Goal: Task Accomplishment & Management: Complete application form

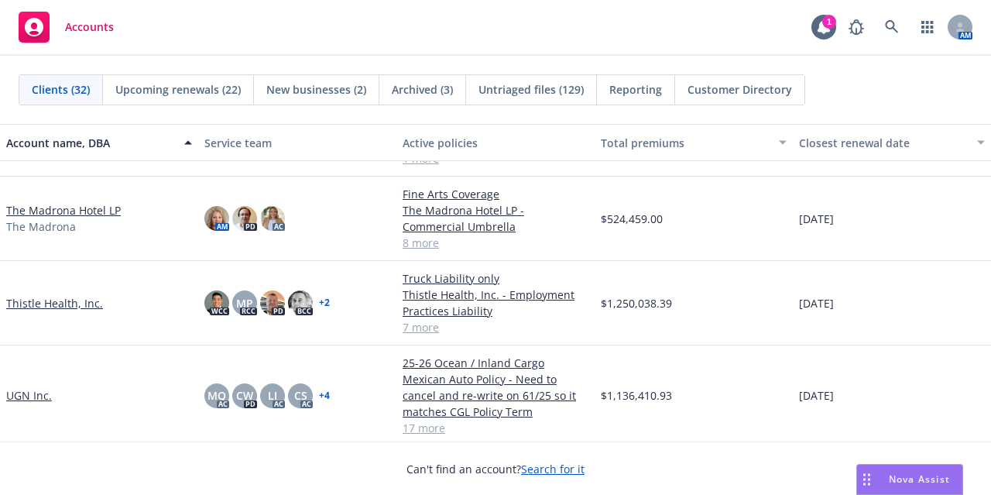
scroll to position [1785, 0]
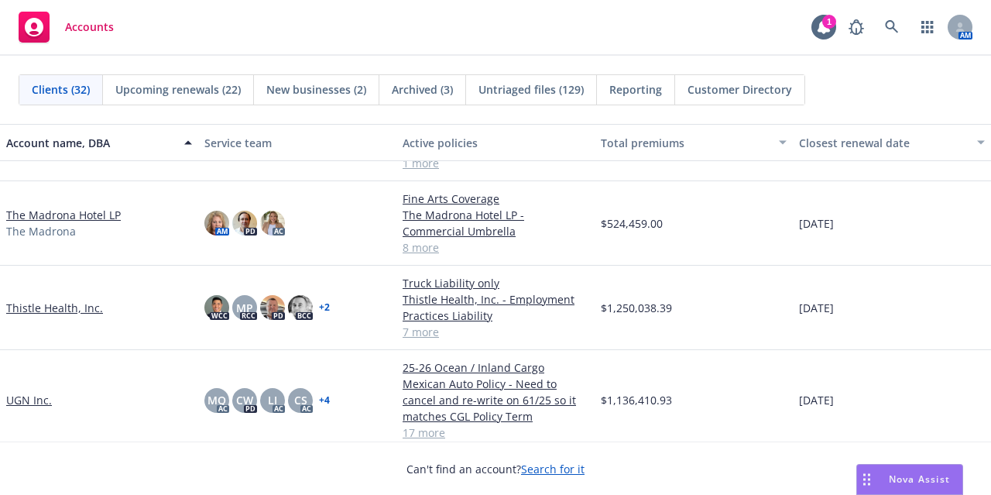
click at [56, 307] on link "Thistle Health, Inc." at bounding box center [54, 308] width 97 height 16
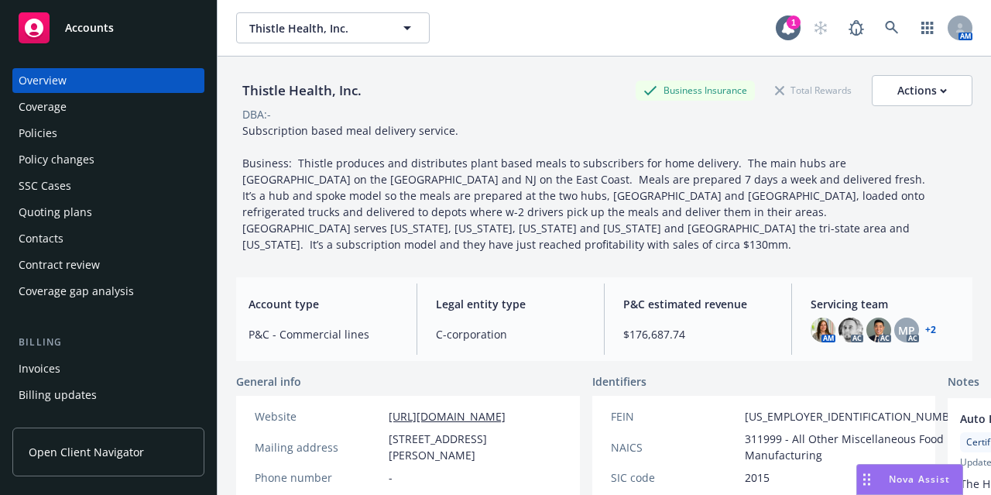
click at [139, 127] on div "Policies" at bounding box center [109, 133] width 180 height 25
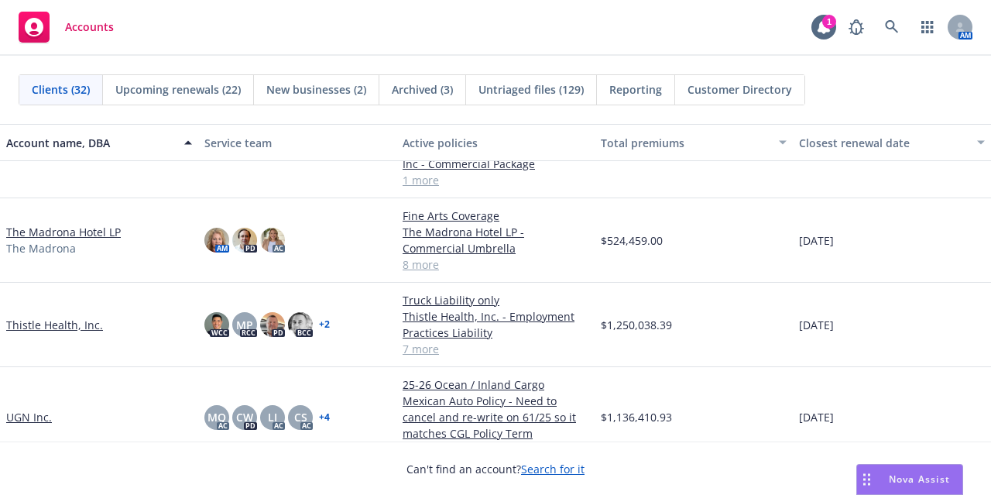
scroll to position [1769, 0]
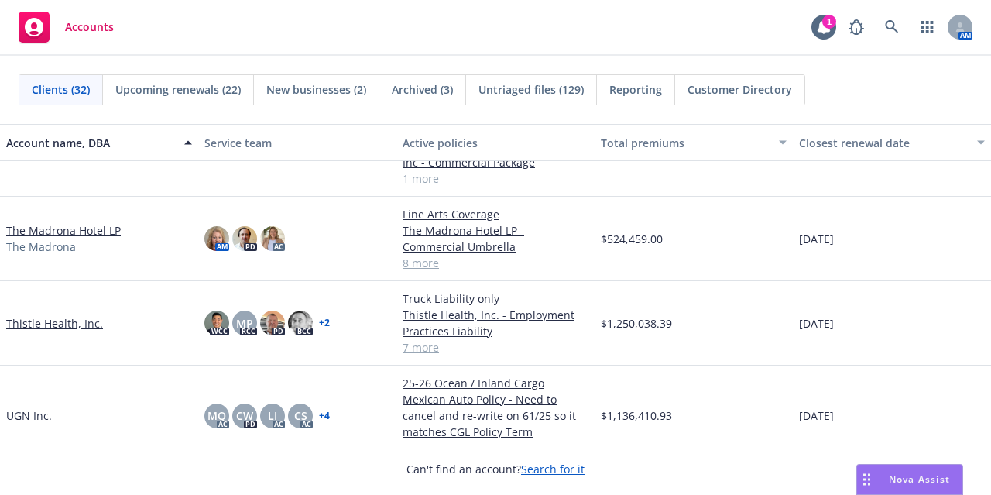
click at [61, 324] on link "Thistle Health, Inc." at bounding box center [54, 323] width 97 height 16
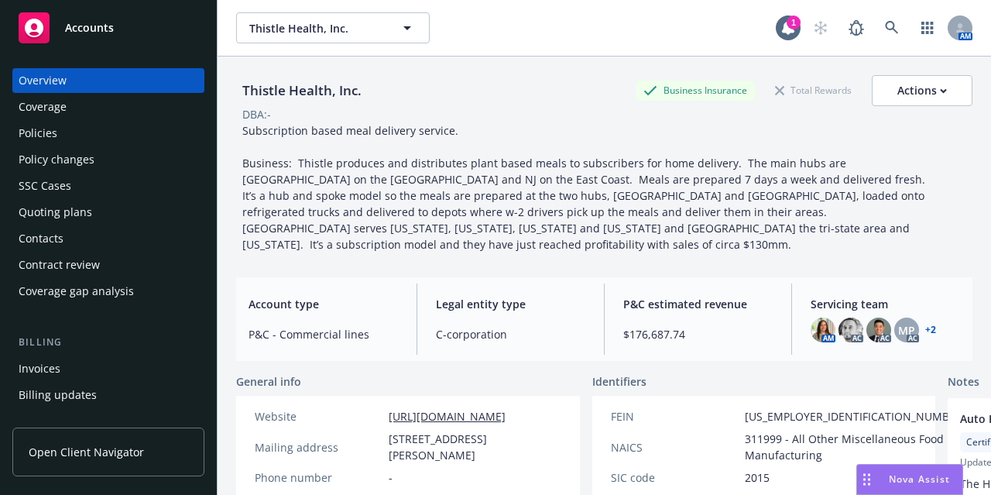
click at [107, 135] on div "Policies" at bounding box center [109, 133] width 180 height 25
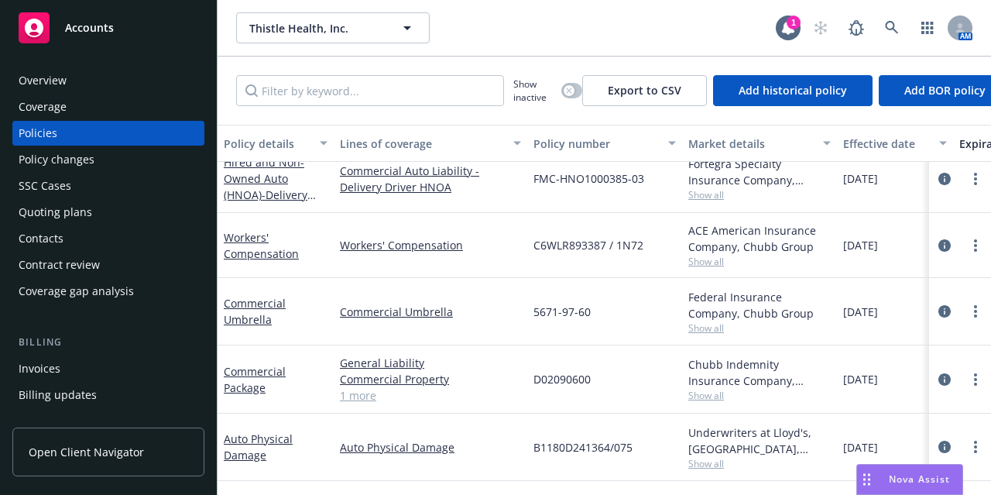
scroll to position [147, 0]
click at [247, 254] on link "Workers' Compensation" at bounding box center [261, 244] width 75 height 31
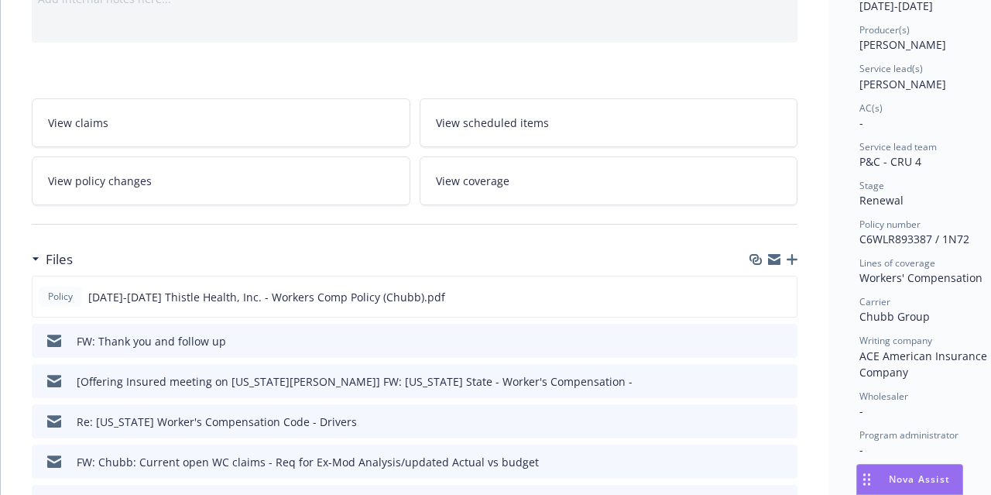
scroll to position [249, 0]
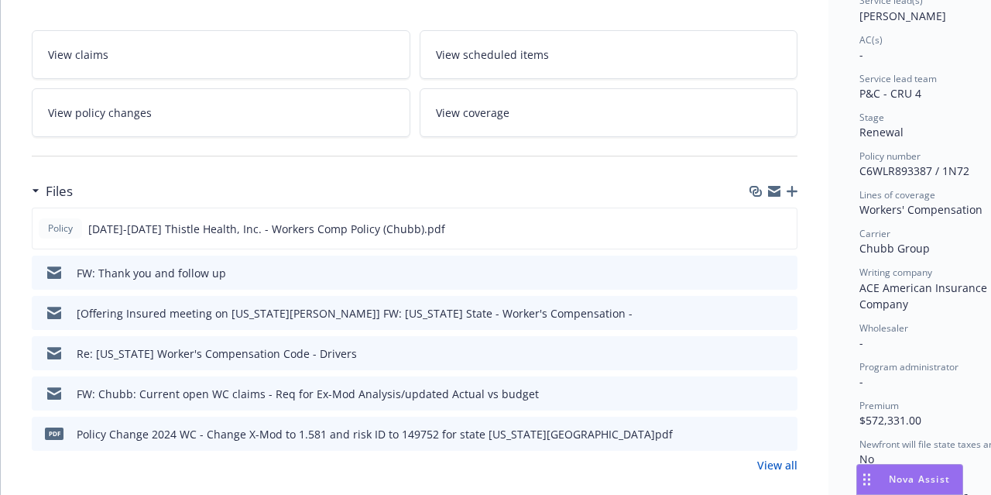
click at [785, 392] on icon "preview file" at bounding box center [783, 392] width 14 height 11
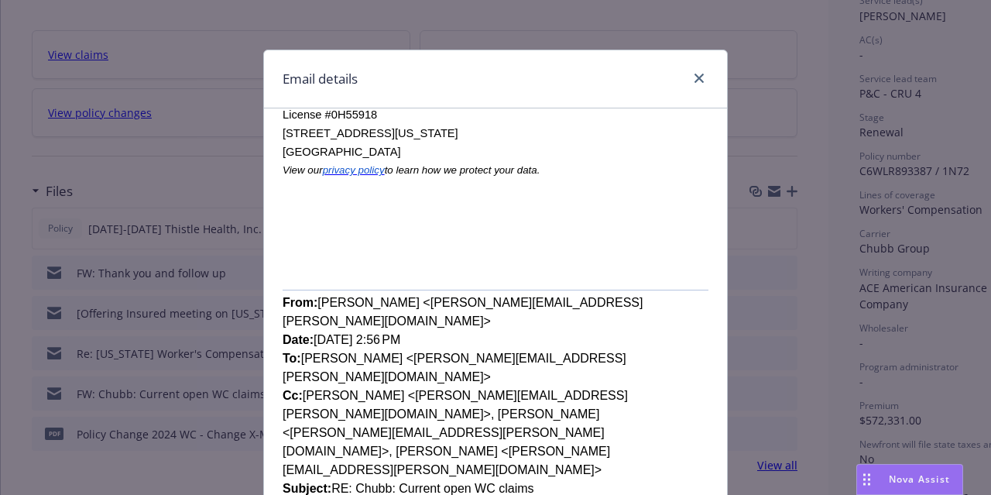
scroll to position [283, 0]
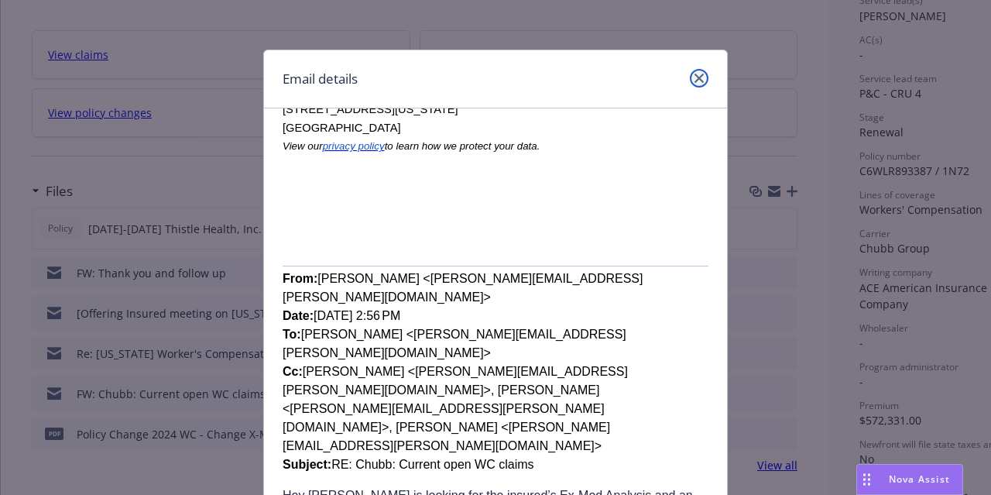
click at [694, 75] on icon "close" at bounding box center [698, 78] width 9 height 9
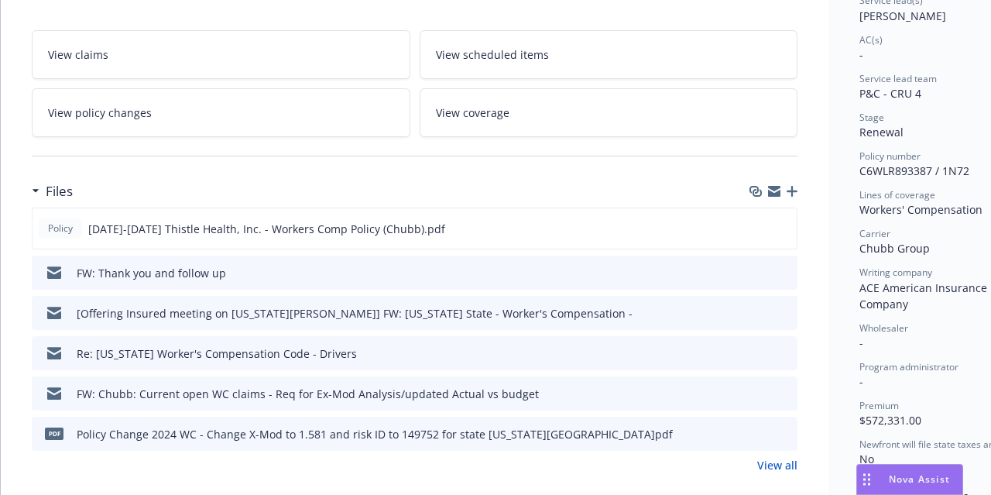
scroll to position [0, 0]
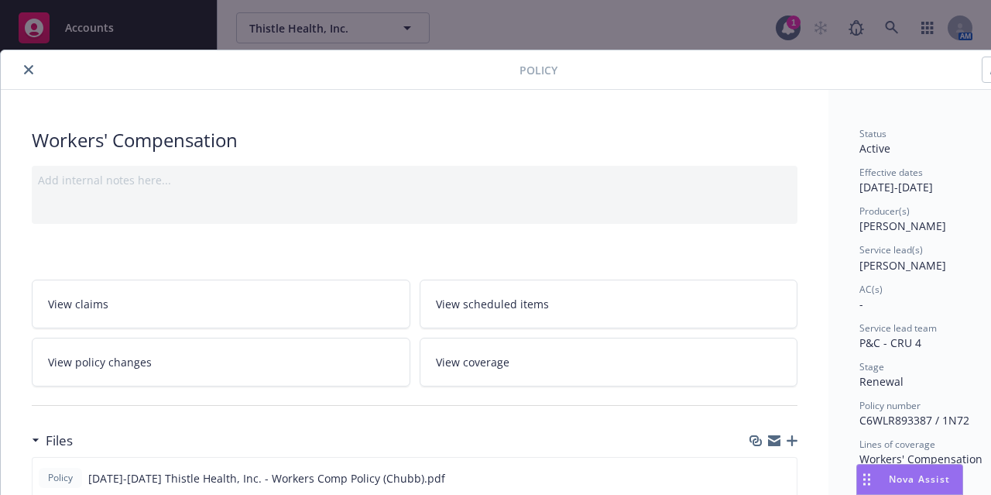
click at [17, 69] on div at bounding box center [263, 69] width 512 height 19
click at [29, 69] on icon "close" at bounding box center [28, 69] width 9 height 9
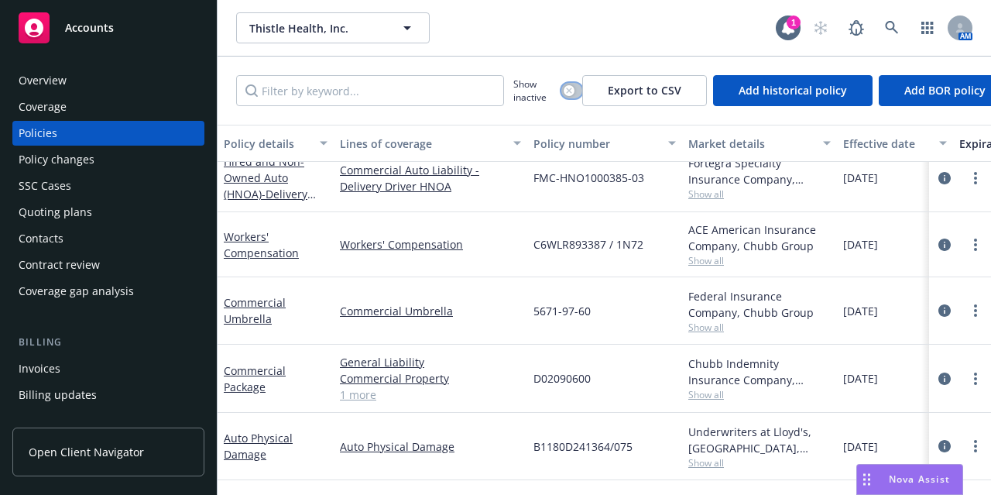
click at [573, 94] on button "button" at bounding box center [571, 90] width 21 height 15
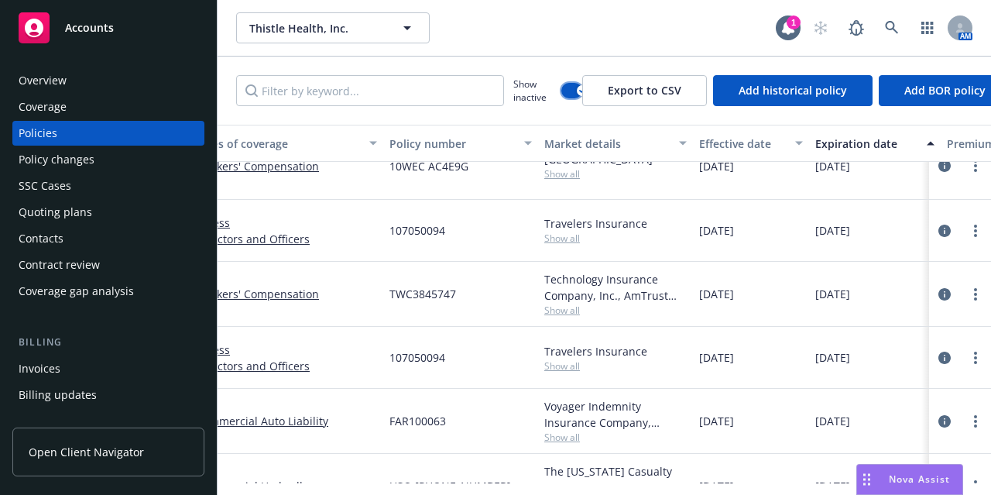
scroll to position [29, 143]
click at [742, 145] on div "Effective date" at bounding box center [743, 143] width 87 height 16
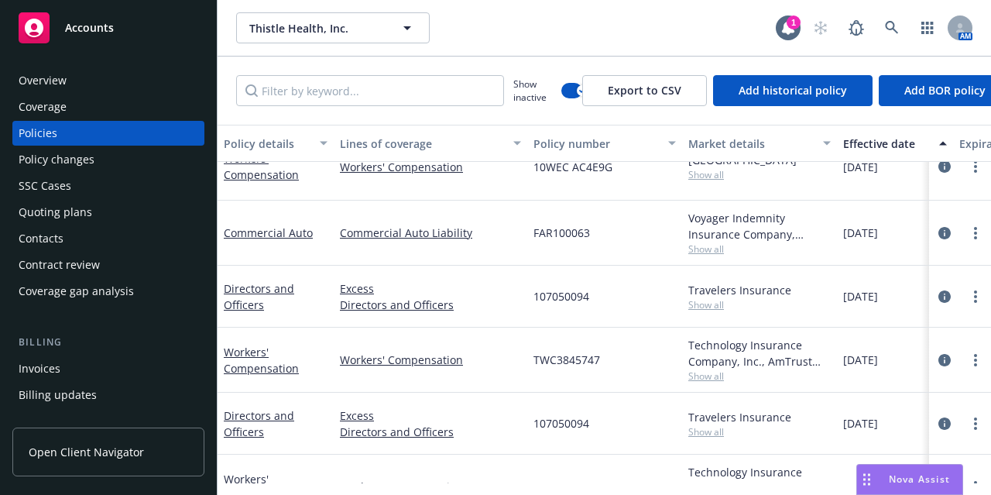
scroll to position [0, 0]
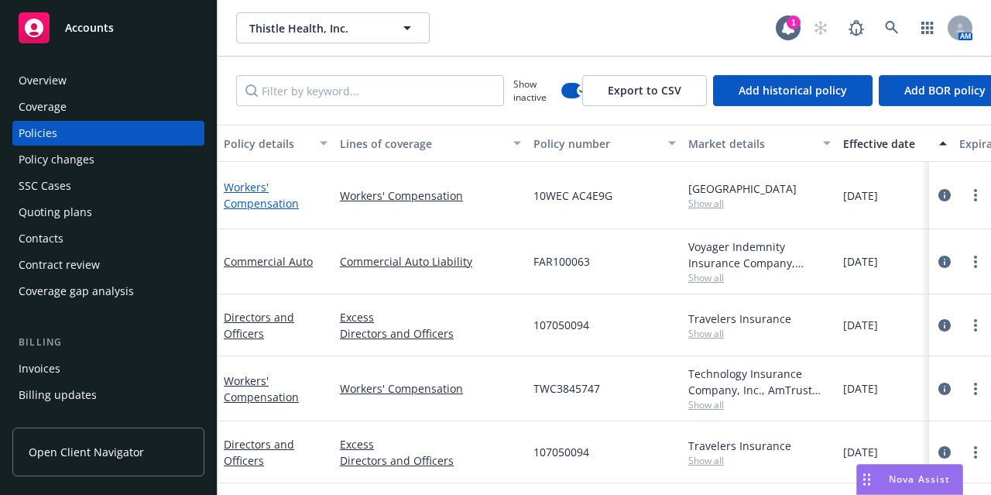
click at [255, 200] on link "Workers' Compensation" at bounding box center [261, 195] width 75 height 31
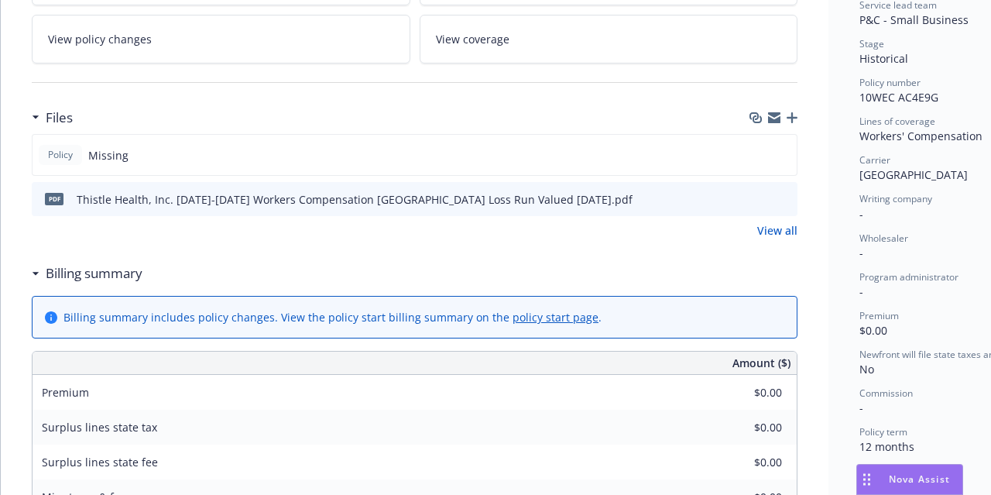
scroll to position [324, 0]
click at [780, 194] on icon "preview file" at bounding box center [783, 197] width 14 height 11
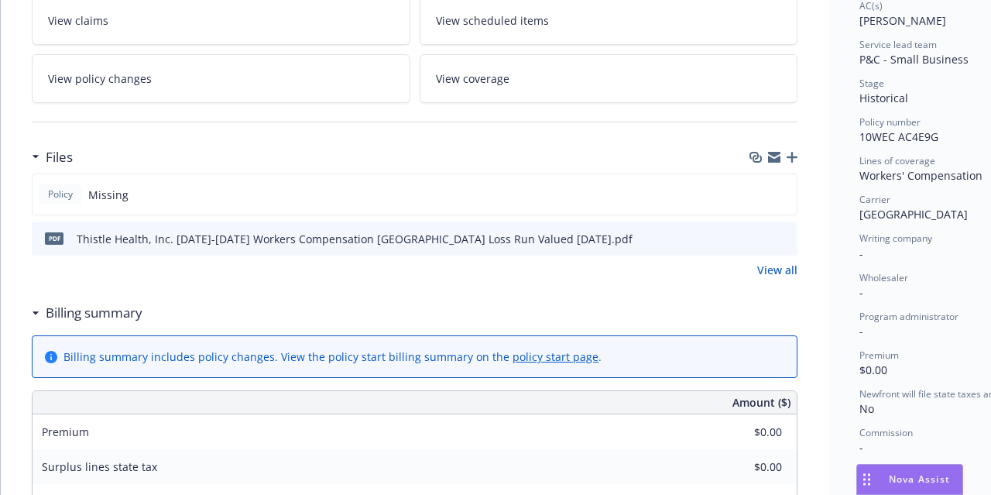
scroll to position [0, 0]
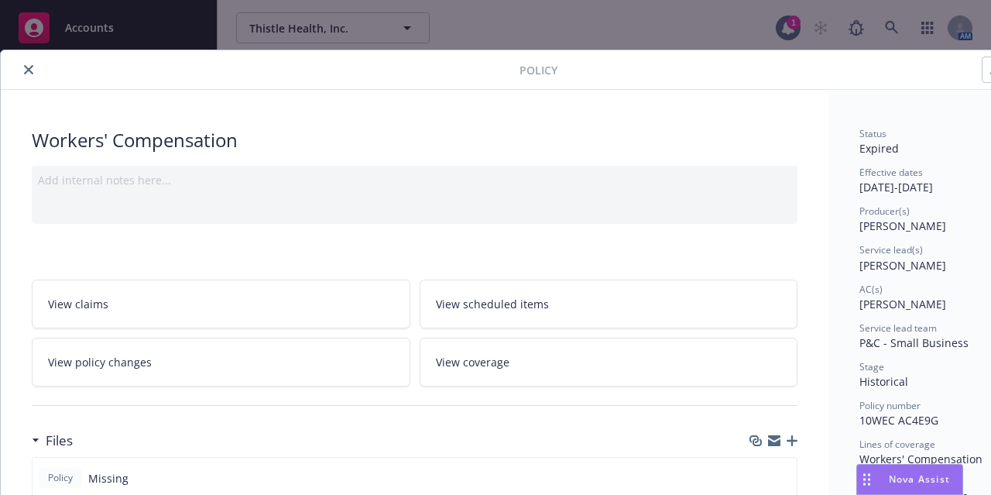
click at [25, 77] on button "close" at bounding box center [28, 69] width 19 height 19
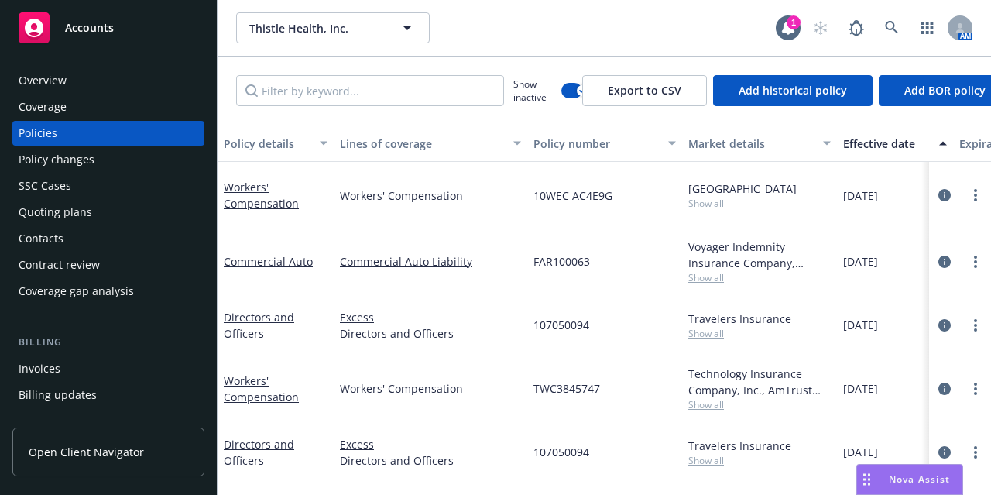
click at [125, 78] on div "Overview" at bounding box center [109, 80] width 180 height 25
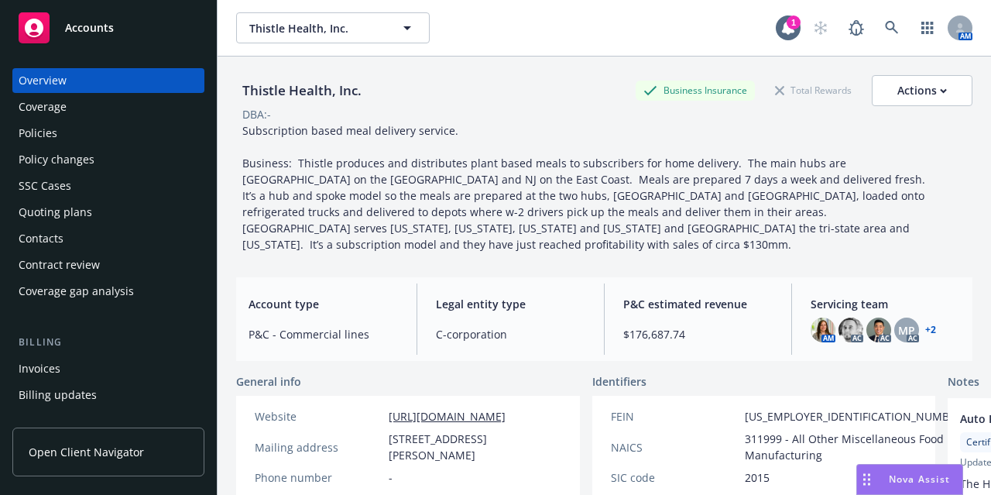
click at [109, 215] on div "Quoting plans" at bounding box center [109, 212] width 180 height 25
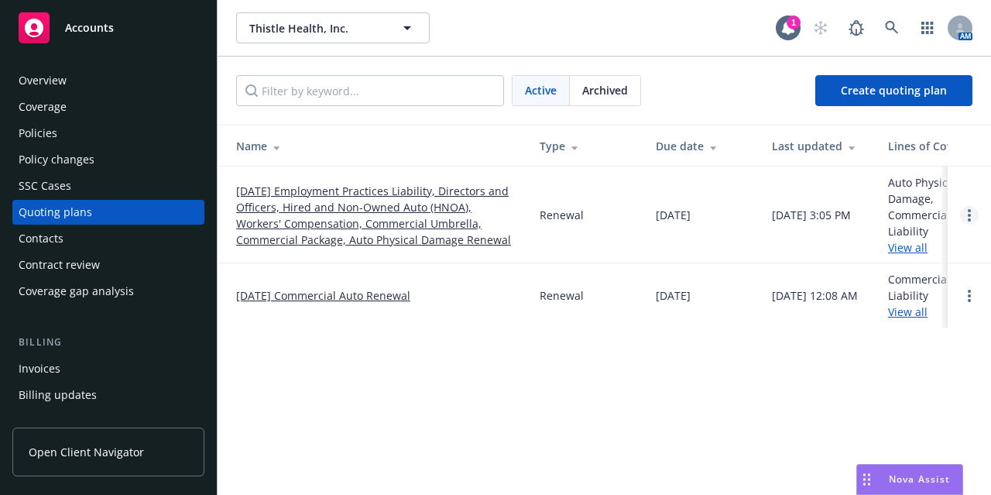
click at [971, 210] on link "Open options" at bounding box center [969, 215] width 19 height 19
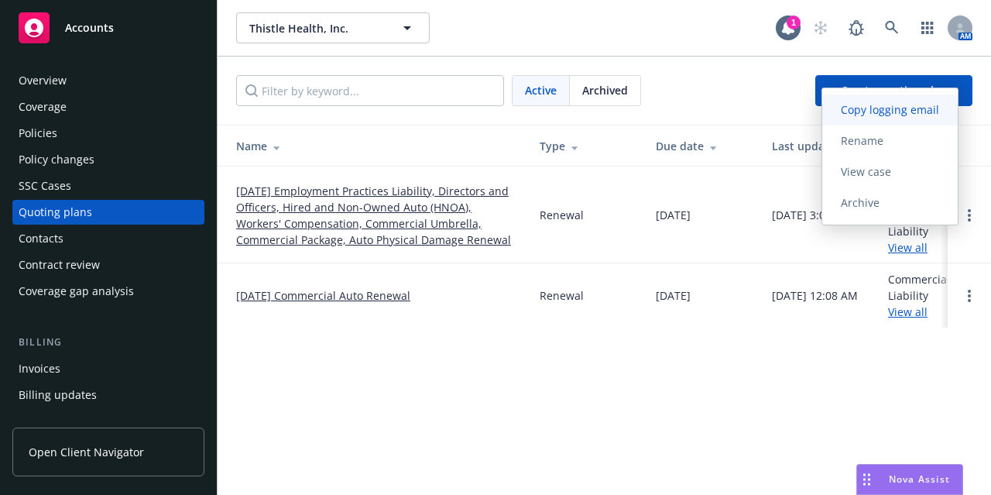
click at [898, 116] on span "Copy logging email" at bounding box center [889, 109] width 135 height 15
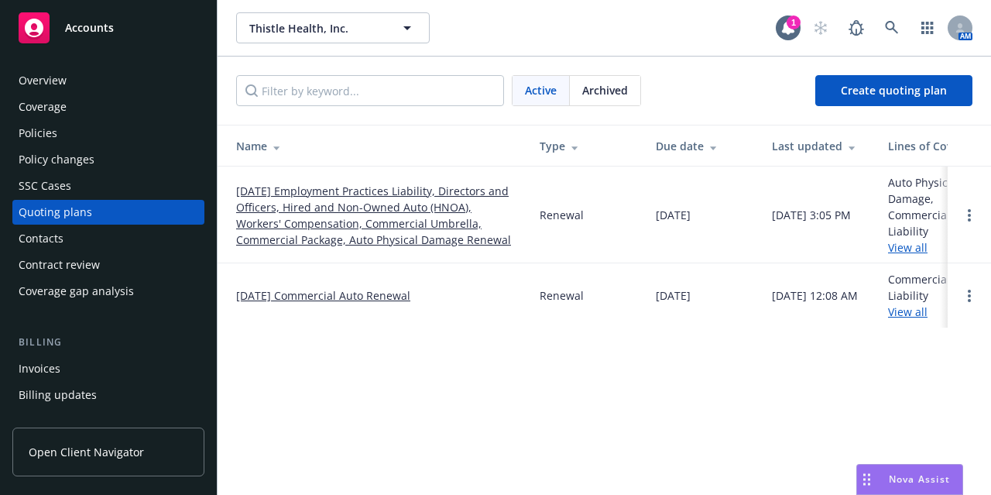
click at [82, 135] on div "Policies" at bounding box center [109, 133] width 180 height 25
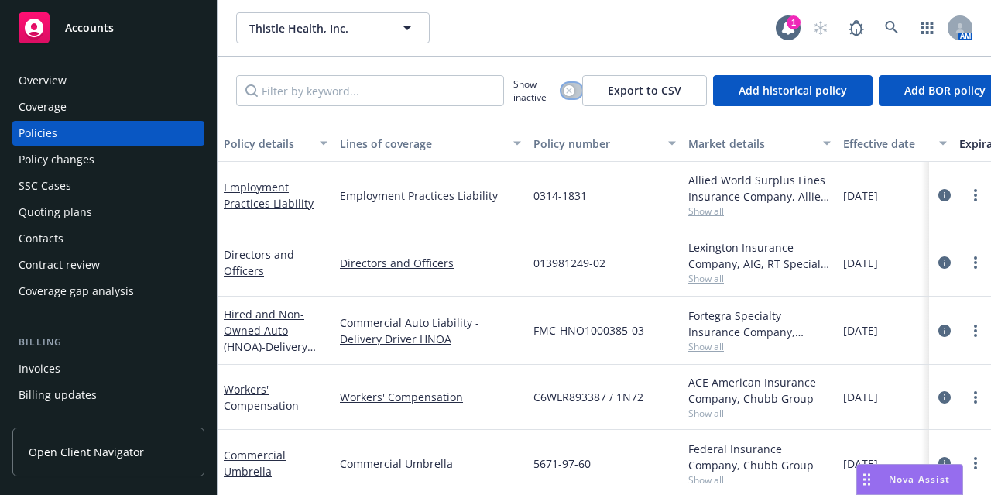
click at [568, 87] on icon "button" at bounding box center [569, 90] width 6 height 6
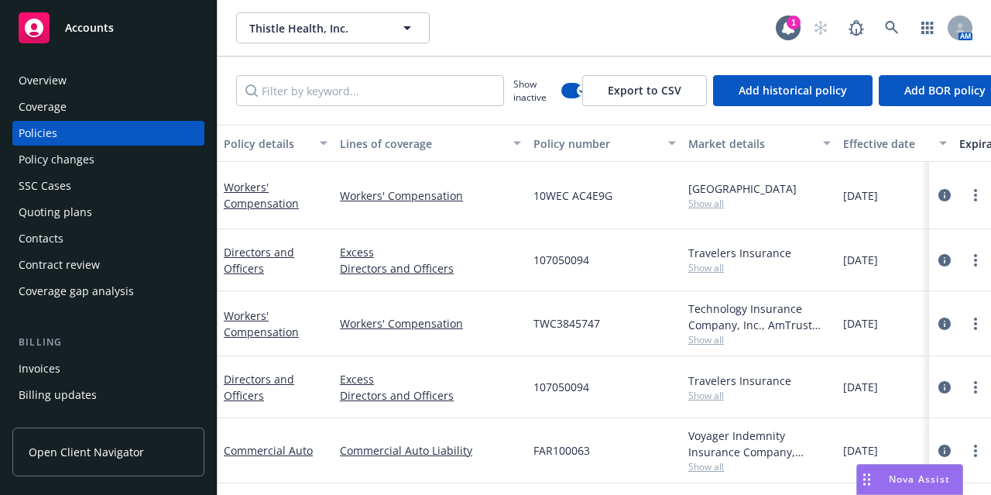
click at [885, 132] on button "Effective date" at bounding box center [895, 143] width 116 height 37
click at [875, 139] on div "Effective date" at bounding box center [886, 143] width 87 height 16
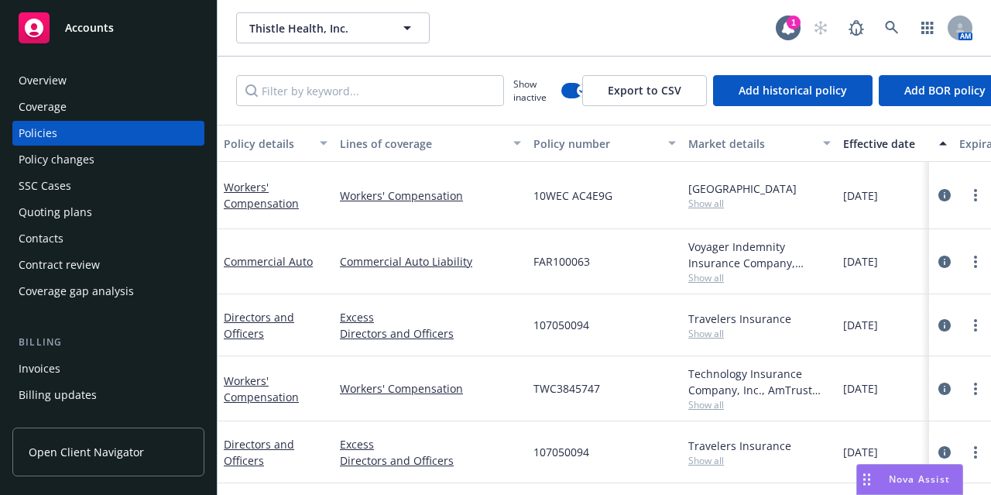
click at [875, 139] on div "Effective date" at bounding box center [886, 143] width 87 height 16
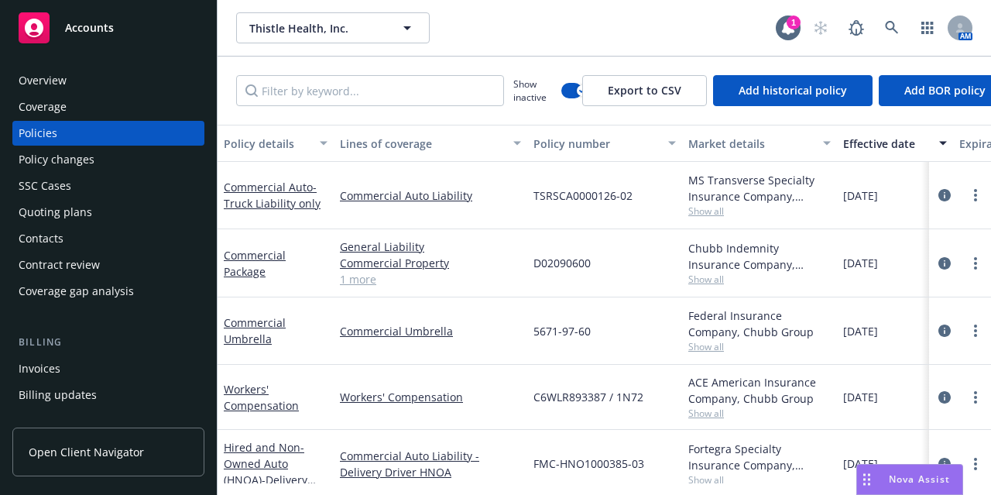
click at [875, 139] on div "Effective date" at bounding box center [886, 143] width 87 height 16
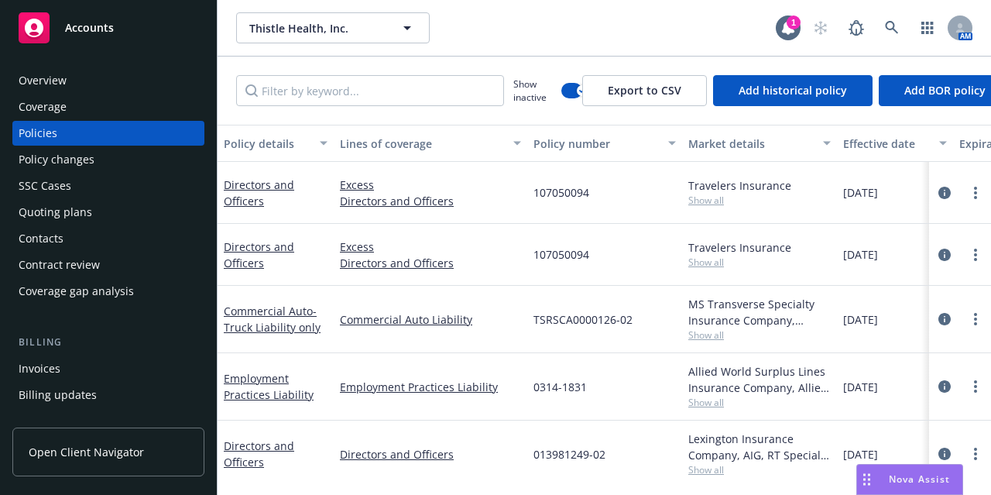
click at [891, 137] on div "Effective date" at bounding box center [886, 143] width 87 height 16
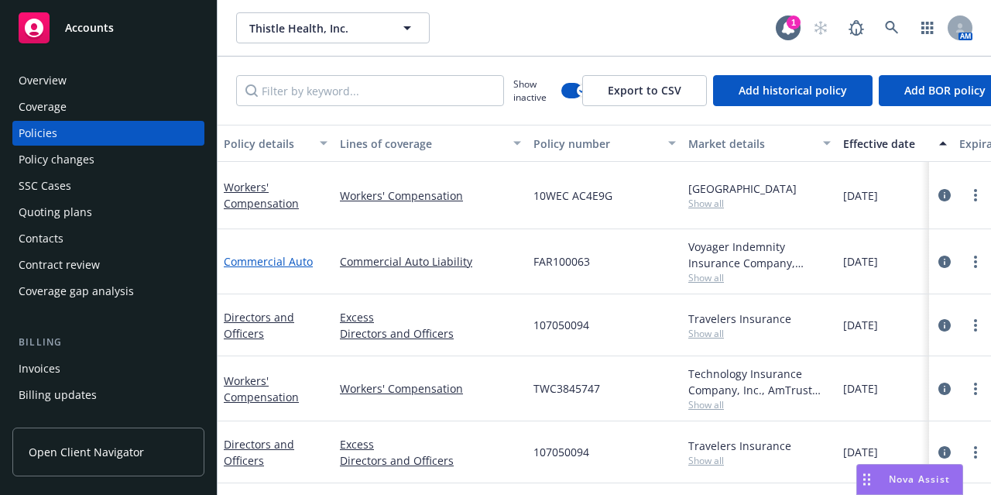
click at [289, 261] on link "Commercial Auto" at bounding box center [268, 261] width 89 height 15
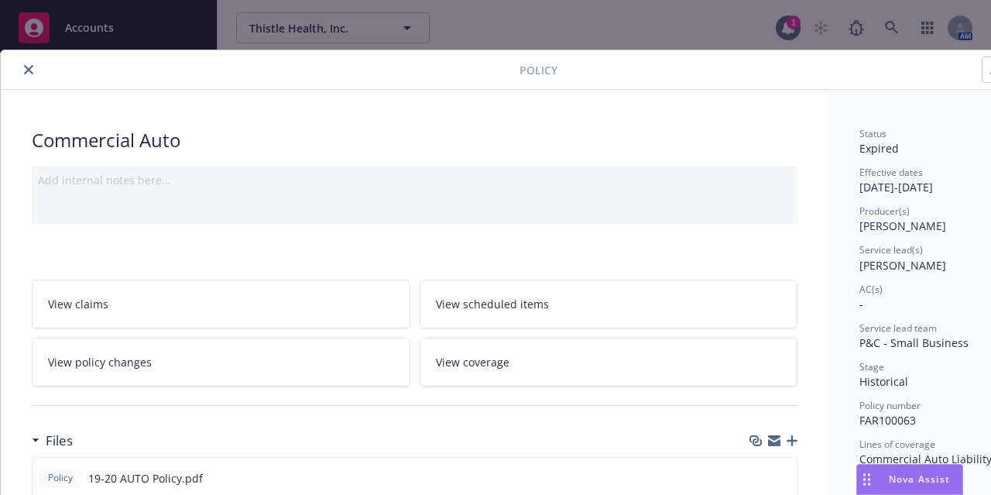
click at [20, 66] on button "close" at bounding box center [28, 69] width 19 height 19
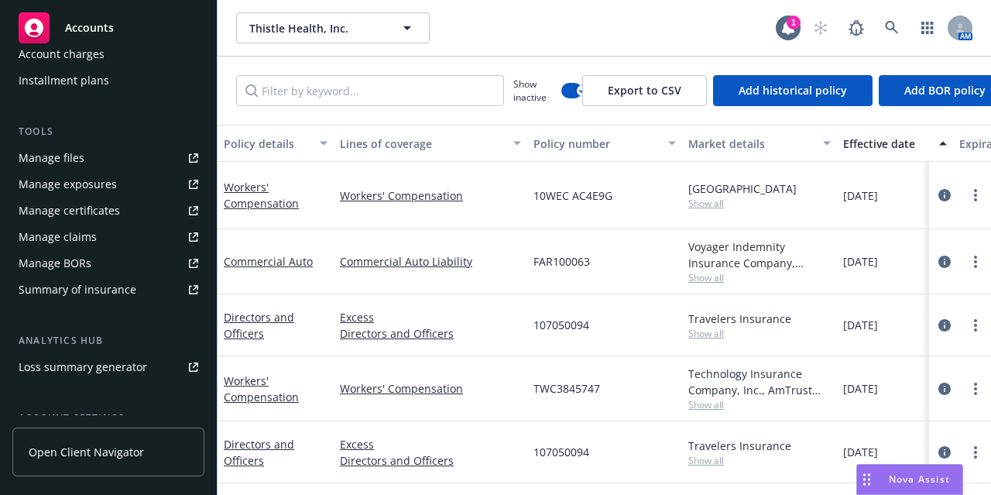
scroll to position [365, 0]
click at [101, 161] on link "Manage files" at bounding box center [108, 159] width 192 height 25
click at [88, 33] on span "Accounts" at bounding box center [89, 28] width 49 height 12
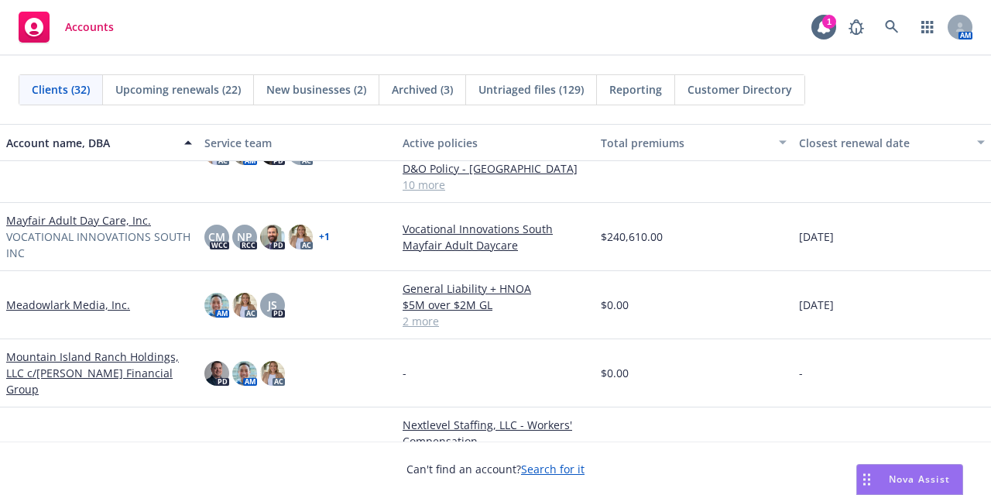
scroll to position [986, 0]
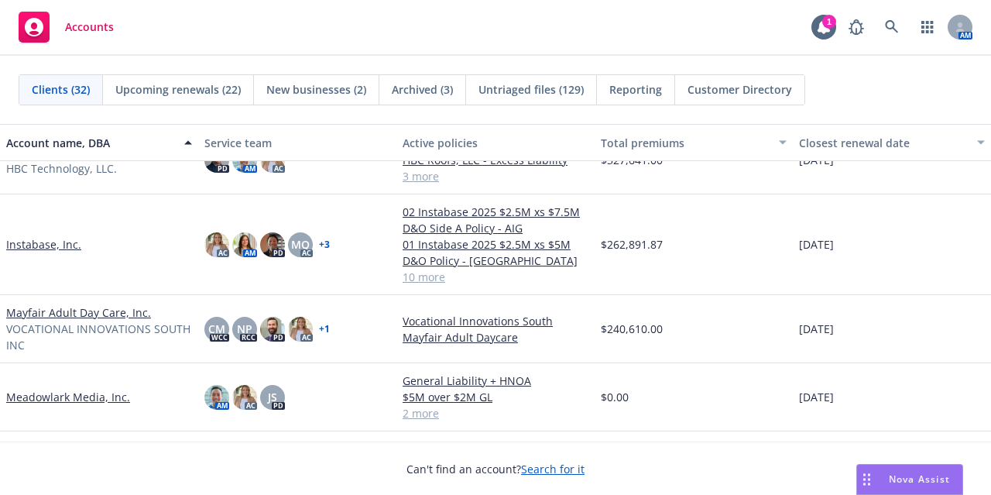
click at [104, 307] on link "Mayfair Adult Day Care, Inc." at bounding box center [78, 312] width 145 height 16
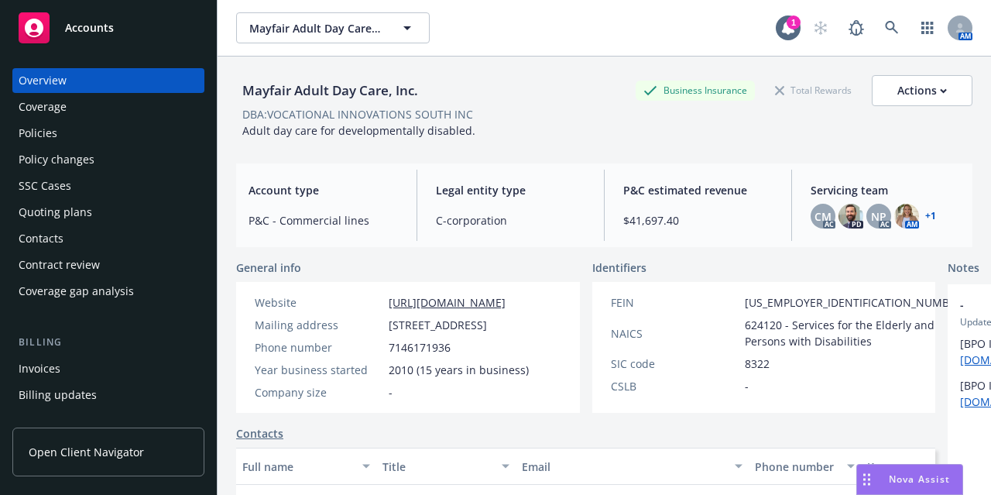
scroll to position [2, 0]
click at [130, 210] on div "Quoting plans" at bounding box center [109, 212] width 180 height 25
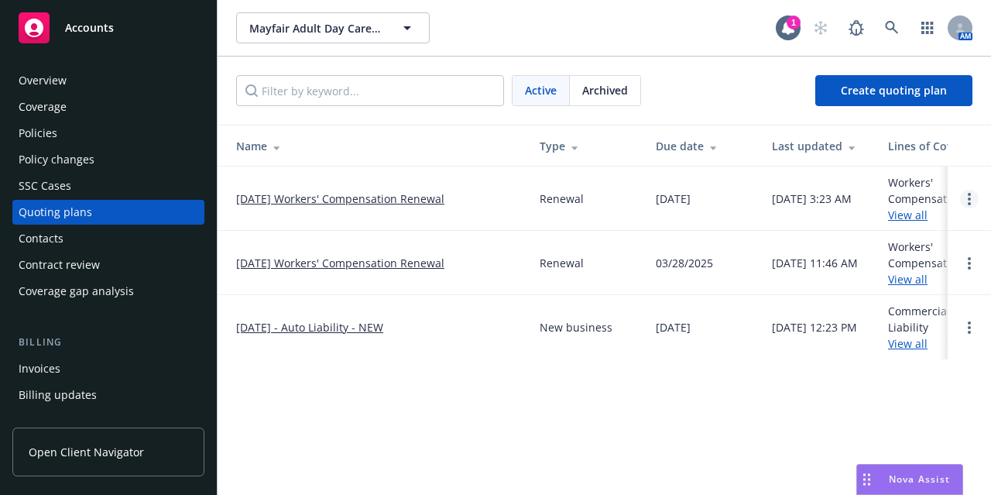
click at [969, 205] on link "Open options" at bounding box center [969, 199] width 19 height 19
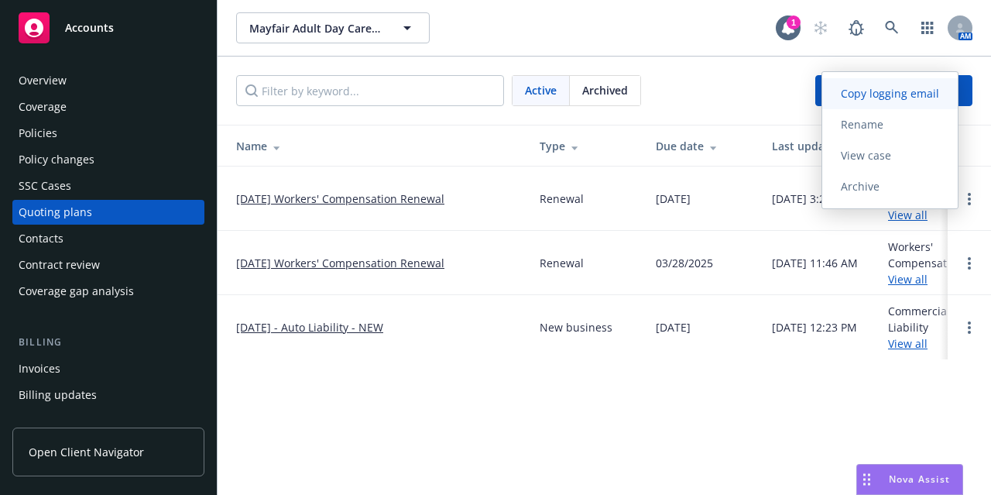
click at [927, 90] on span "Copy logging email" at bounding box center [889, 93] width 135 height 15
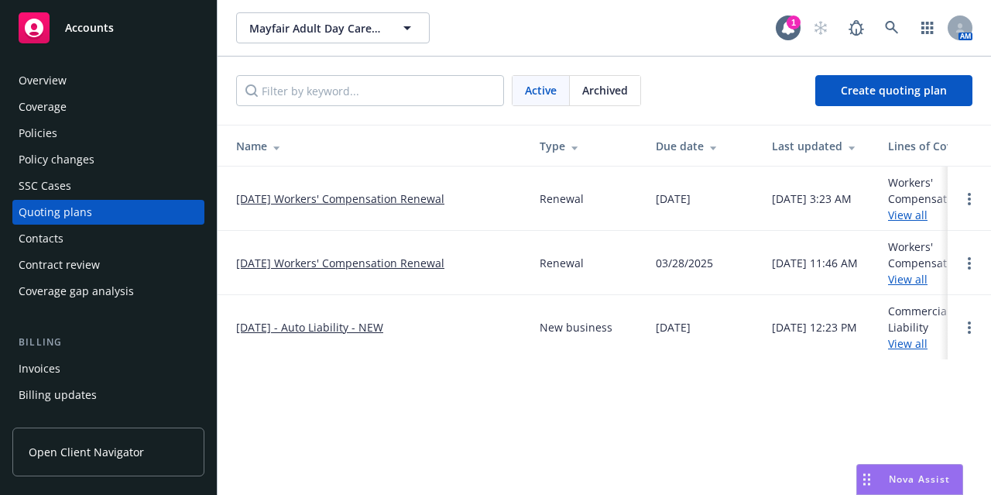
click at [126, 29] on div "Accounts" at bounding box center [109, 27] width 180 height 31
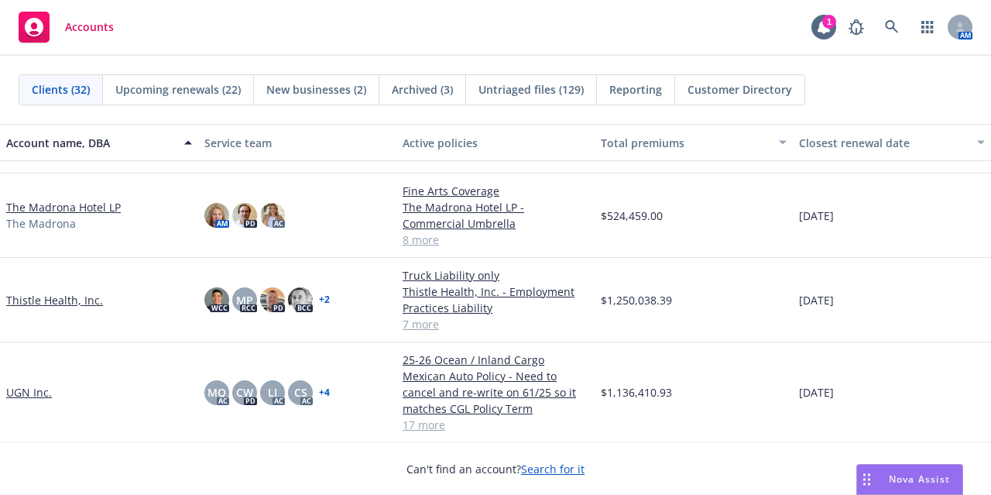
scroll to position [1790, 0]
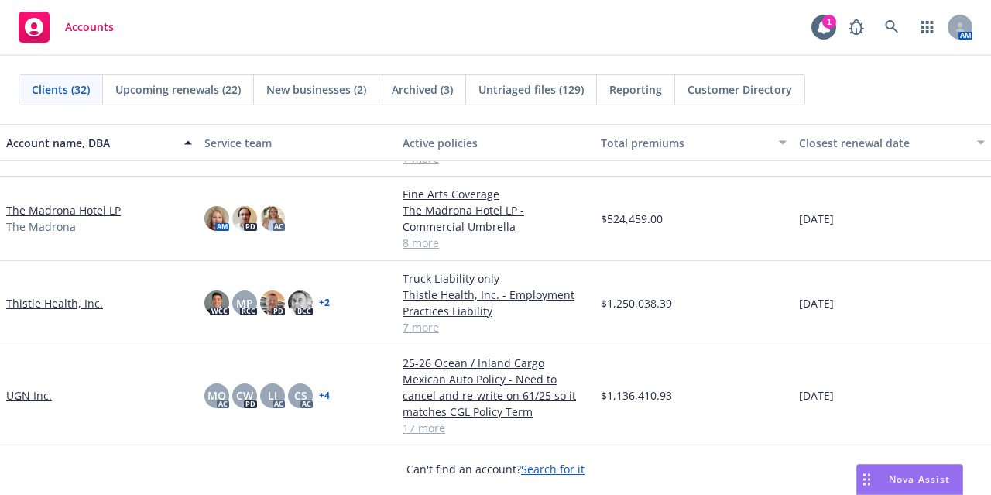
click at [55, 299] on link "Thistle Health, Inc." at bounding box center [54, 303] width 97 height 16
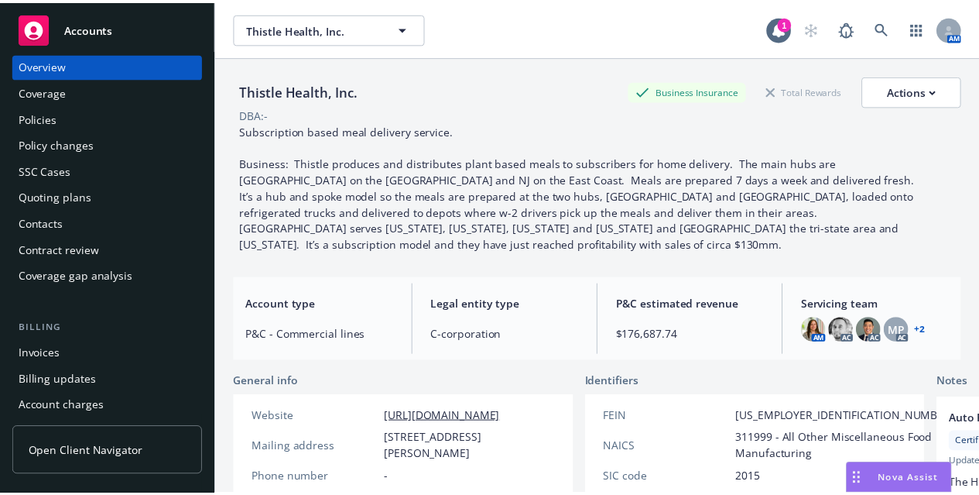
scroll to position [9, 0]
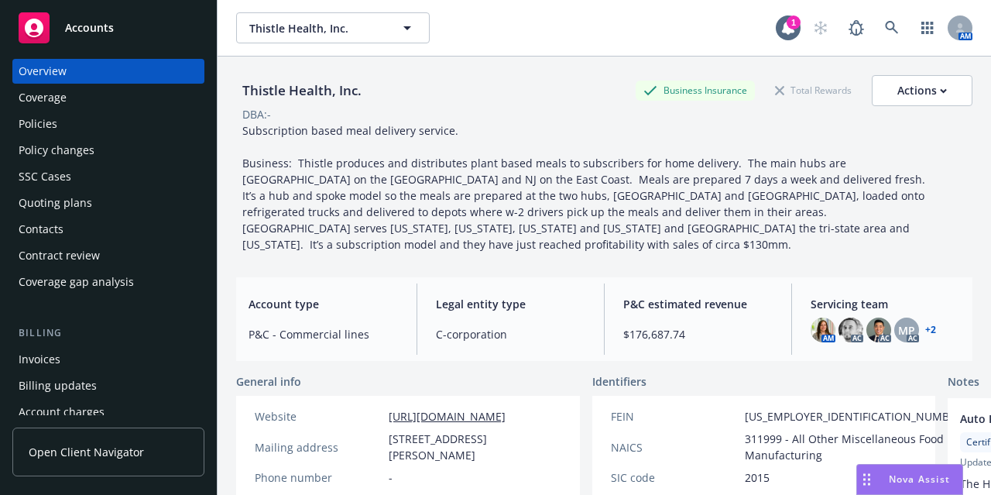
click at [158, 149] on div "Policy changes" at bounding box center [109, 150] width 180 height 25
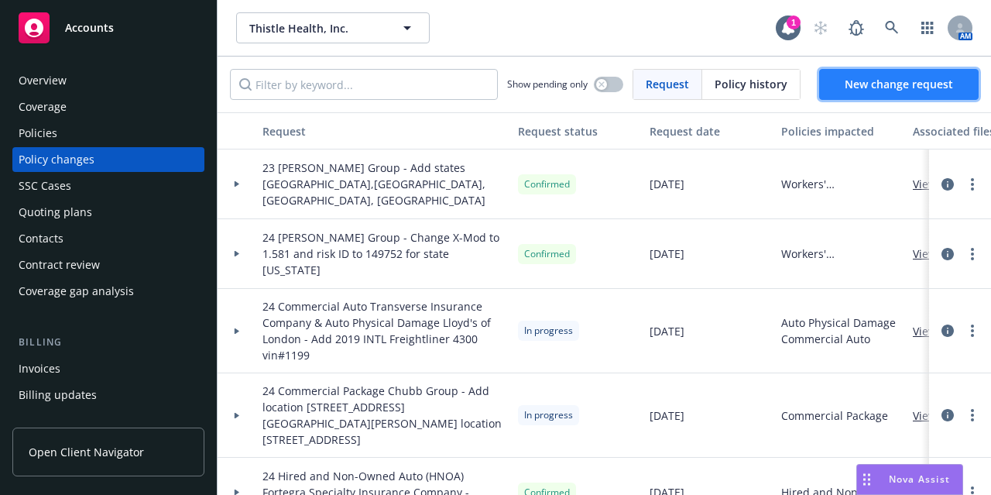
click at [840, 95] on link "New change request" at bounding box center [898, 84] width 159 height 31
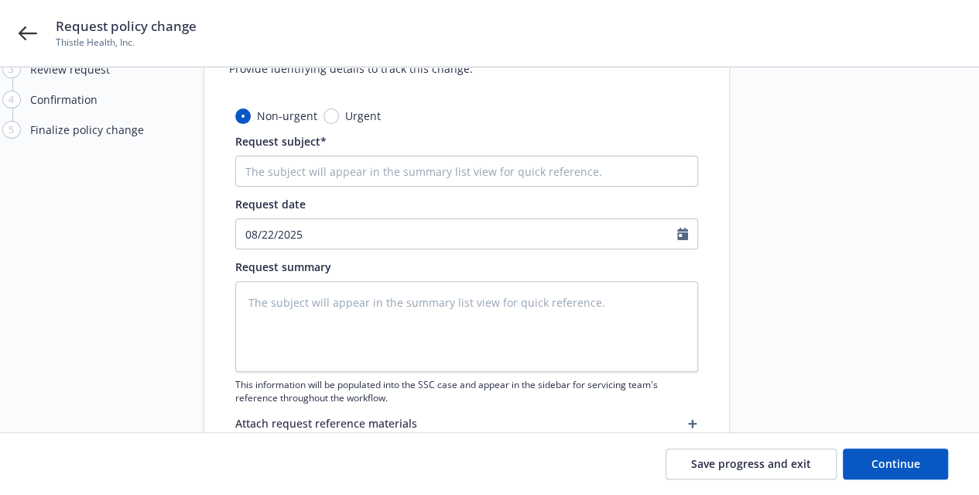
scroll to position [105, 0]
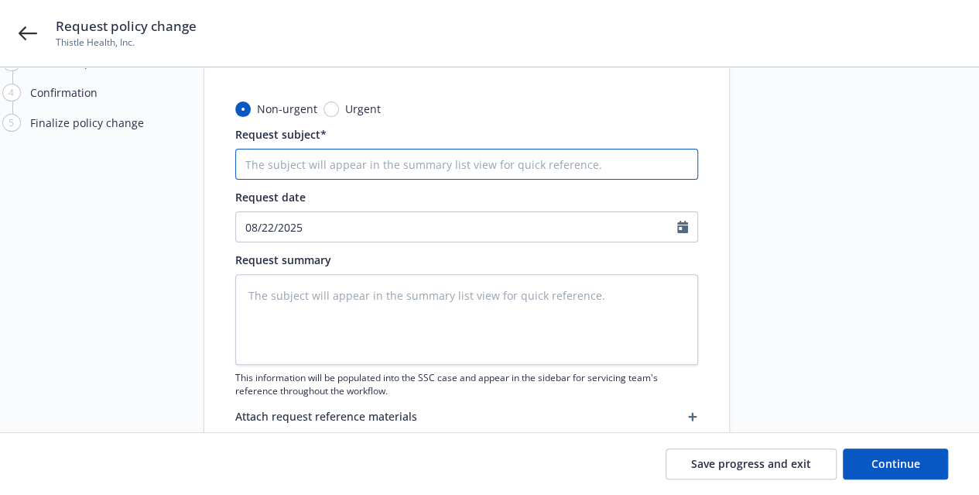
click at [394, 156] on input "Request subject*" at bounding box center [466, 164] width 463 height 31
click at [285, 167] on input "Request subject*" at bounding box center [466, 164] width 463 height 31
paste input "12/15/23-24 Workers Compensation Audit"
type textarea "x"
type input "12/15/23-24 Workers Compensation Audit"
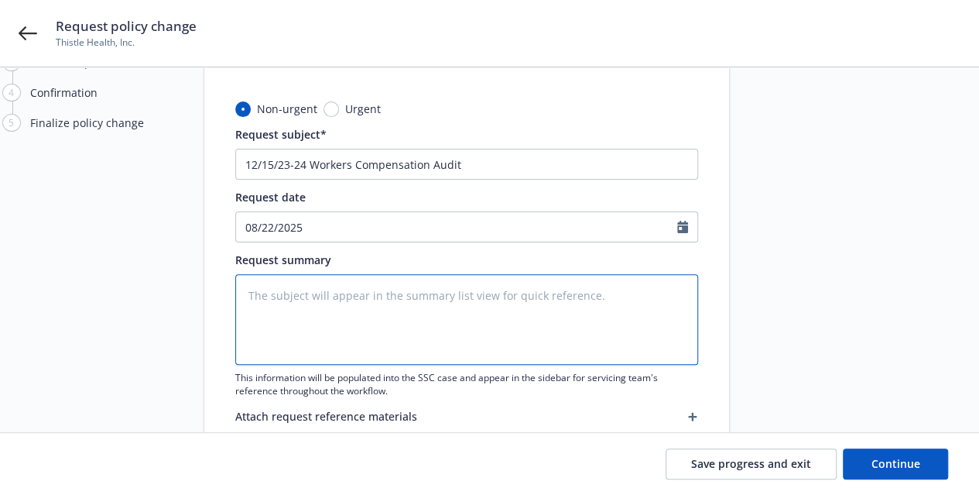
click at [408, 334] on textarea at bounding box center [466, 319] width 463 height 91
paste textarea "12/15/23-24 Workers Compensation Audit"
type textarea "x"
type textarea "12/15/23-24 Workers Compensation Audit"
type textarea "x"
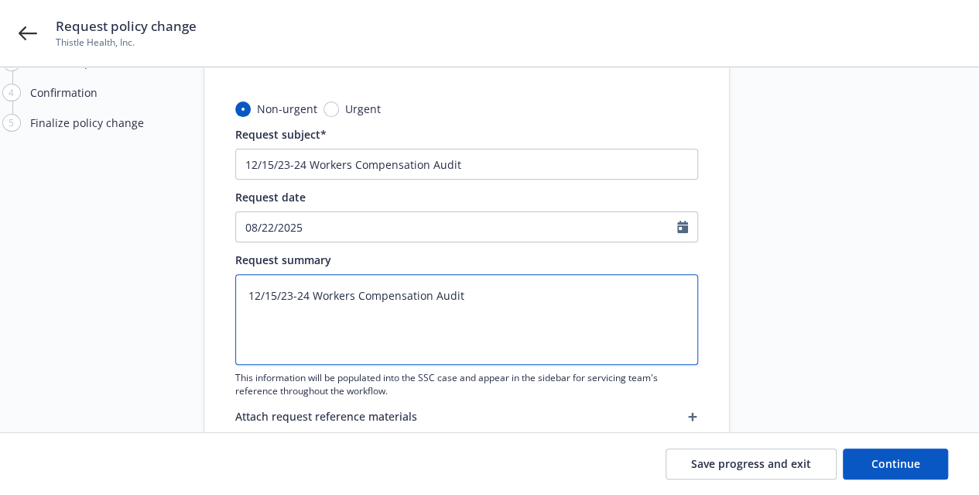
type textarea "12/15/23-24 Workers Compensation Audit"
type textarea "x"
type textarea "12/15/23-24 Workers Compensation Audit wi"
type textarea "x"
type textarea "12/15/23-24 Workers Compensation Audit wit"
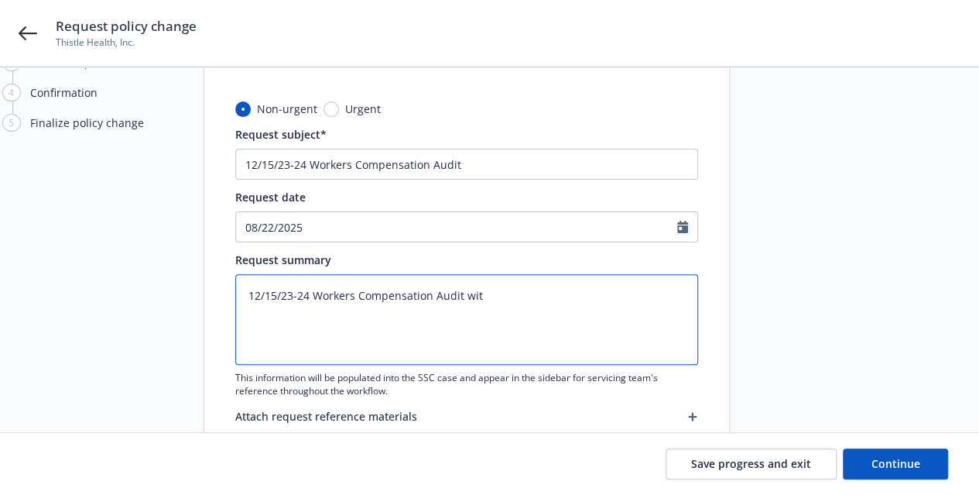
type textarea "x"
type textarea "12/15/23-24 Workers Compensation Audit with"
type textarea "x"
type textarea "12/15/23-24 Workers Compensation Audit with"
type textarea "x"
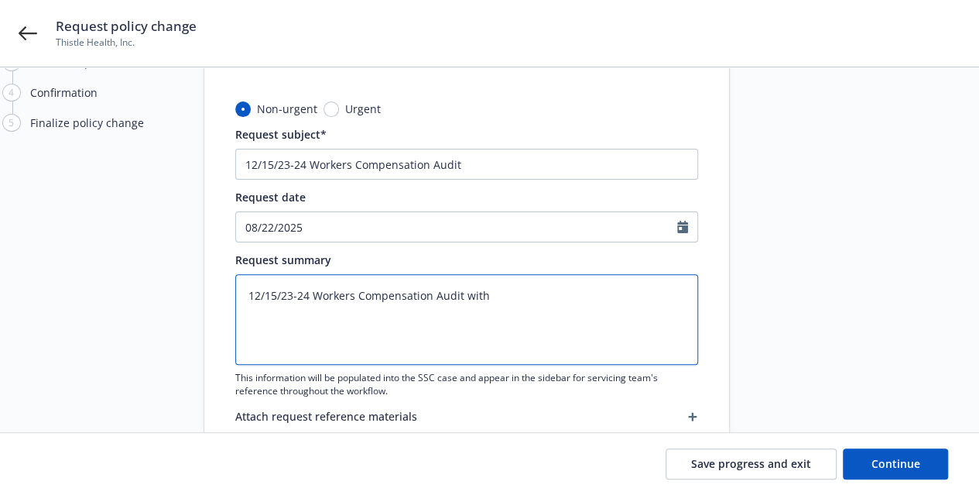
type textarea "12/15/23-24 Workers Compensation Audit with r"
type textarea "x"
type textarea "12/15/23-24 Workers Compensation Audit with re"
type textarea "x"
type textarea "12/15/23-24 Workers Compensation Audit with ret"
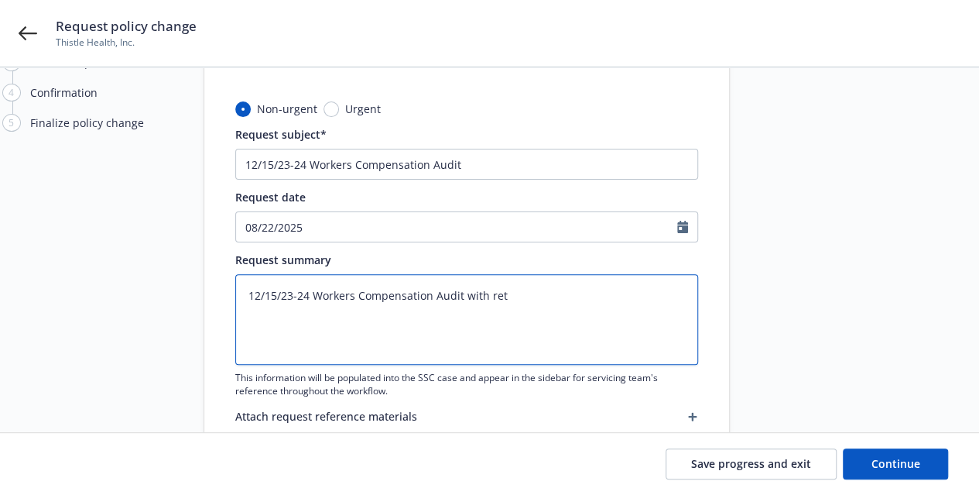
type textarea "x"
type textarea "12/15/23-24 Workers Compensation Audit with retu"
type textarea "x"
type textarea "12/15/23-24 Workers Compensation Audit with retur"
type textarea "x"
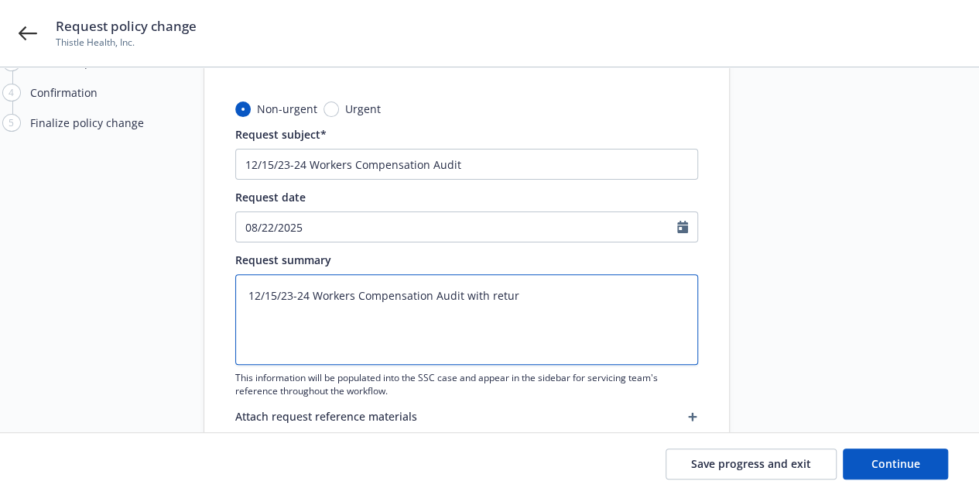
type textarea "12/15/23-24 Workers Compensation Audit with return"
type textarea "x"
type textarea "12/15/23-24 Workers Compensation Audit with return"
type textarea "x"
type textarea "12/15/23-24 Workers Compensation Audit with return p"
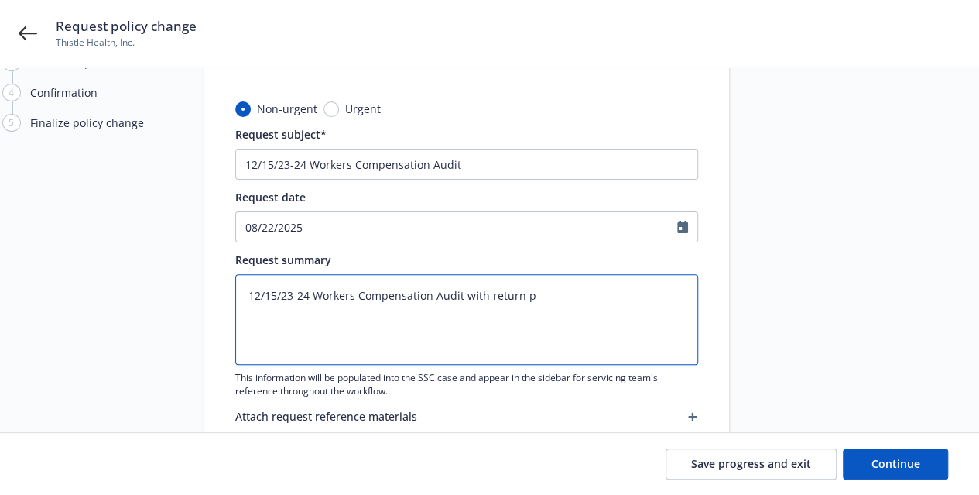
type textarea "x"
type textarea "12/15/23-24 Workers Compensation Audit with return pr"
type textarea "x"
type textarea "12/15/23-24 Workers Compensation Audit with return pre"
type textarea "x"
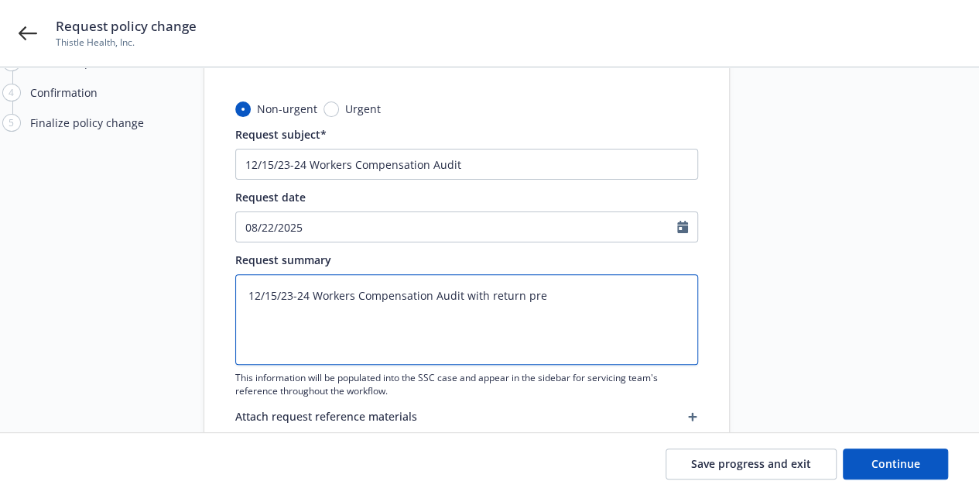
type textarea "12/15/23-24 Workers Compensation Audit with return prei"
type textarea "x"
type textarea "12/15/23-24 Workers Compensation Audit with return preim"
type textarea "x"
type textarea "12/15/23-24 Workers Compensation Audit with return preimu"
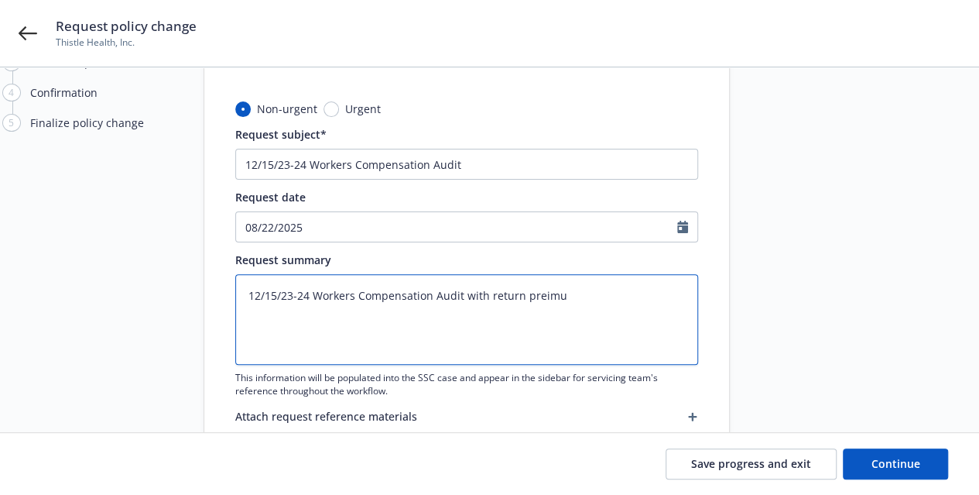
type textarea "x"
type textarea "12/15/23-24 Workers Compensation Audit with return preimum"
drag, startPoint x: 244, startPoint y: 293, endPoint x: 577, endPoint y: 304, distance: 333.0
click at [577, 304] on textarea "12/15/23-24 Workers Compensation Audit with return preimum" at bounding box center [466, 319] width 463 height 91
paste textarea "from Chubb, return premium is $45,803."
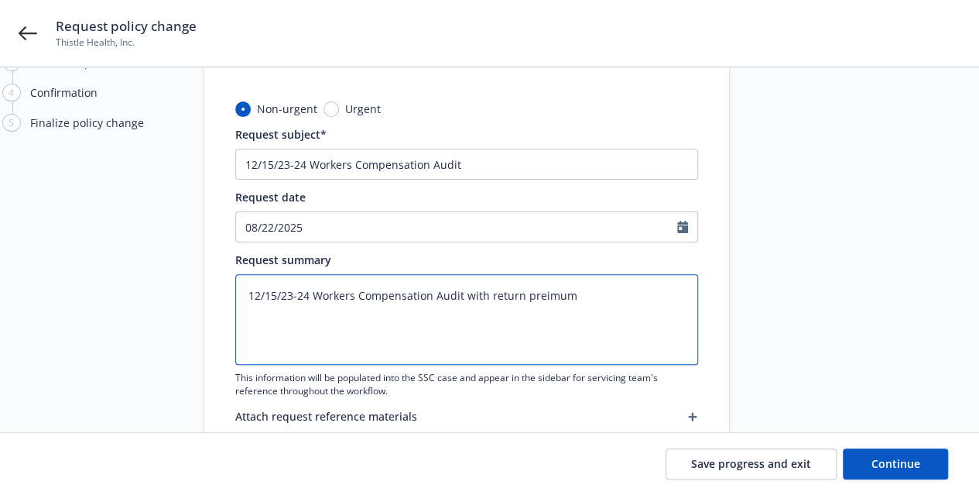
type textarea "x"
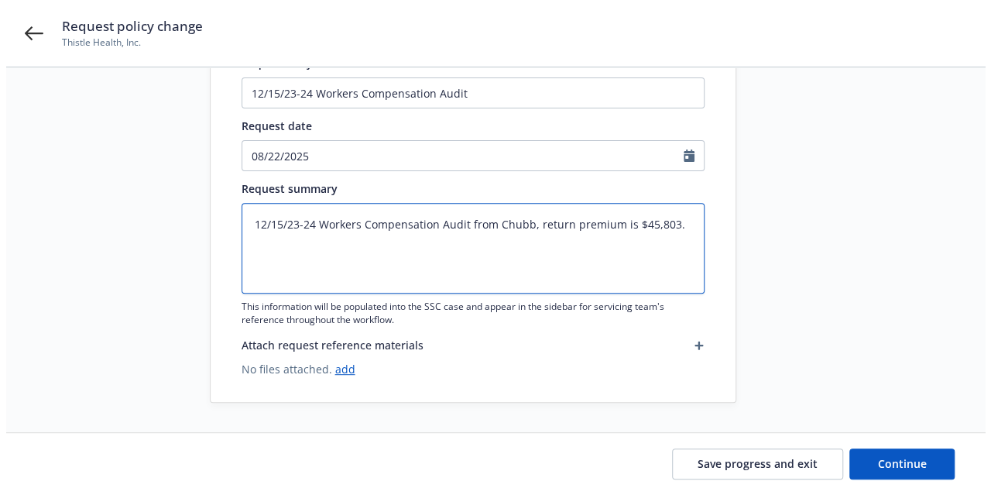
scroll to position [175, 0]
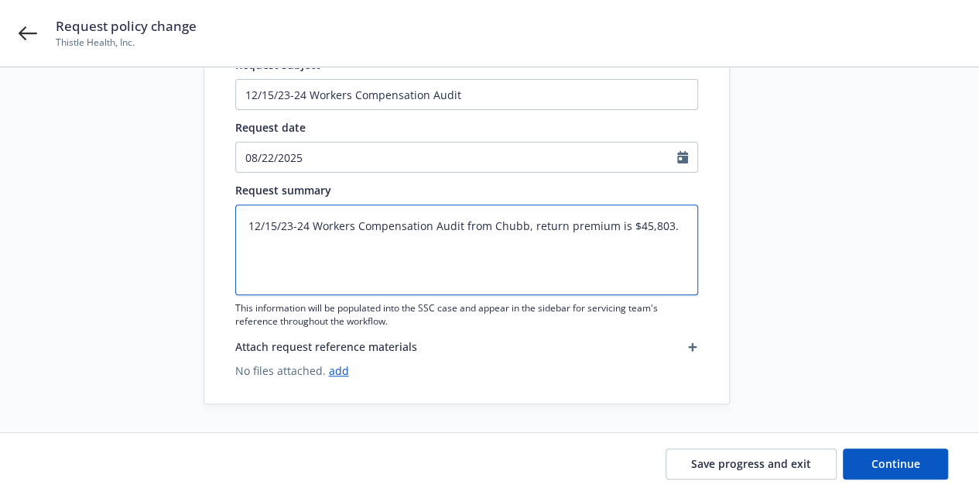
type textarea "12/15/23-24 Workers Compensation Audit from Chubb, return premium is $45,803."
click at [688, 344] on icon "button" at bounding box center [692, 346] width 9 height 9
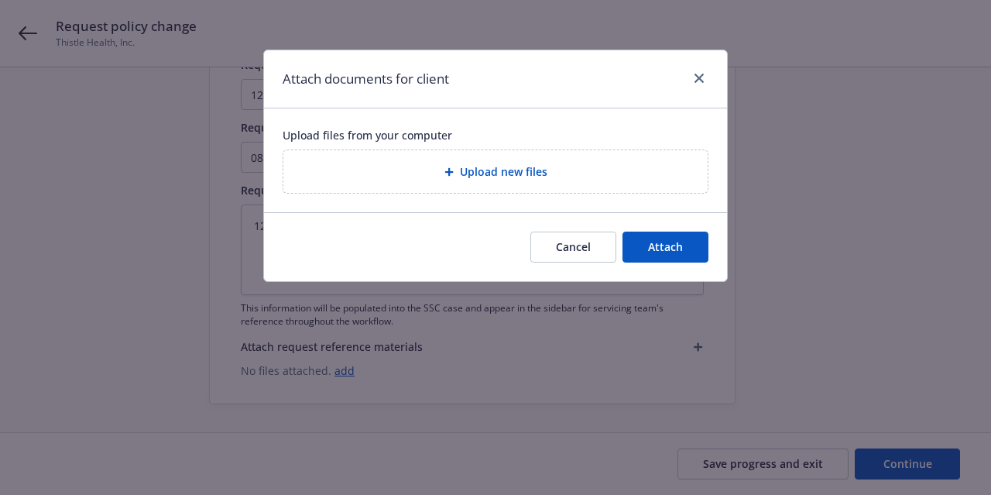
click at [522, 177] on span "Upload new files" at bounding box center [503, 171] width 87 height 16
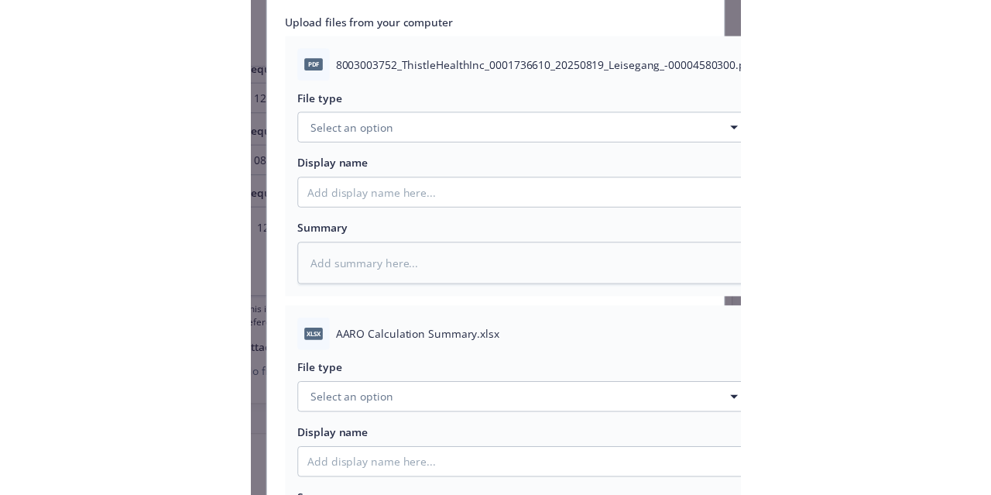
scroll to position [385, 0]
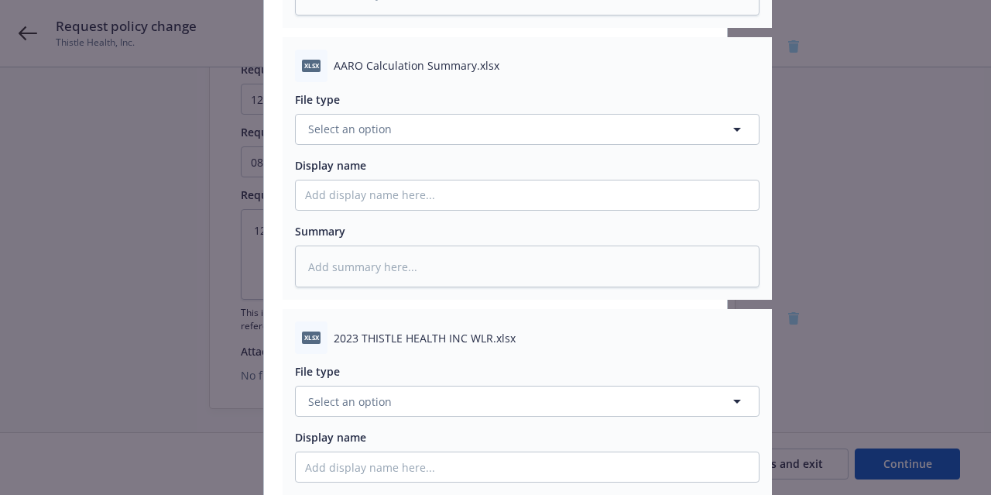
type textarea "x"
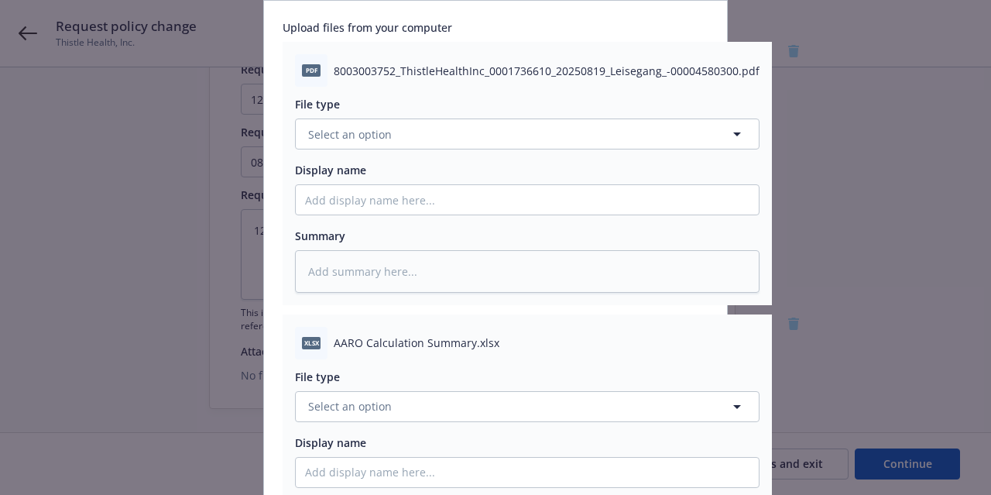
scroll to position [108, 0]
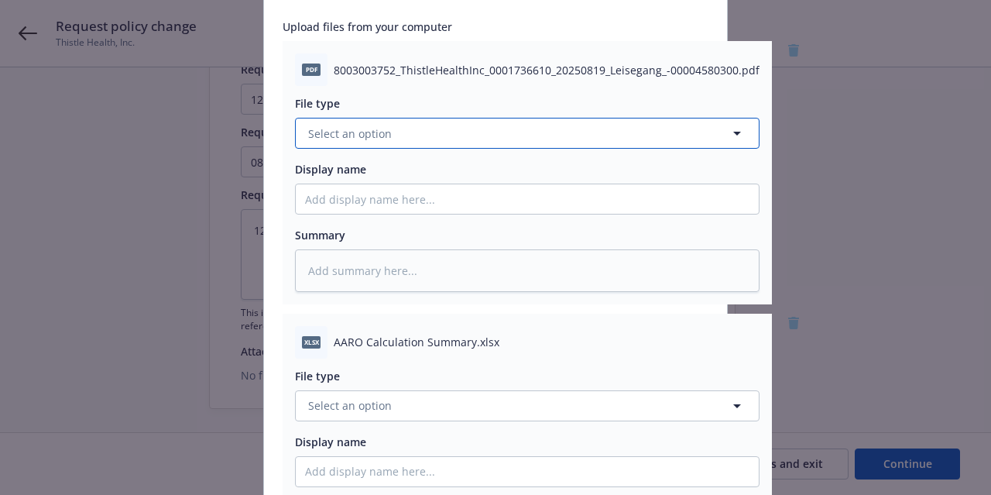
click at [564, 135] on button "Select an option" at bounding box center [527, 133] width 464 height 31
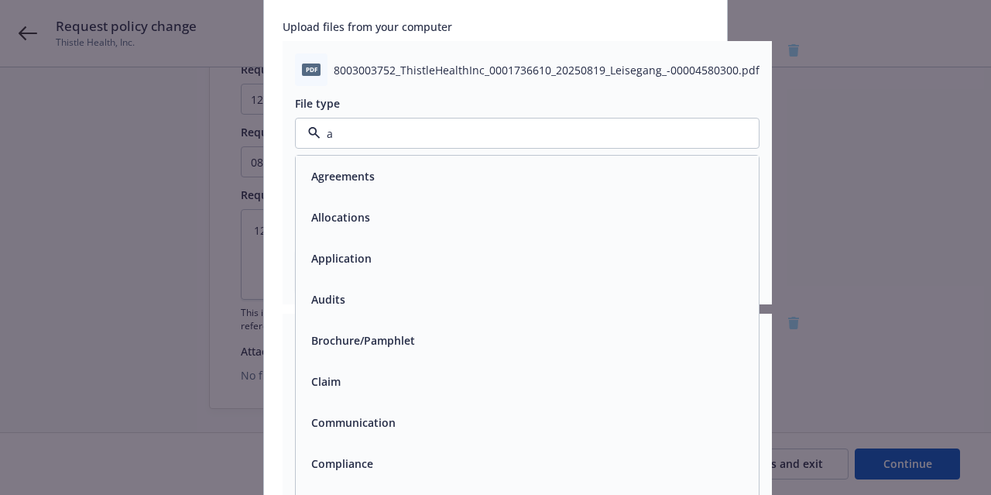
type input "au"
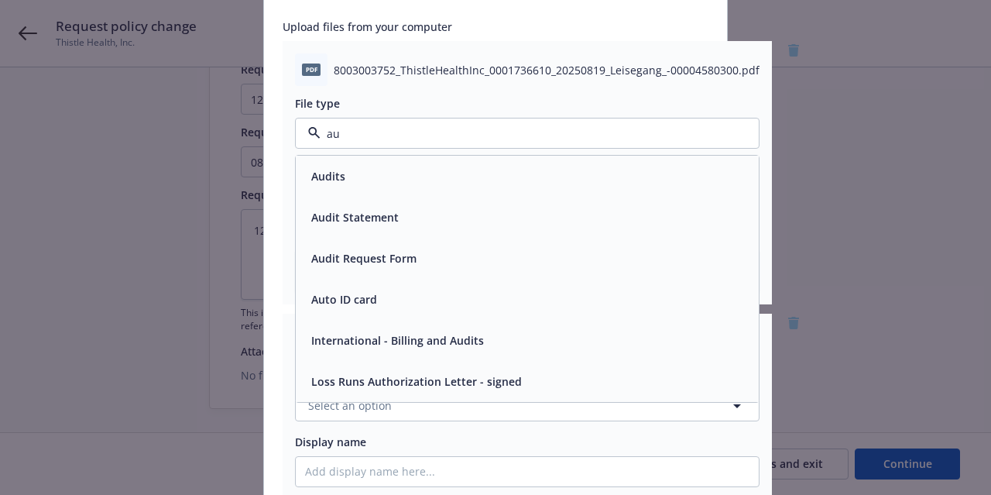
click at [495, 186] on div "Audits" at bounding box center [527, 176] width 444 height 22
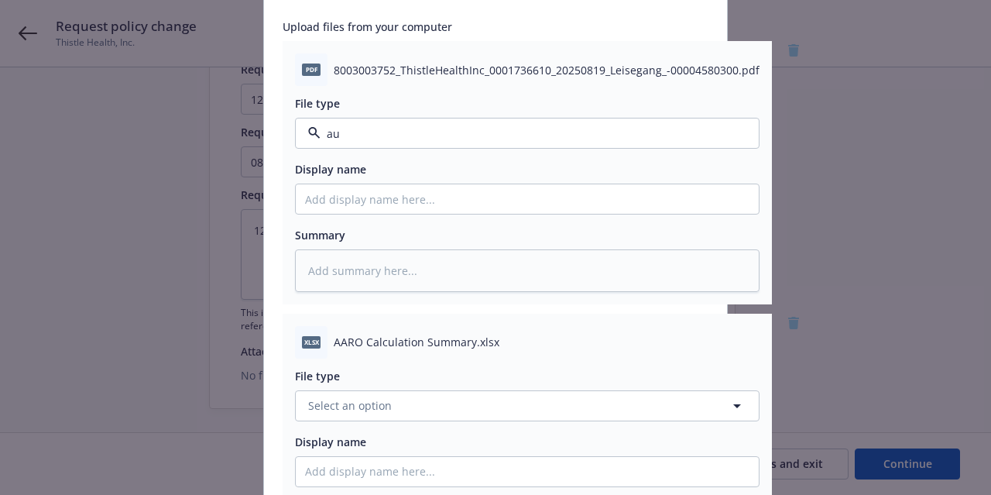
type textarea "x"
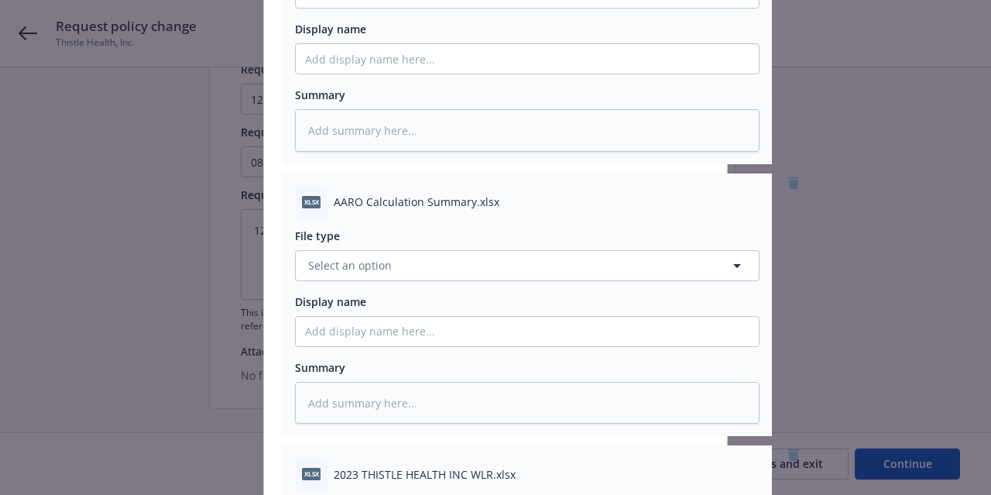
scroll to position [247, 0]
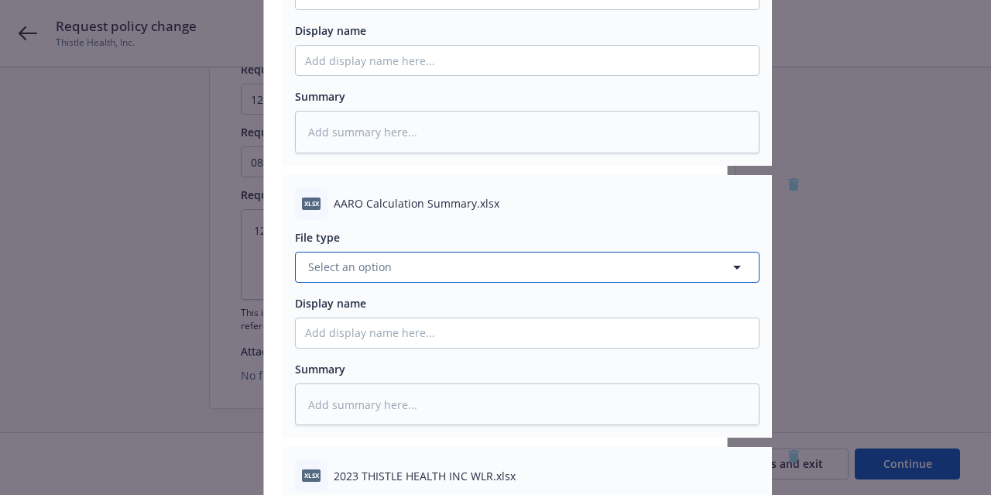
click at [530, 270] on button "Select an option" at bounding box center [527, 267] width 464 height 31
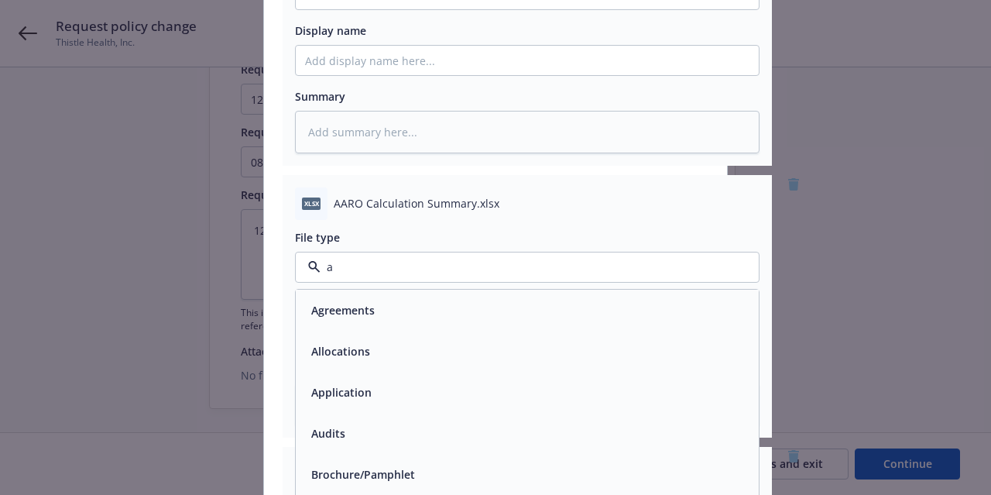
type input "au"
click at [505, 312] on div "Audits" at bounding box center [527, 310] width 444 height 22
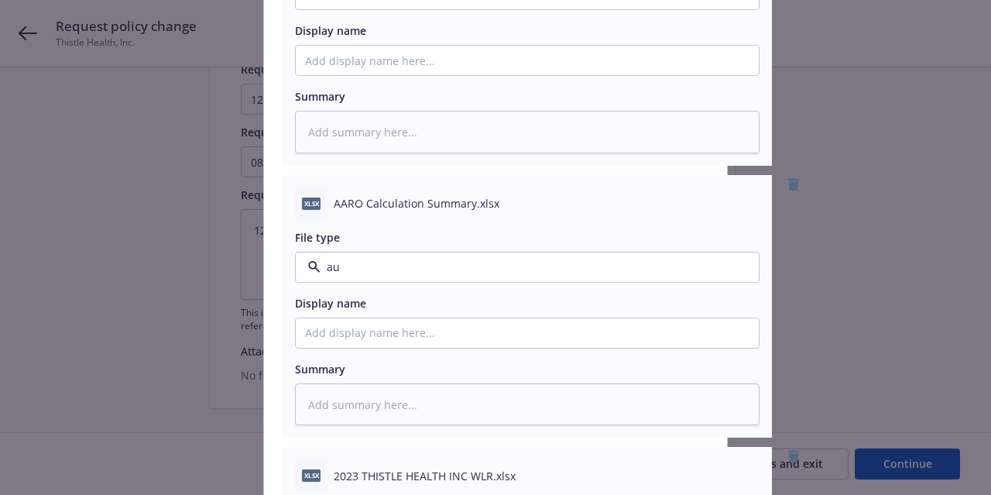
type textarea "x"
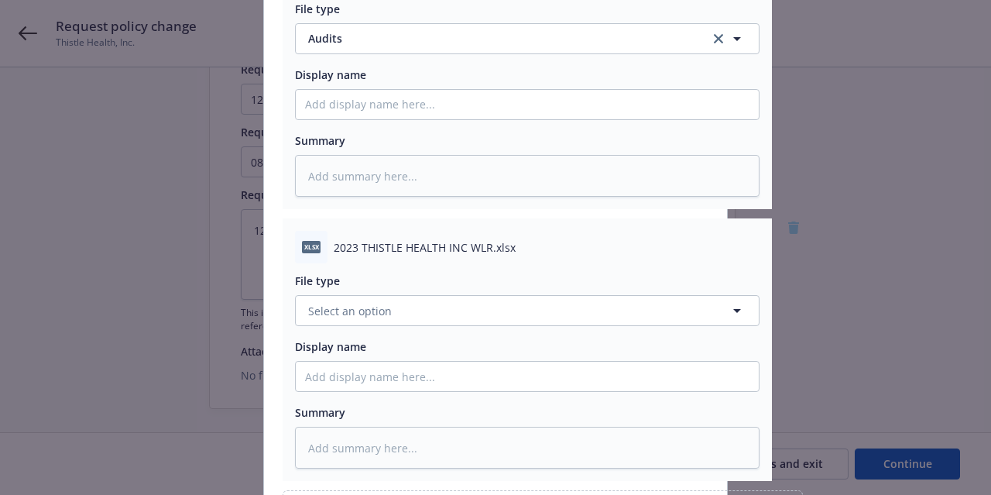
scroll to position [487, 0]
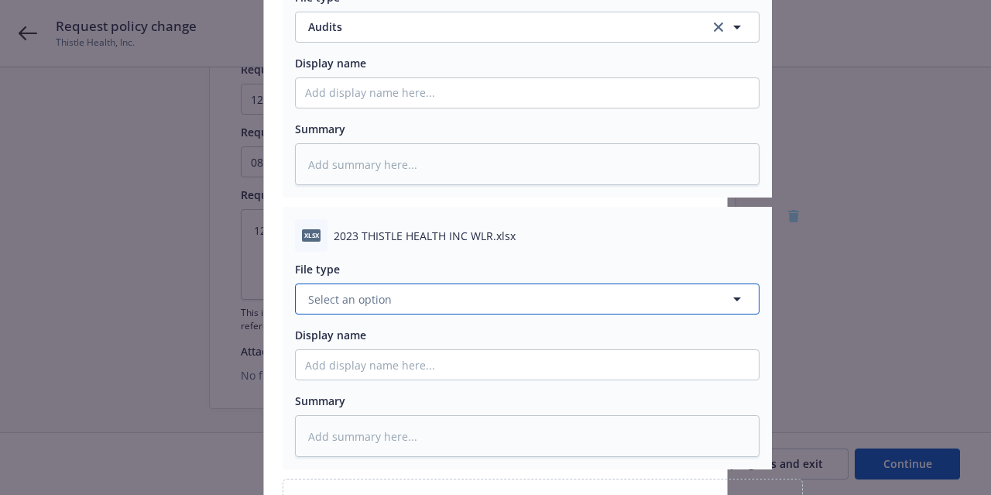
click at [505, 312] on button "Select an option" at bounding box center [527, 298] width 464 height 31
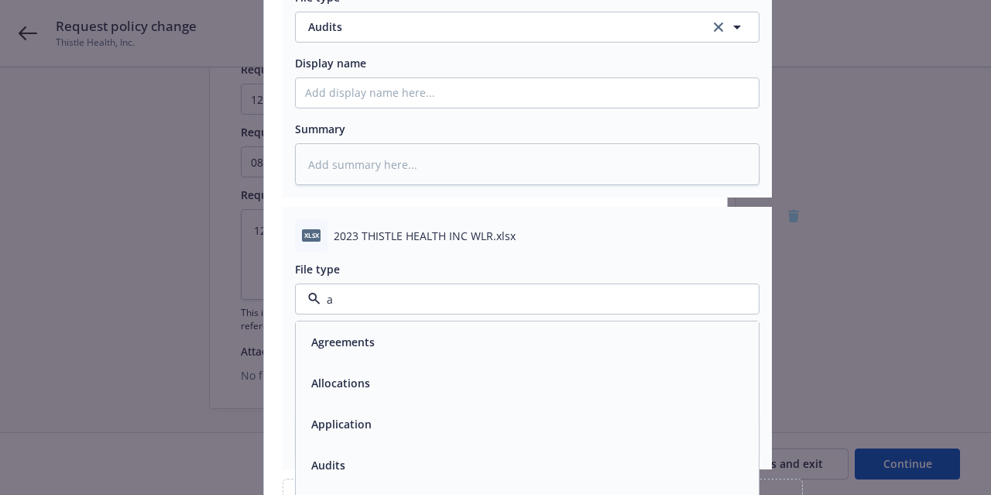
type input "au"
click at [503, 331] on div "Audits" at bounding box center [527, 342] width 444 height 22
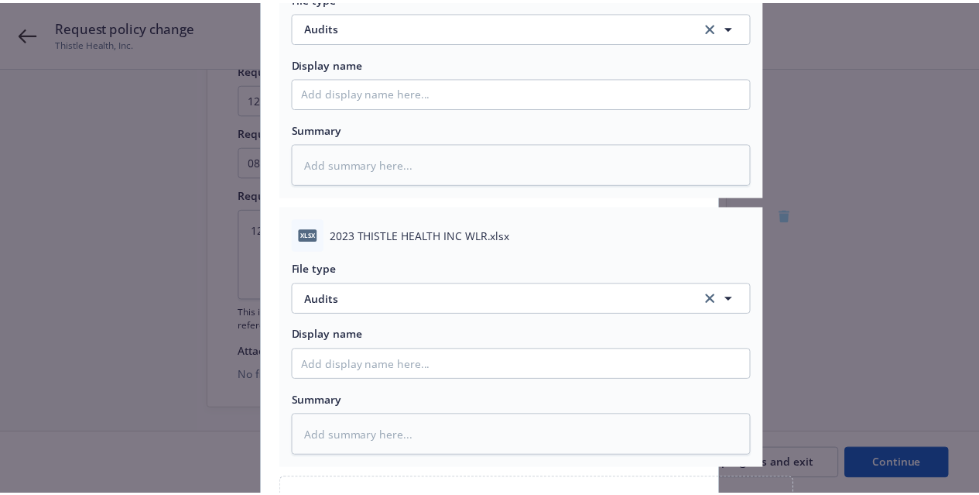
scroll to position [651, 0]
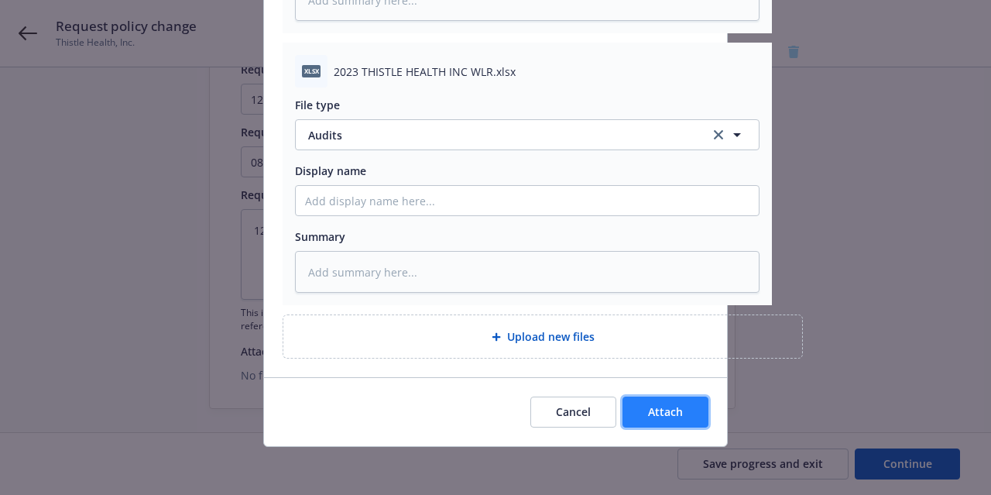
click at [670, 420] on button "Attach" at bounding box center [665, 411] width 86 height 31
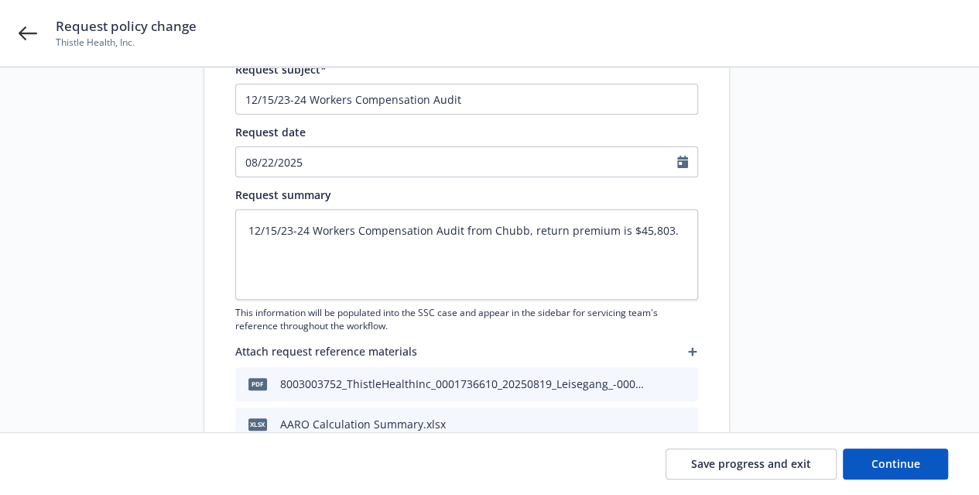
scroll to position [274, 0]
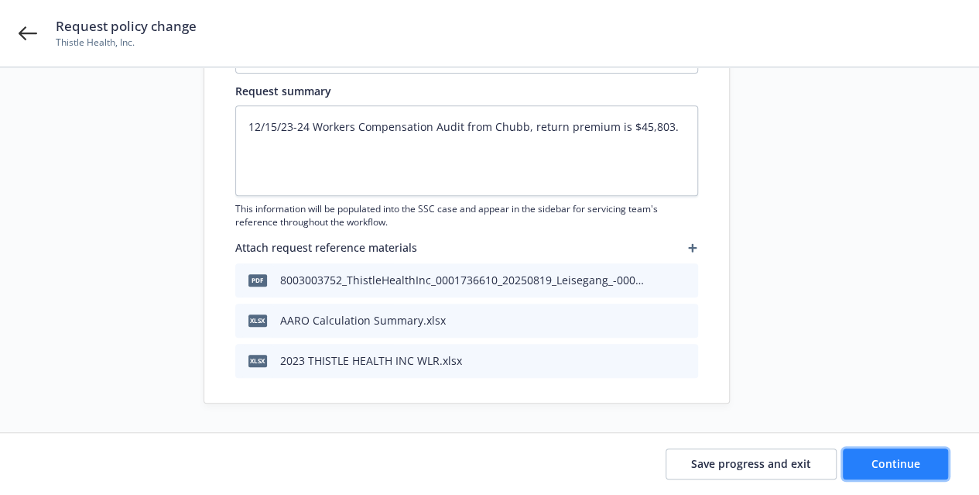
click at [865, 467] on button "Continue" at bounding box center [895, 463] width 105 height 31
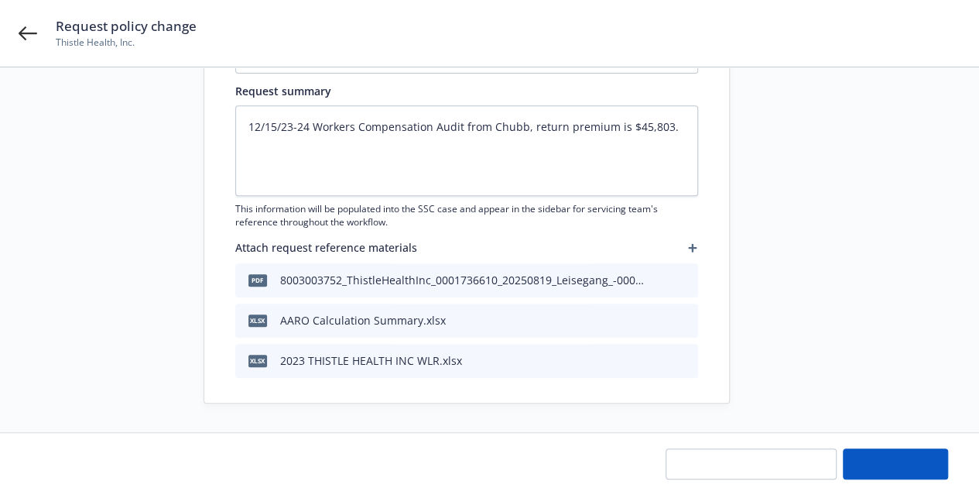
type textarea "x"
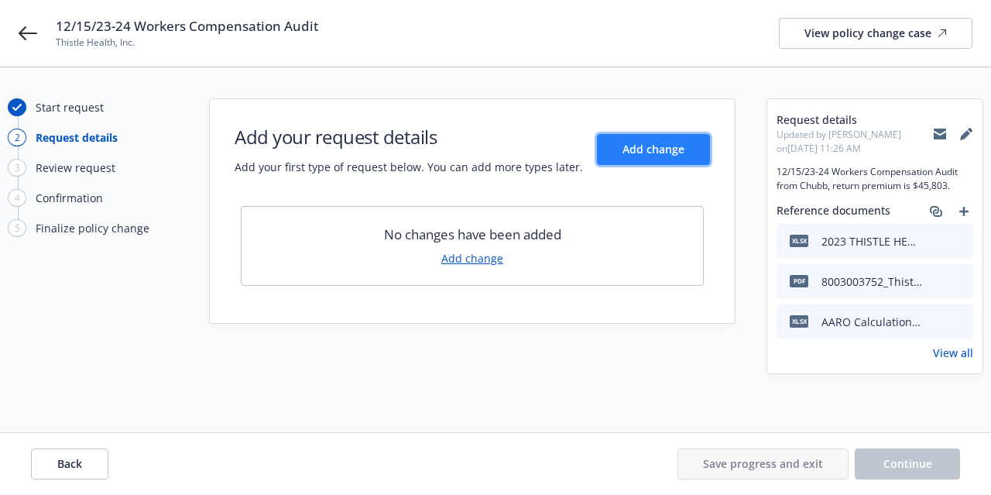
click at [673, 159] on button "Add change" at bounding box center [653, 149] width 113 height 31
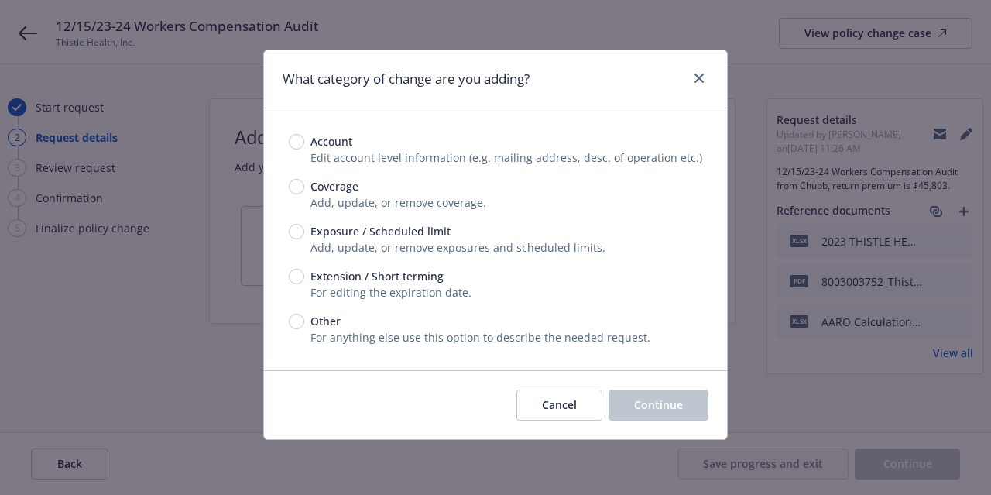
click at [299, 329] on div "Other For anything else use this option to describe the needed request." at bounding box center [495, 329] width 413 height 33
click at [299, 325] on input "Other" at bounding box center [296, 320] width 15 height 15
radio input "true"
click at [638, 406] on span "Continue" at bounding box center [658, 404] width 49 height 15
type textarea "x"
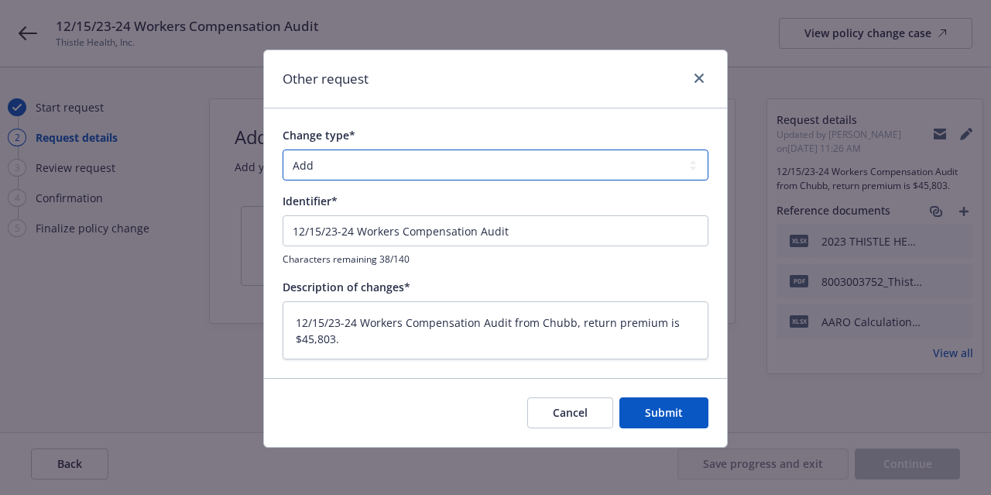
click at [464, 173] on select "Add Audit Change Remove" at bounding box center [496, 164] width 426 height 31
select select "AUDIT"
click at [283, 149] on select "Add Audit Change Remove" at bounding box center [496, 164] width 426 height 31
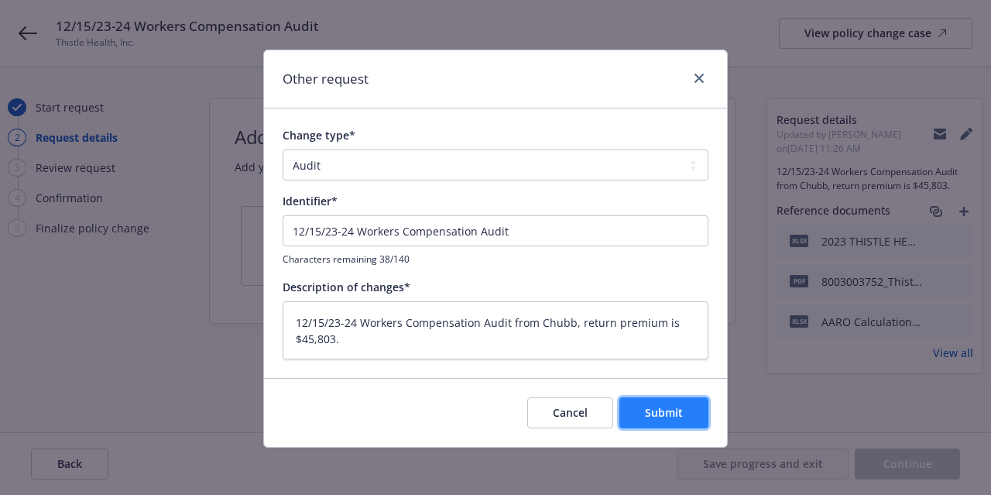
click at [700, 407] on button "Submit" at bounding box center [663, 412] width 89 height 31
type textarea "x"
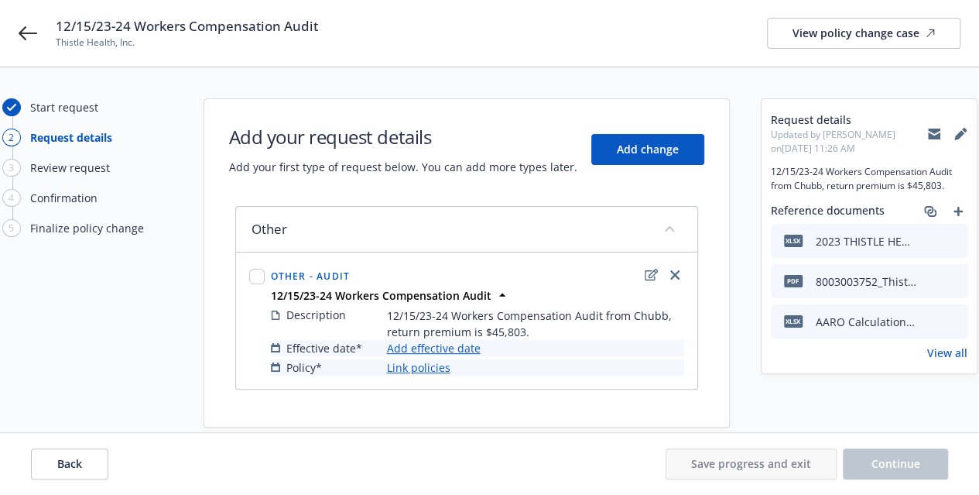
click at [444, 348] on link "Add effective date" at bounding box center [434, 348] width 94 height 16
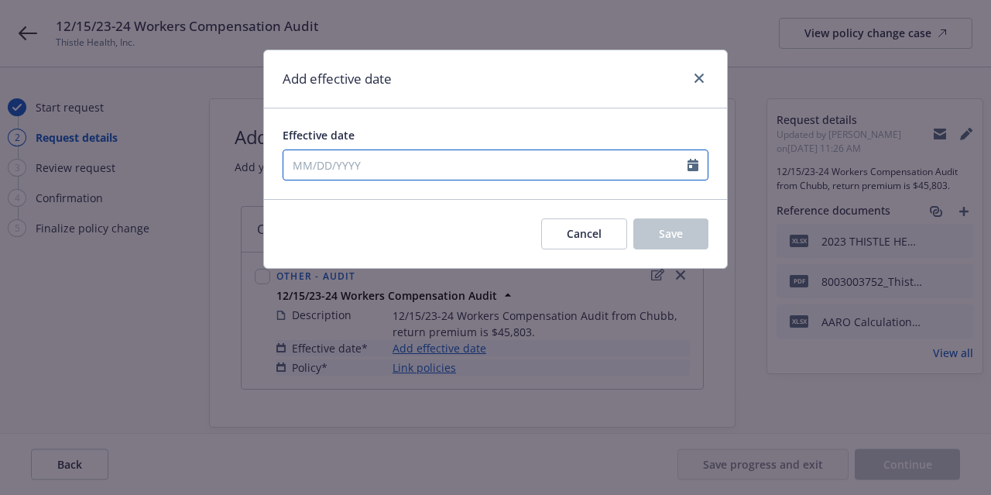
click at [695, 169] on icon "Calendar" at bounding box center [692, 165] width 11 height 12
select select "8"
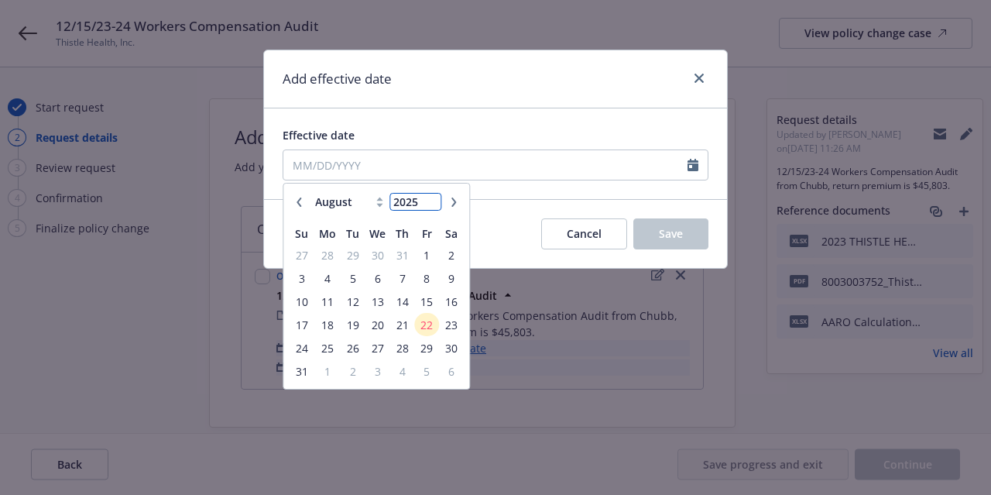
click at [425, 204] on input "2025" at bounding box center [415, 202] width 50 height 16
click at [433, 204] on input "2024" at bounding box center [415, 202] width 50 height 16
type input "2023"
click at [433, 204] on input "2023" at bounding box center [415, 202] width 50 height 16
click at [297, 202] on icon "button" at bounding box center [298, 201] width 5 height 9
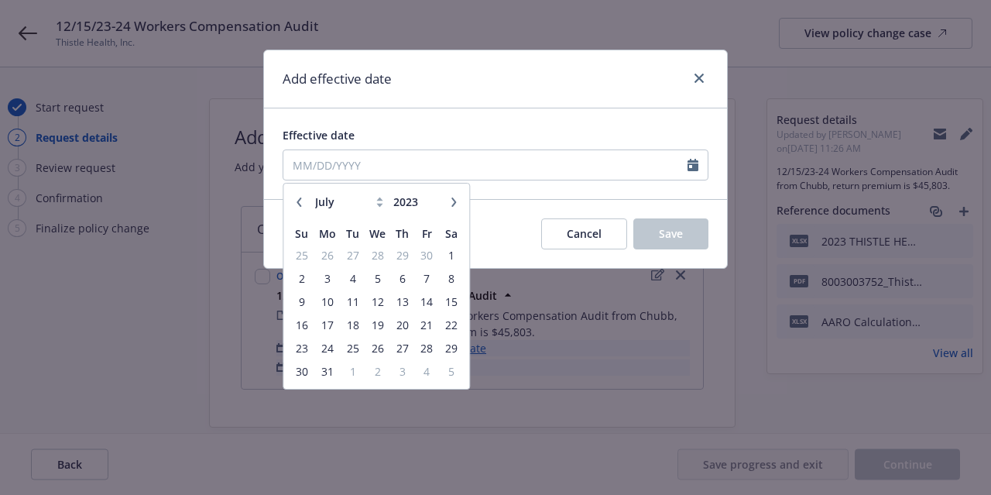
click at [304, 207] on button "button" at bounding box center [298, 202] width 19 height 19
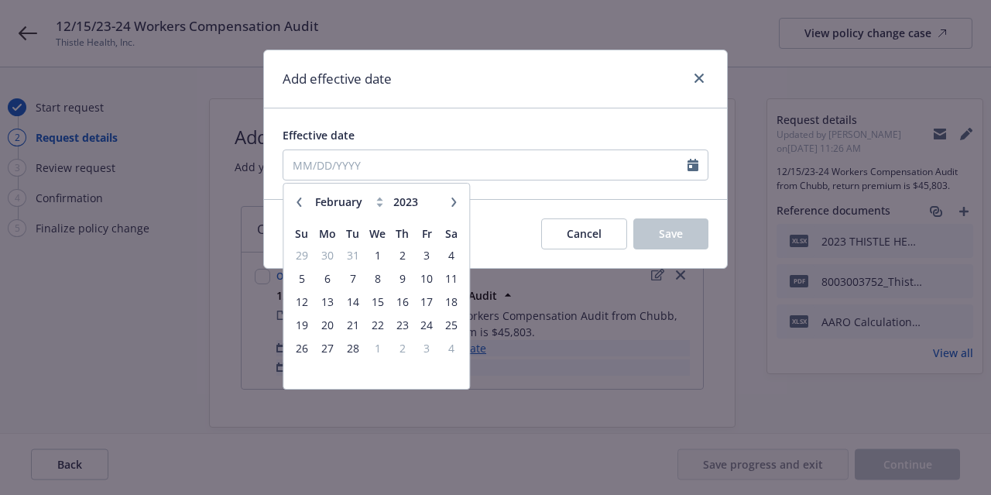
click at [304, 207] on button "button" at bounding box center [298, 202] width 19 height 19
select select "12"
type input "2022"
click at [304, 207] on button "button" at bounding box center [298, 202] width 19 height 19
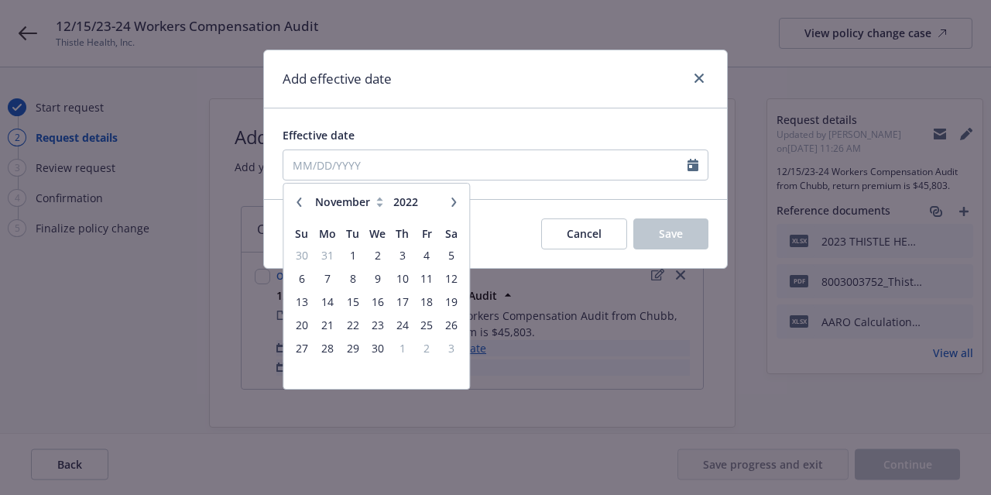
click at [450, 202] on icon "button" at bounding box center [453, 201] width 9 height 9
select select "1"
type input "2023"
click at [450, 202] on icon "button" at bounding box center [453, 201] width 9 height 9
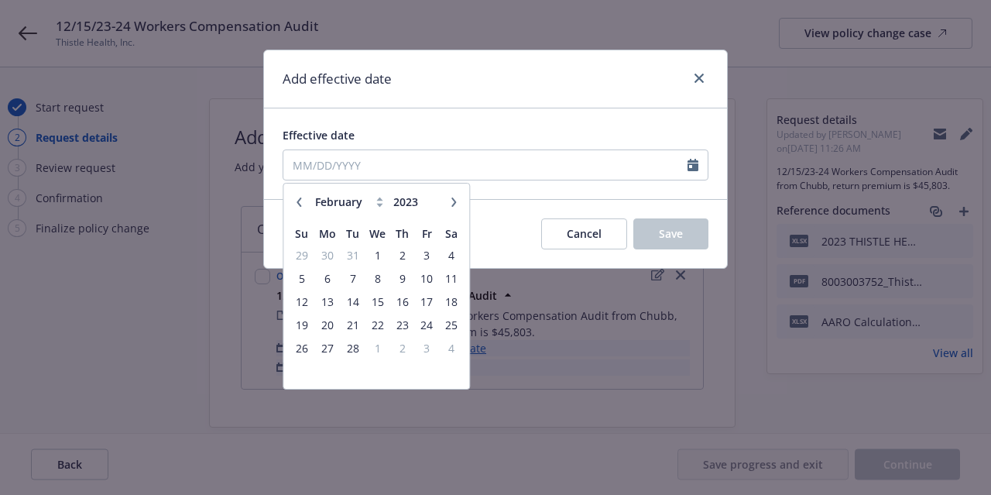
click at [450, 202] on icon "button" at bounding box center [453, 201] width 9 height 9
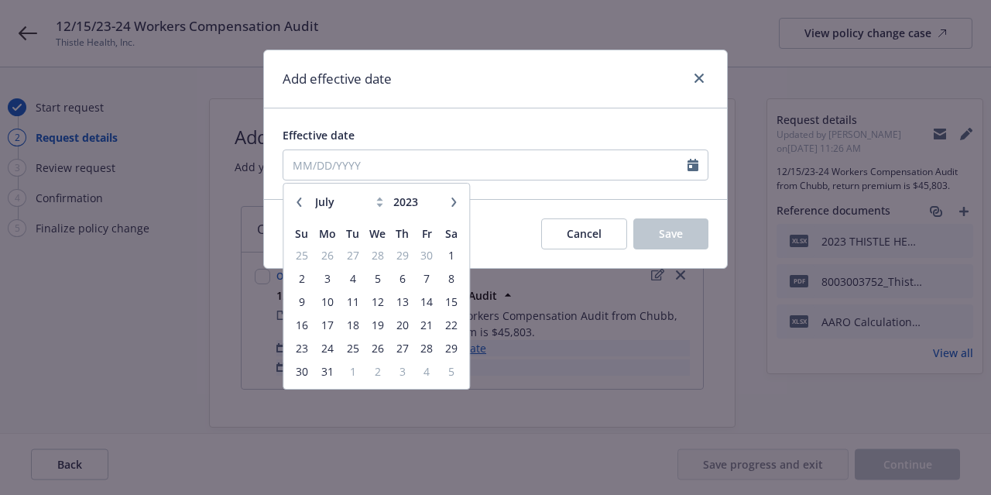
click at [450, 202] on icon "button" at bounding box center [453, 201] width 9 height 9
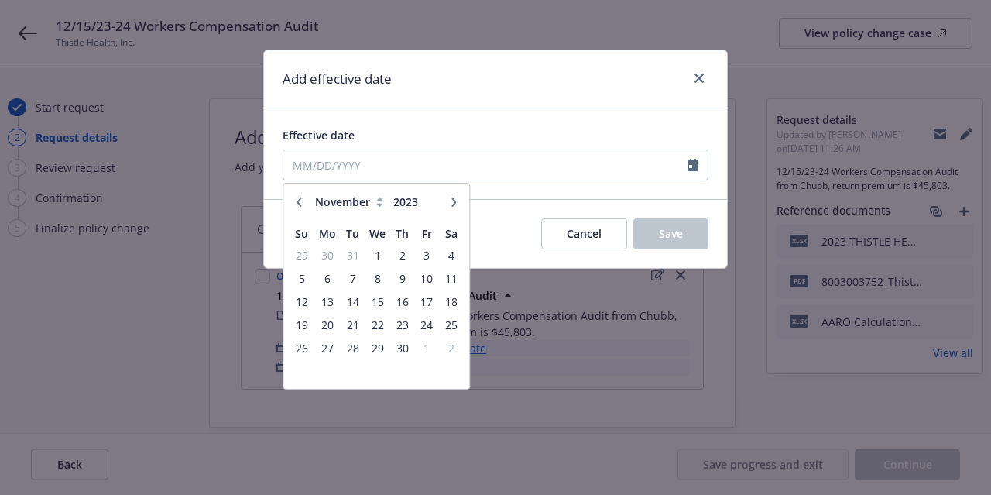
select select "12"
click at [419, 296] on span "15" at bounding box center [426, 301] width 21 height 19
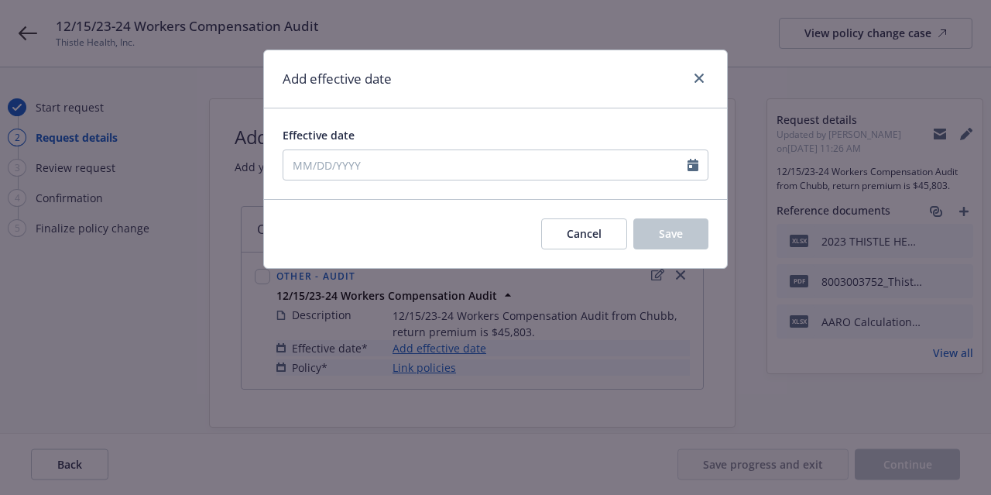
type input "[DATE]"
click at [427, 69] on div "Add effective date" at bounding box center [495, 79] width 463 height 58
click at [686, 241] on button "Save" at bounding box center [670, 233] width 75 height 31
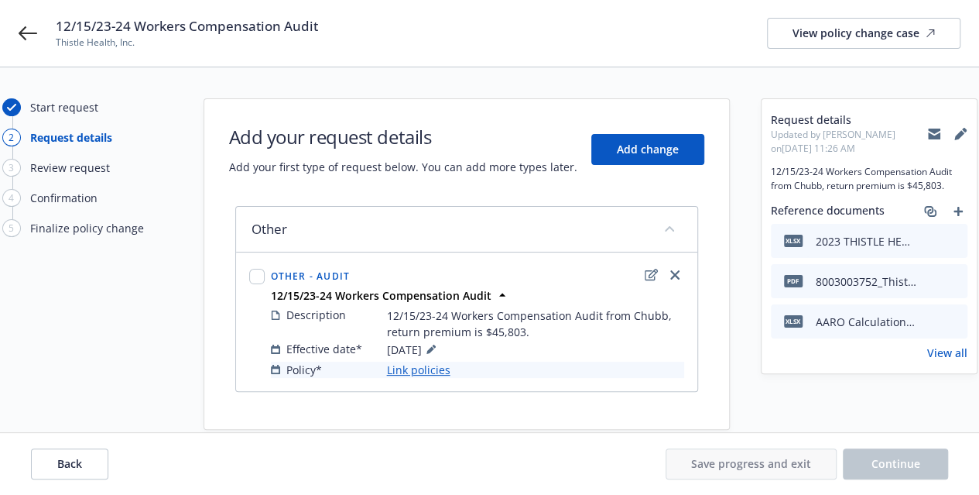
click at [432, 373] on link "Link policies" at bounding box center [418, 369] width 63 height 16
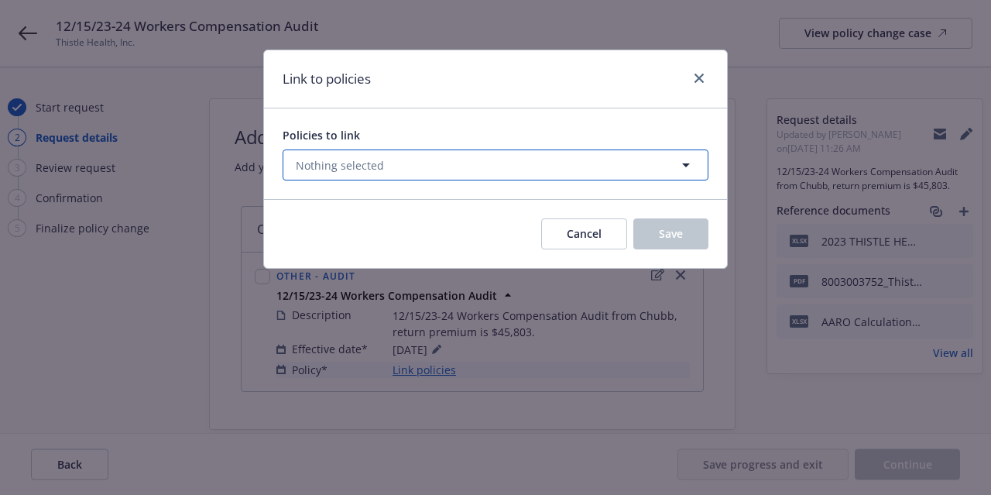
click at [389, 169] on button "Nothing selected" at bounding box center [496, 164] width 426 height 31
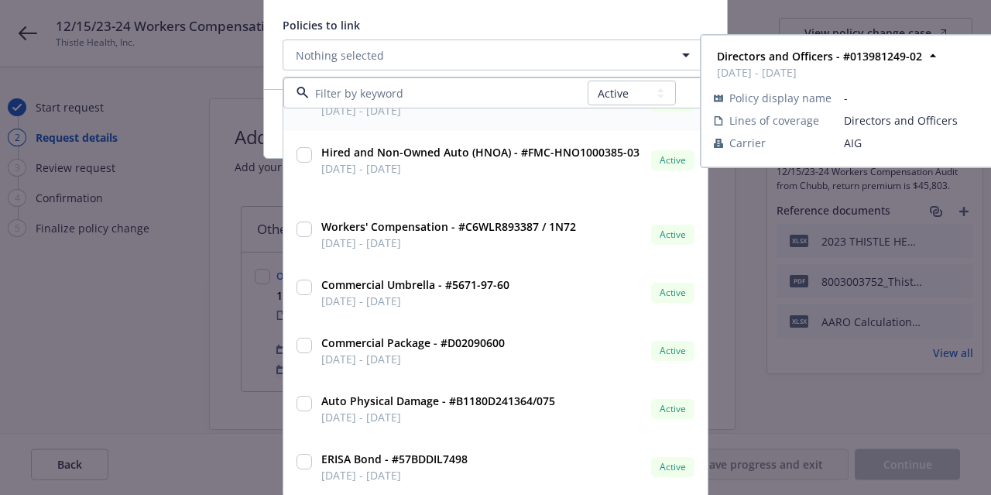
scroll to position [110, 0]
click at [644, 89] on select "All Active Upcoming Expired Cancelled" at bounding box center [631, 92] width 88 height 25
select select "EXPIRED"
click at [587, 80] on select "All Active Upcoming Expired Cancelled" at bounding box center [631, 92] width 88 height 25
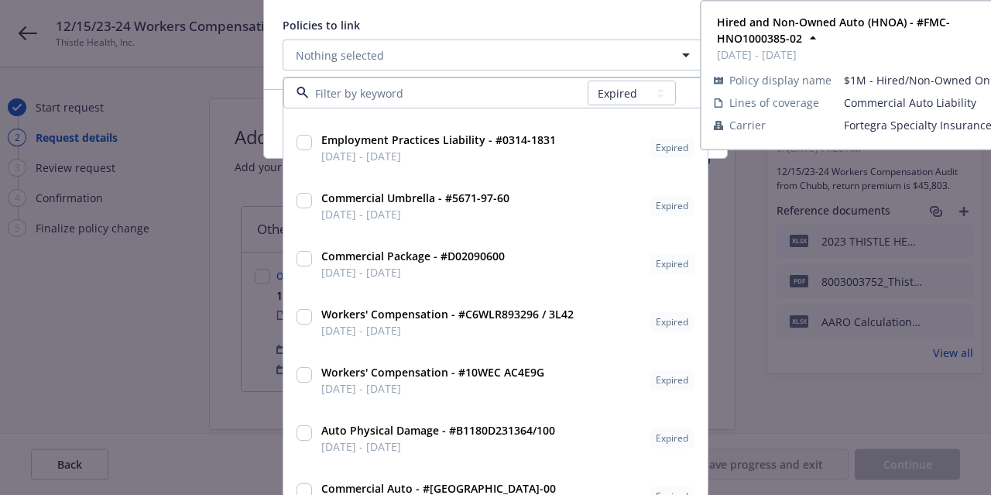
scroll to position [353, 0]
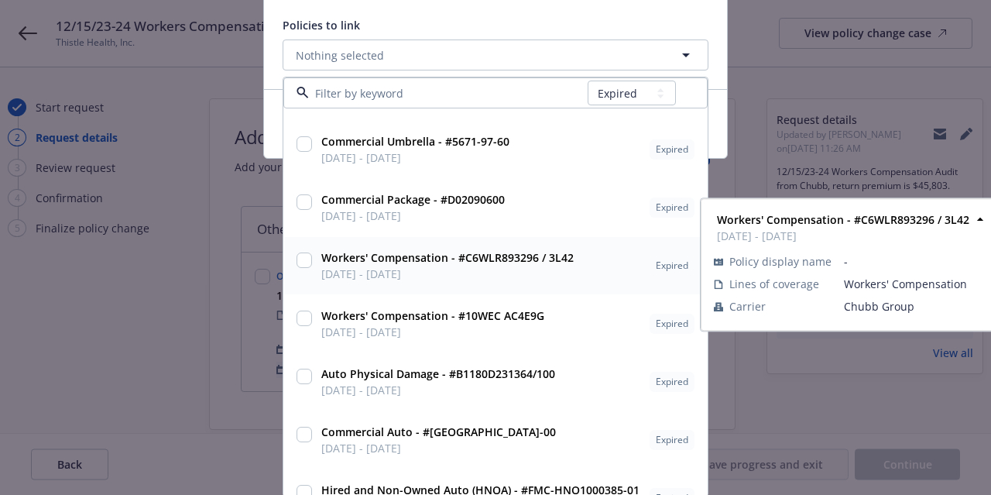
click at [296, 258] on input "checkbox" at bounding box center [303, 259] width 15 height 15
checkbox input "true"
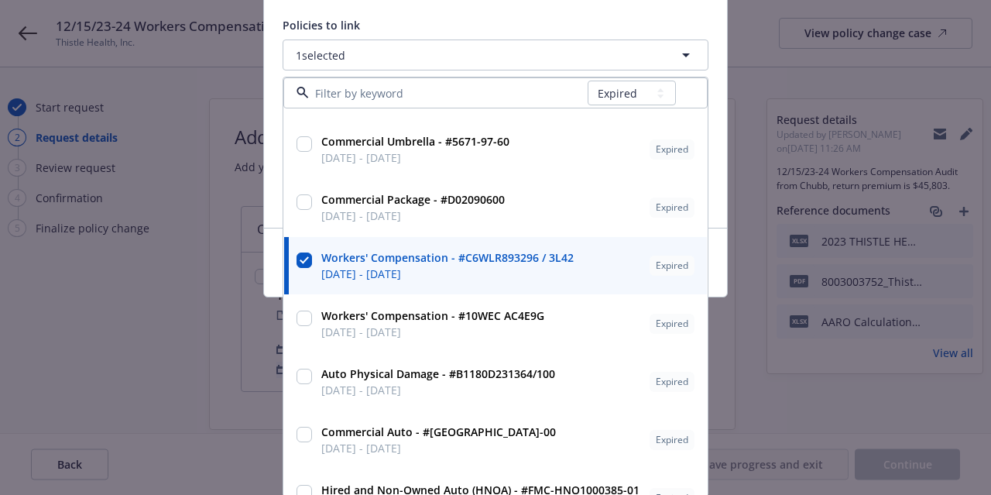
click at [708, 63] on div "Policies to link 1 selected All Active Upcoming Expired Cancelled Hired and Non…" at bounding box center [495, 112] width 463 height 229
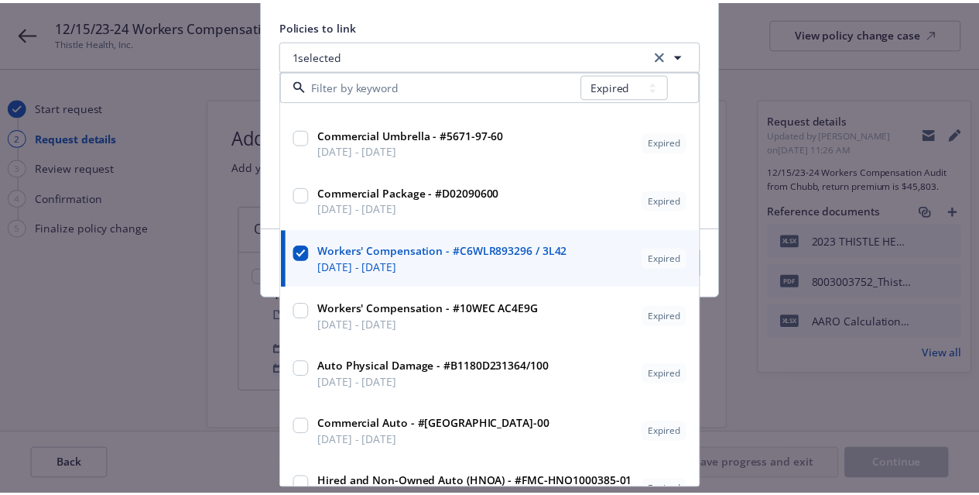
scroll to position [0, 0]
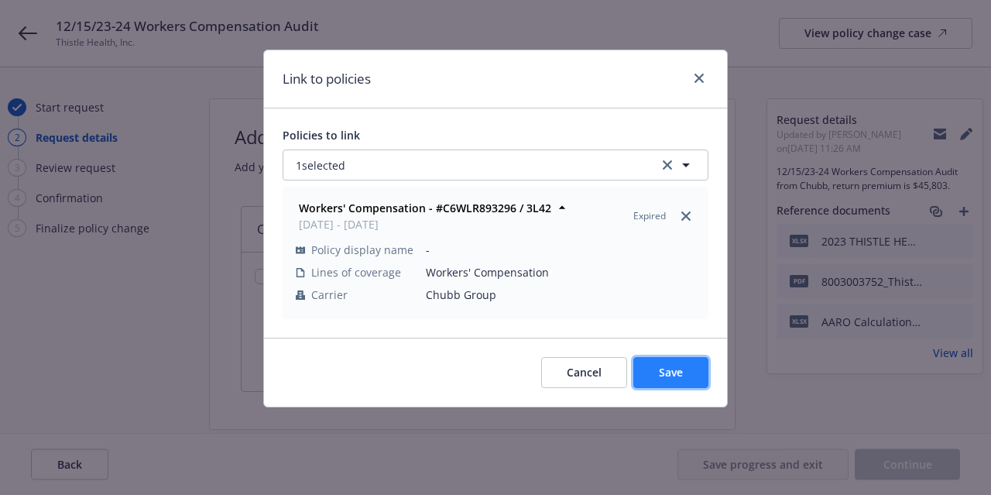
click at [666, 372] on span "Save" at bounding box center [671, 372] width 24 height 15
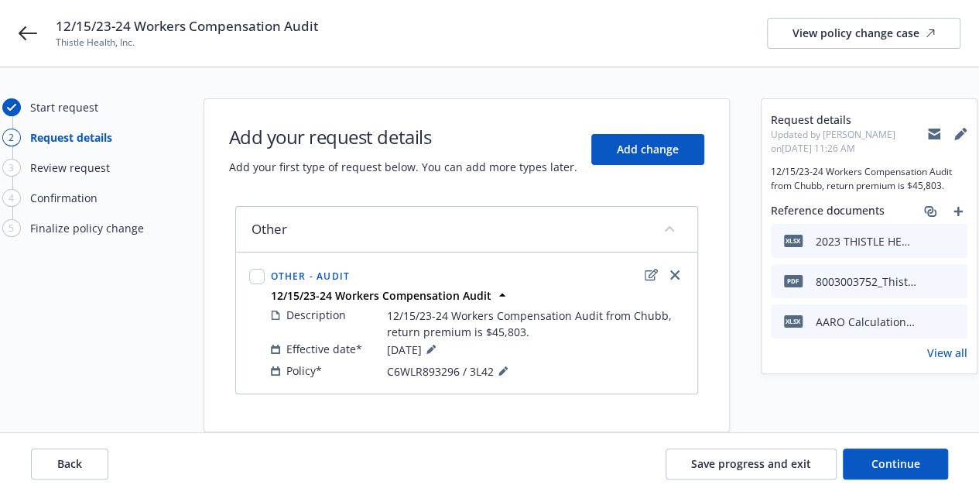
scroll to position [28, 0]
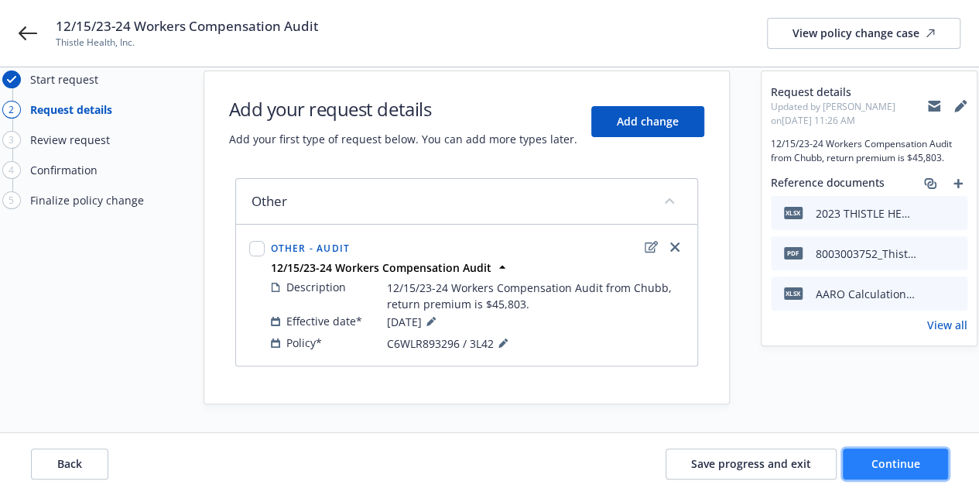
click at [866, 466] on button "Continue" at bounding box center [895, 463] width 105 height 31
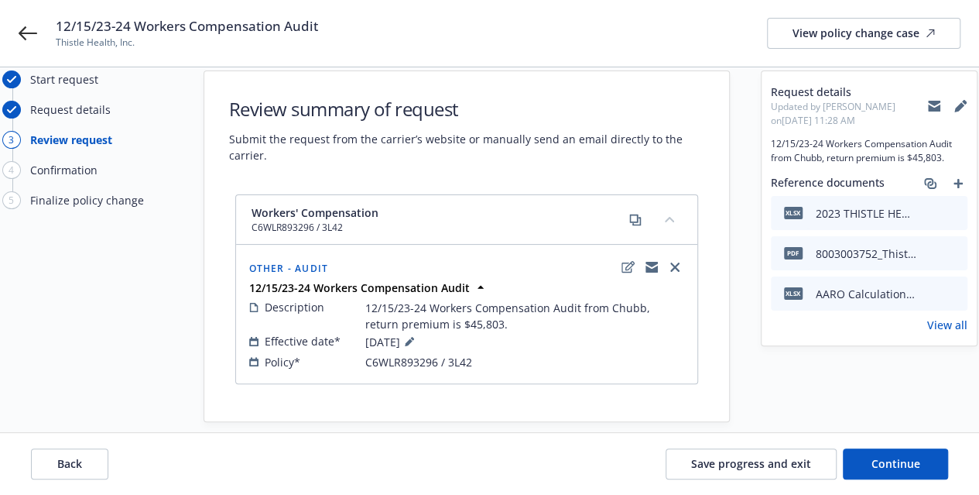
scroll to position [46, 0]
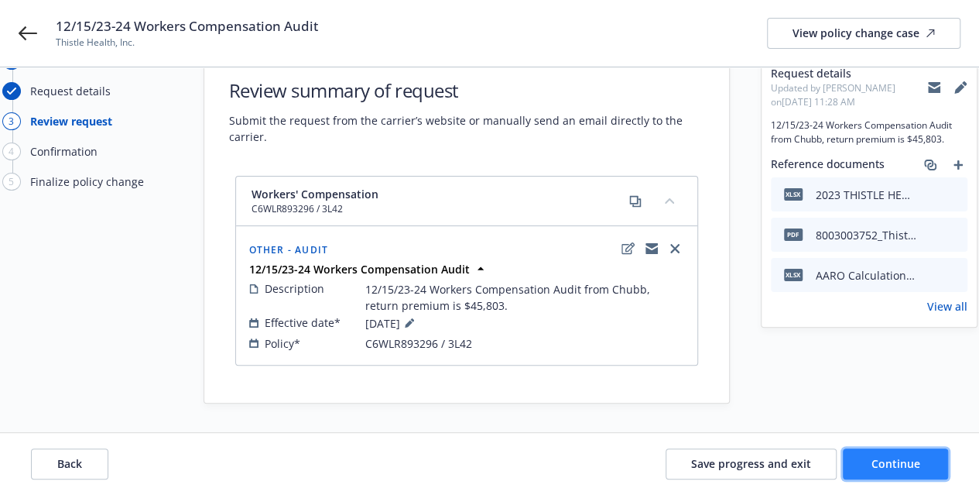
click at [903, 474] on button "Continue" at bounding box center [895, 463] width 105 height 31
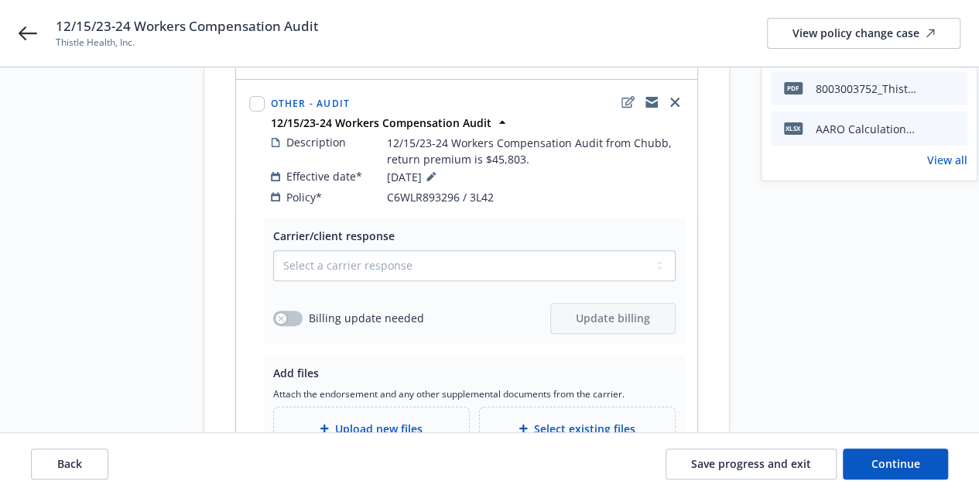
scroll to position [192, 0]
click at [467, 265] on div "Select a carrier response Accepted Accepted with revision No endorsement needed…" at bounding box center [474, 293] width 402 height 84
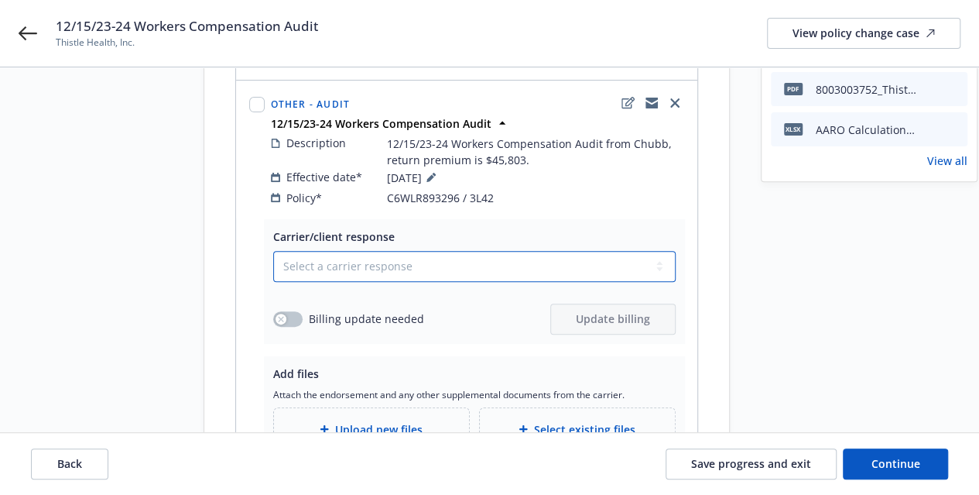
click at [468, 251] on select "Select a carrier response Accepted Accepted with revision No endorsement needed…" at bounding box center [474, 266] width 402 height 31
select select "ACCEPTED"
click at [273, 251] on select "Select a carrier response Accepted Accepted with revision No endorsement needed…" at bounding box center [474, 266] width 402 height 31
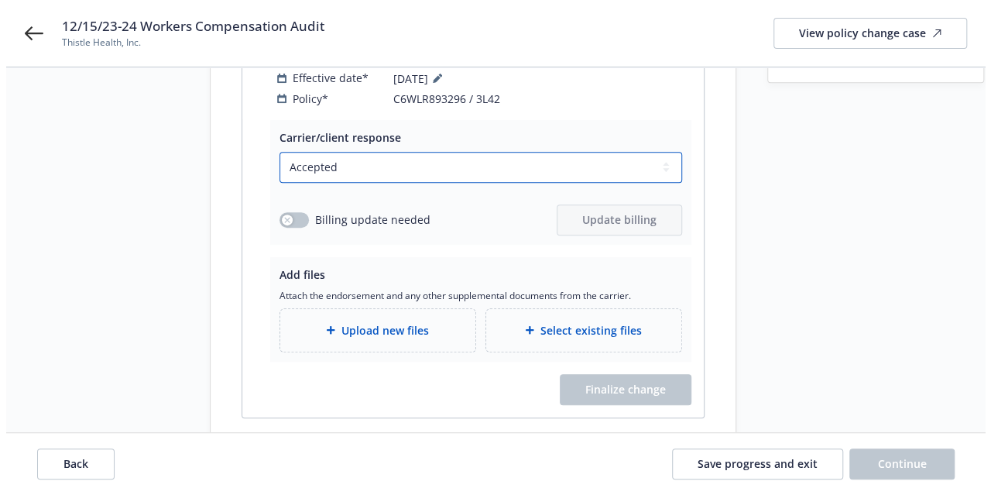
scroll to position [292, 0]
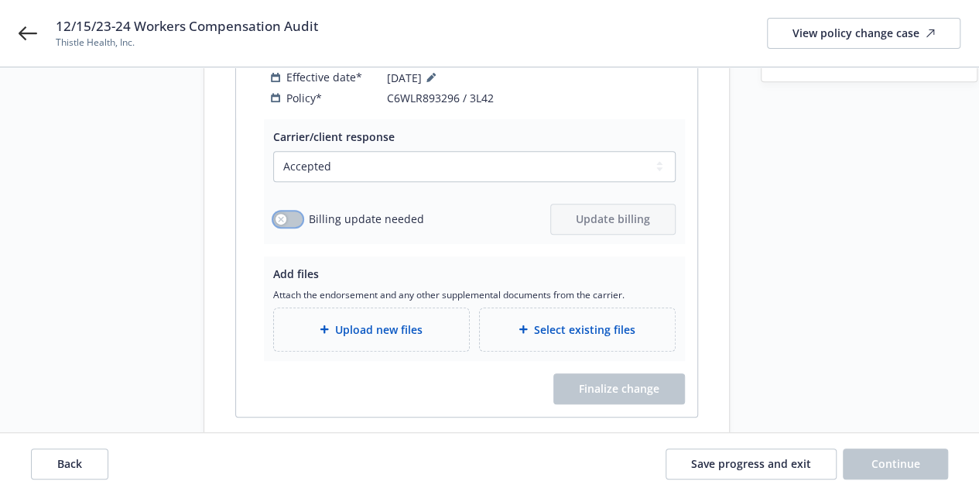
click at [288, 211] on button "button" at bounding box center [287, 218] width 29 height 15
click at [625, 211] on span "Update billing" at bounding box center [613, 218] width 74 height 15
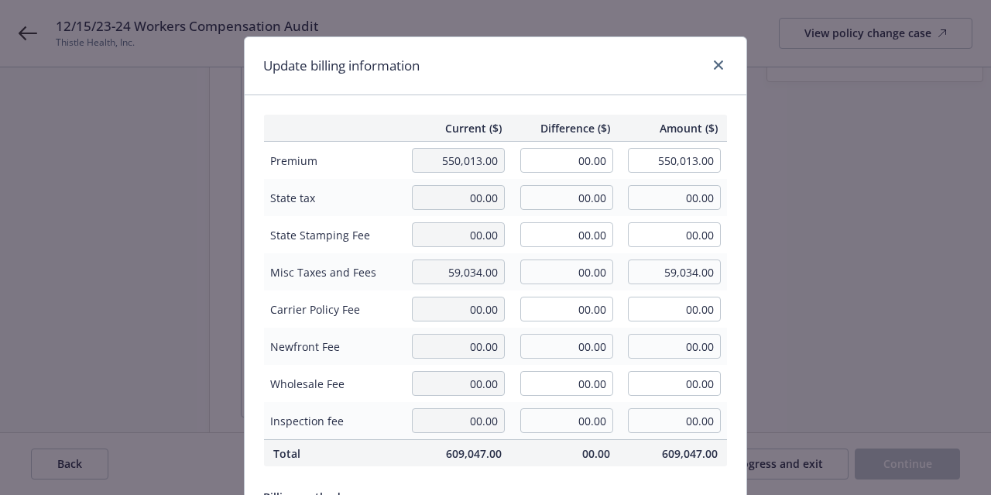
scroll to position [17, 0]
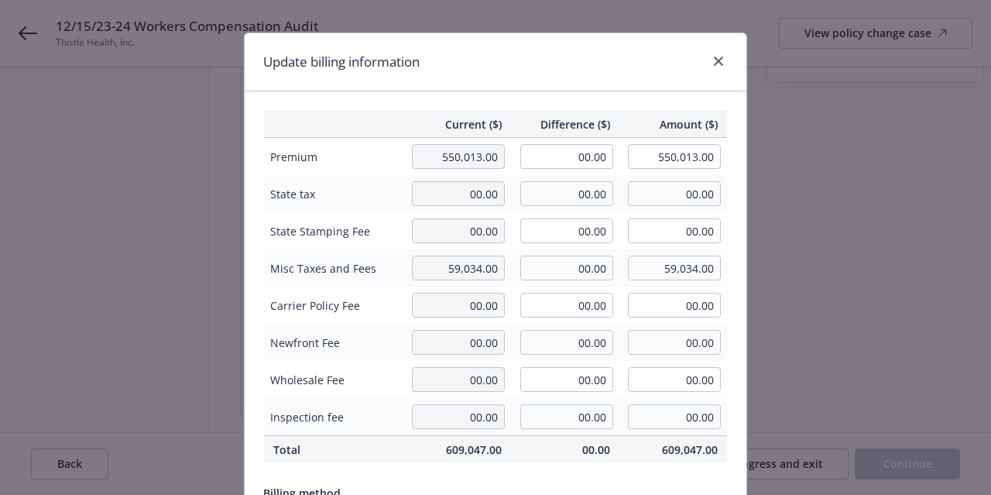
click at [474, 70] on div "Update billing information" at bounding box center [496, 62] width 502 height 58
click at [344, 231] on span "State Stamping Fee" at bounding box center [333, 231] width 126 height 16
click at [461, 64] on div "Update billing information" at bounding box center [496, 62] width 502 height 58
click at [569, 159] on input "00.00" at bounding box center [566, 156] width 93 height 25
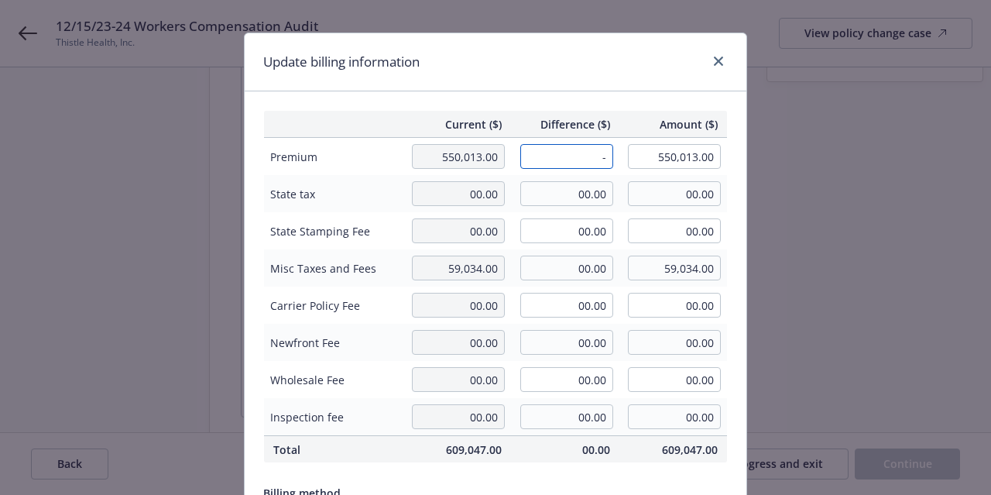
paste input "38,306.00"
type input "-38,306.00"
type input "511,707.00"
type input "-6964.41"
click at [470, 58] on div "Update billing information" at bounding box center [496, 62] width 502 height 58
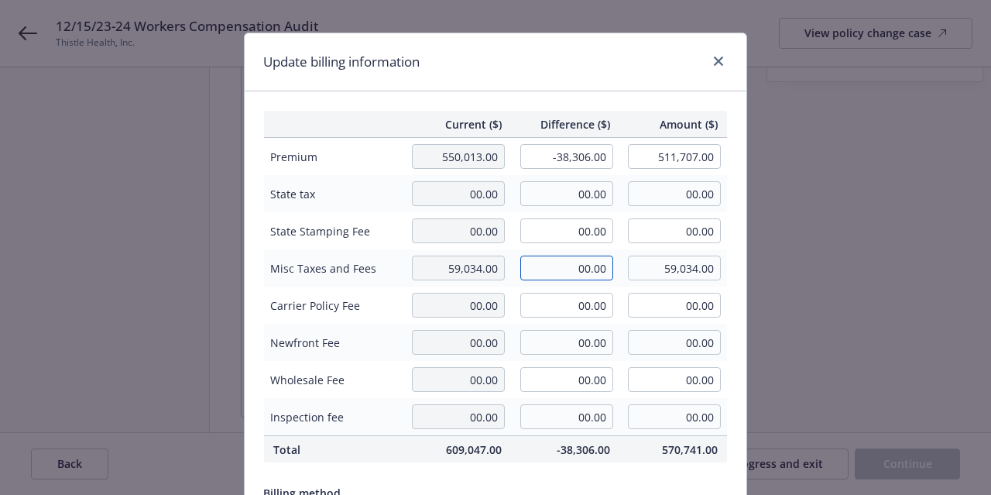
click at [604, 269] on input "00.00" at bounding box center [566, 267] width 93 height 25
paste input "7,497.00"
type input "-7,497.00"
type input "51,537.00"
drag, startPoint x: 548, startPoint y: 52, endPoint x: 478, endPoint y: 67, distance: 71.4
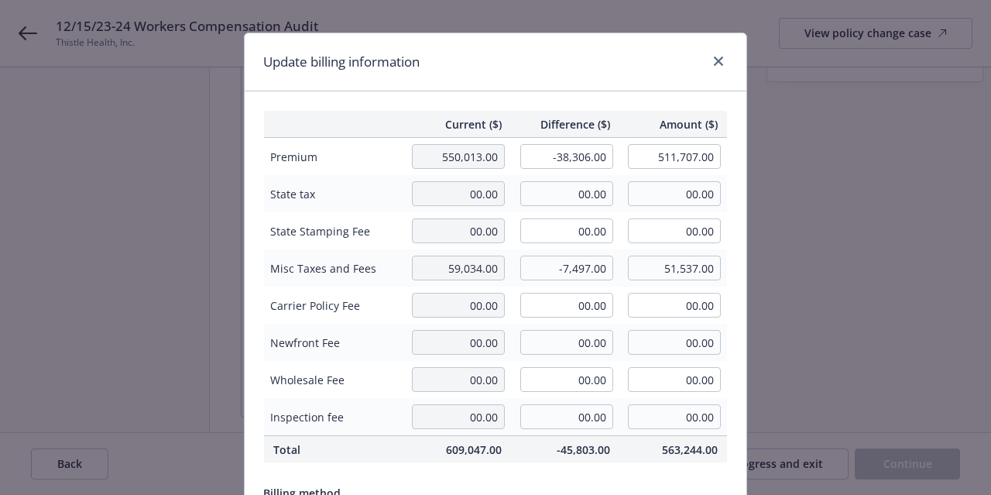
click at [478, 67] on div "Update billing information" at bounding box center [496, 62] width 502 height 58
click at [452, 78] on div "Update billing information" at bounding box center [496, 62] width 502 height 58
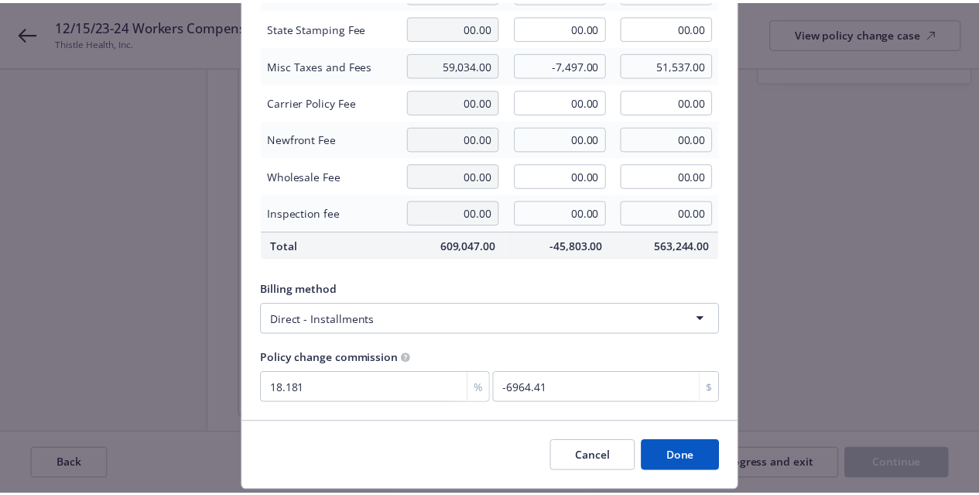
scroll to position [220, 0]
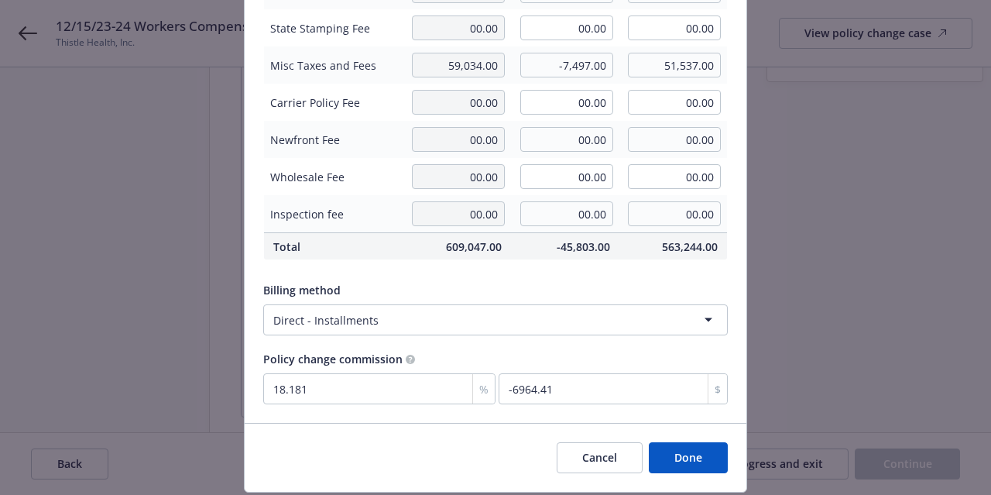
click at [663, 467] on button "Done" at bounding box center [688, 457] width 79 height 31
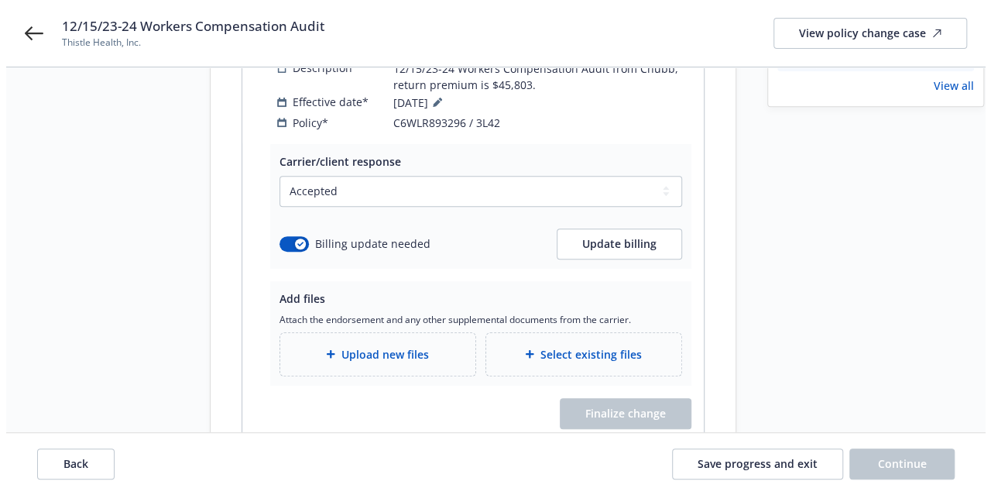
scroll to position [326, 0]
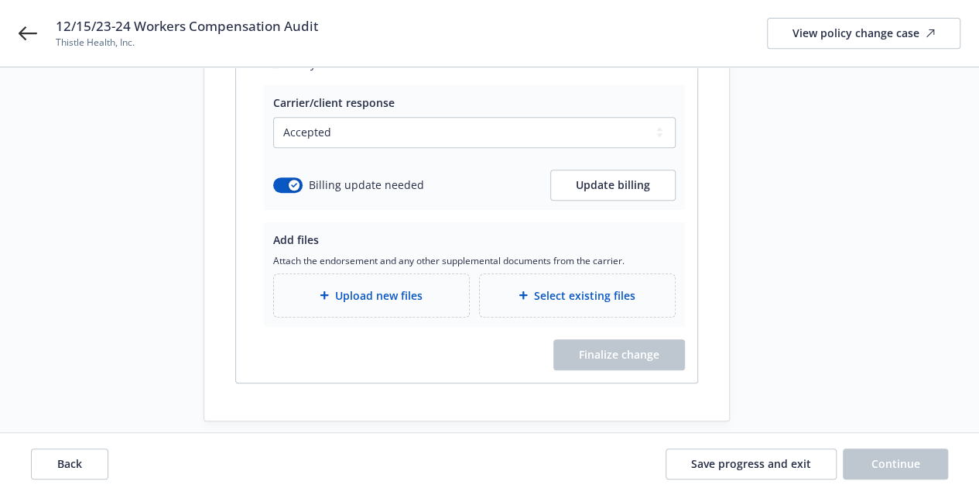
click at [382, 287] on span "Upload new files" at bounding box center [378, 295] width 87 height 16
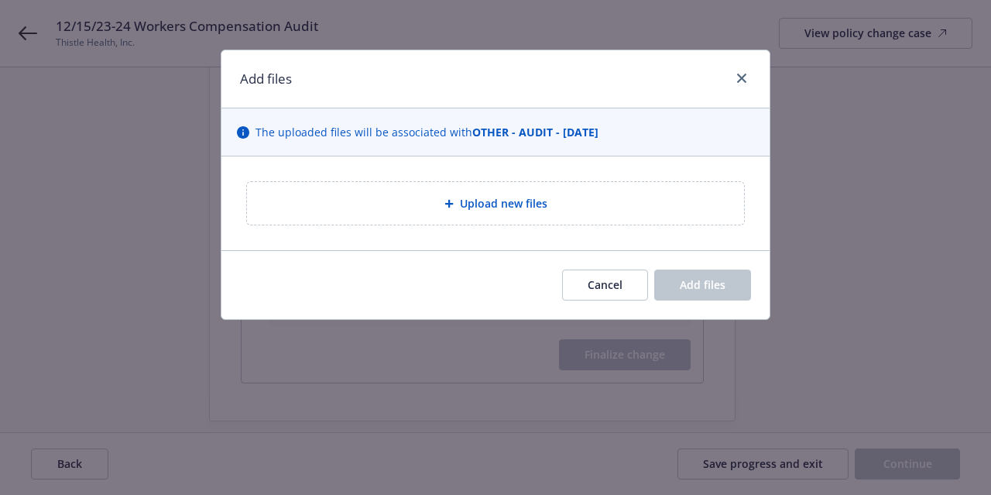
click at [452, 222] on div "Upload new files" at bounding box center [495, 203] width 497 height 43
type textarea "x"
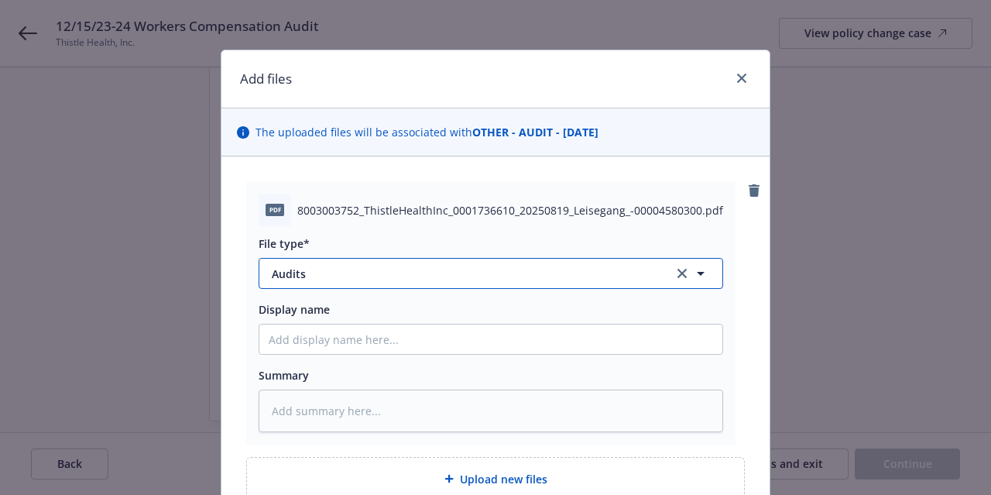
drag, startPoint x: 585, startPoint y: 266, endPoint x: 516, endPoint y: 269, distance: 68.9
click at [516, 269] on span "Audits" at bounding box center [461, 273] width 378 height 16
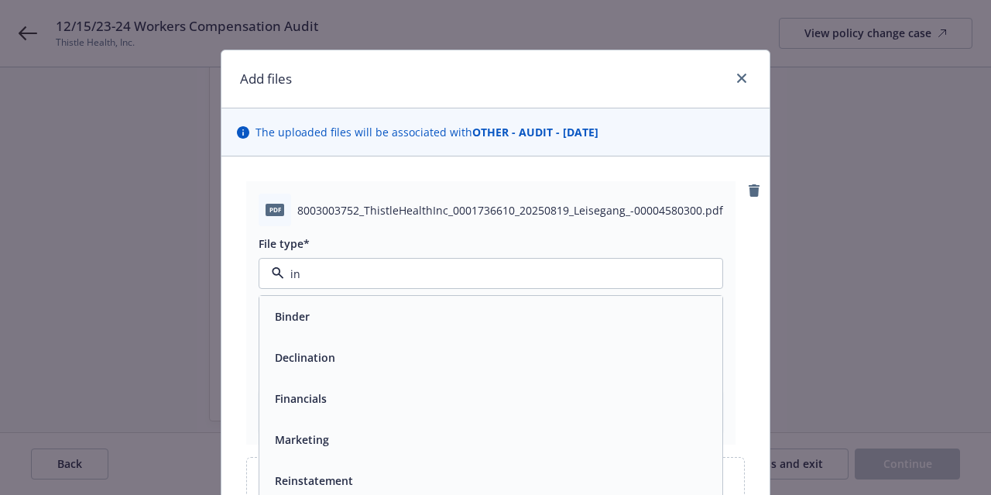
type input "inv"
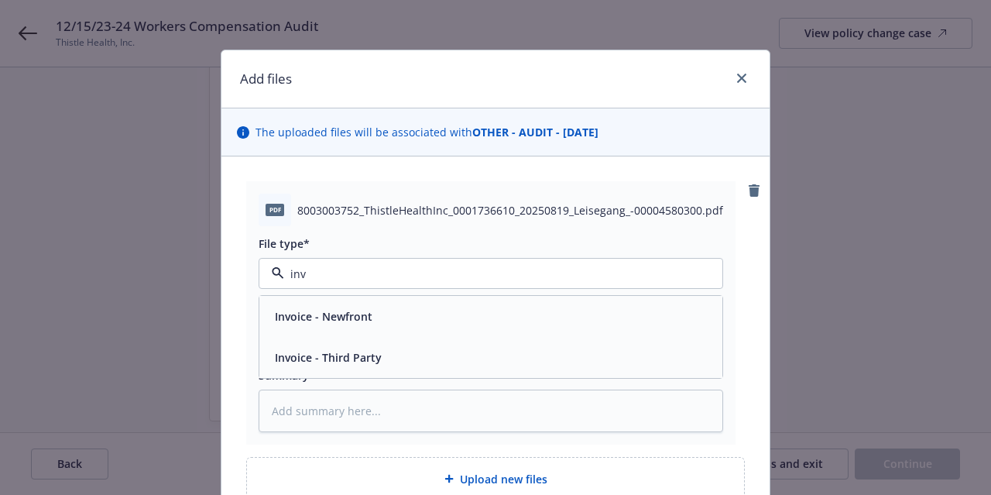
click at [556, 365] on div "Invoice - Third Party" at bounding box center [491, 357] width 444 height 22
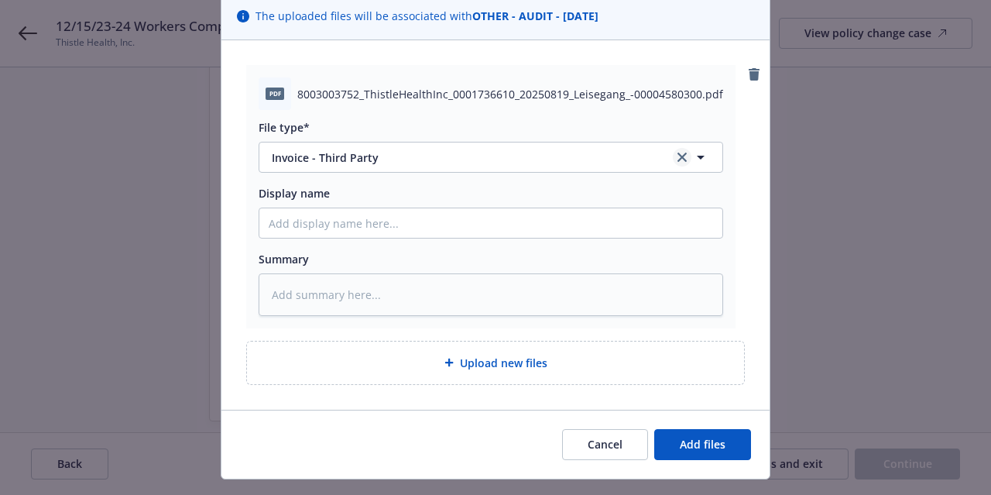
click at [677, 157] on icon "clear selection" at bounding box center [681, 156] width 9 height 9
type textarea "x"
click at [579, 163] on button "Select an option" at bounding box center [491, 157] width 464 height 31
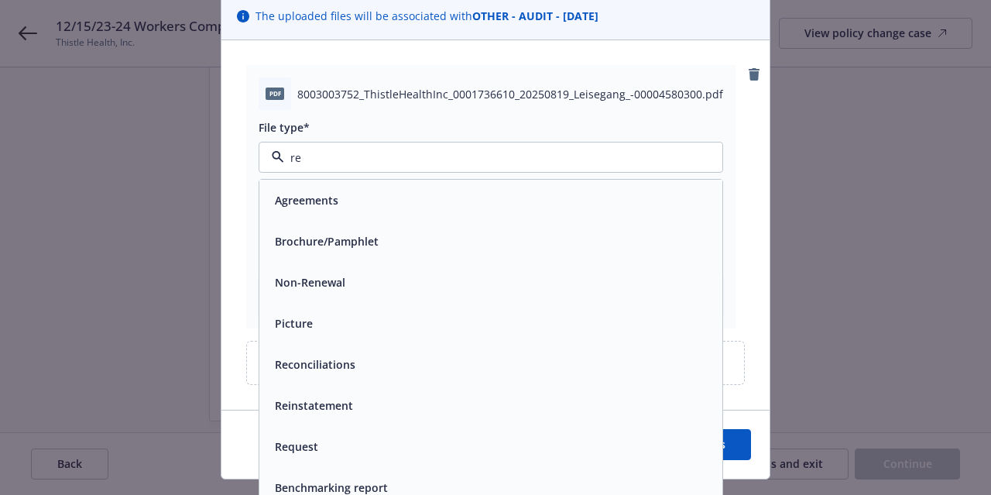
type input "r"
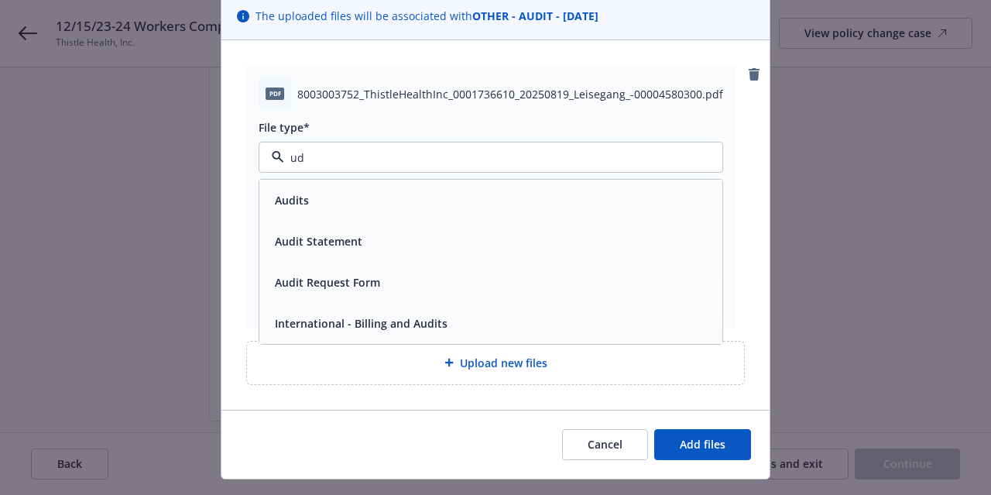
type input "u"
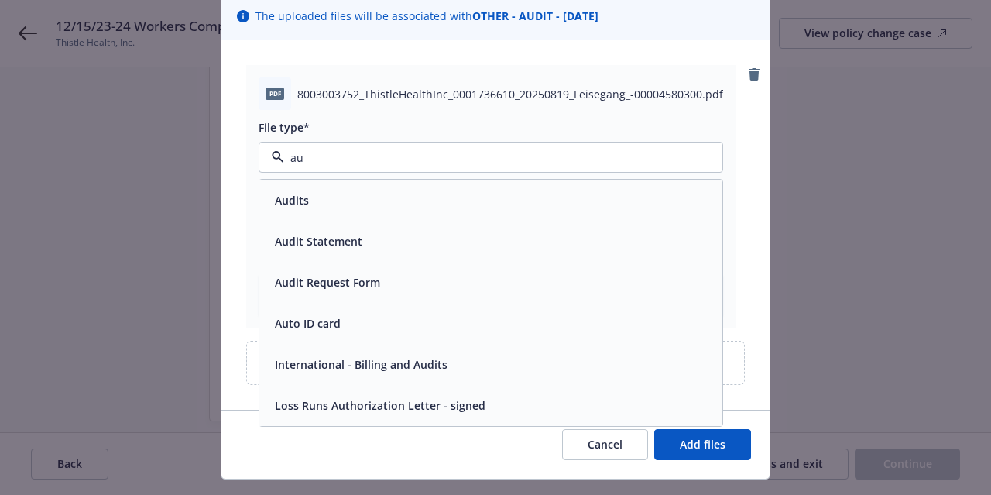
type input "aud"
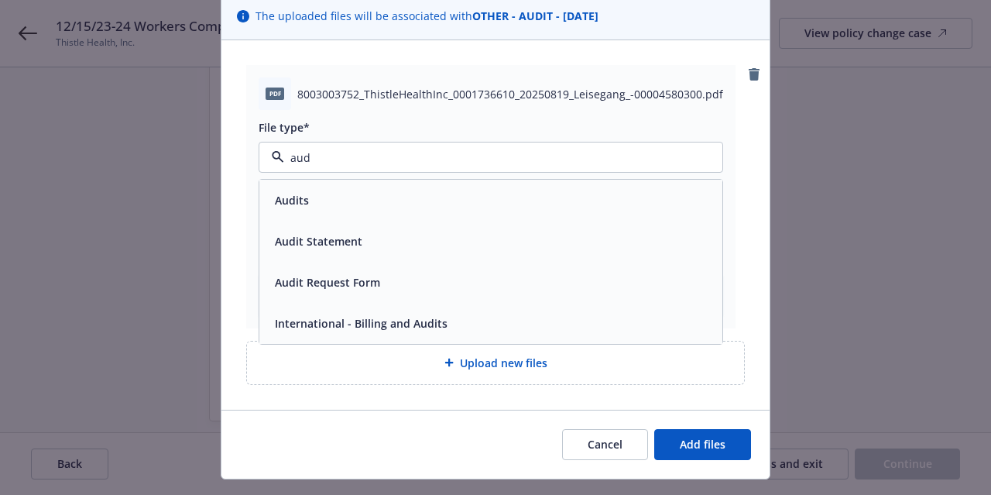
click at [578, 195] on div "Audits" at bounding box center [491, 200] width 444 height 22
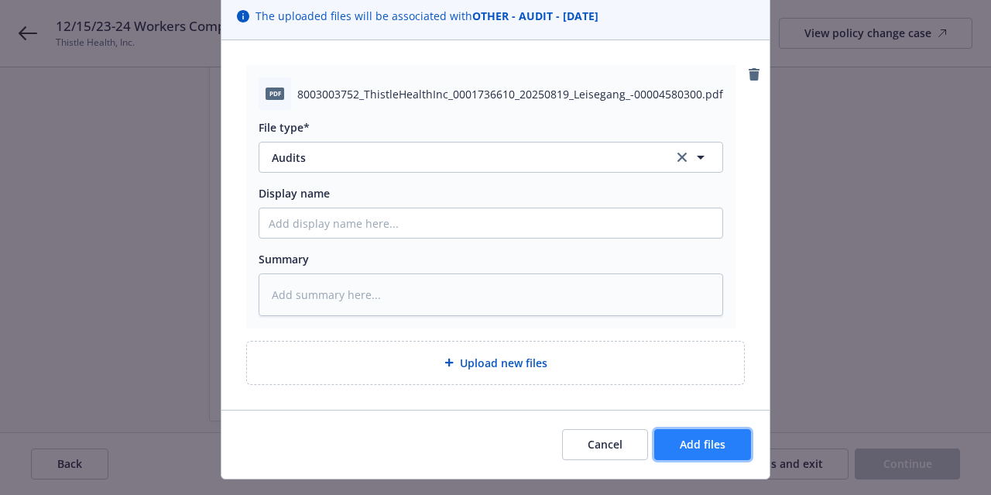
click at [714, 437] on span "Add files" at bounding box center [703, 444] width 46 height 15
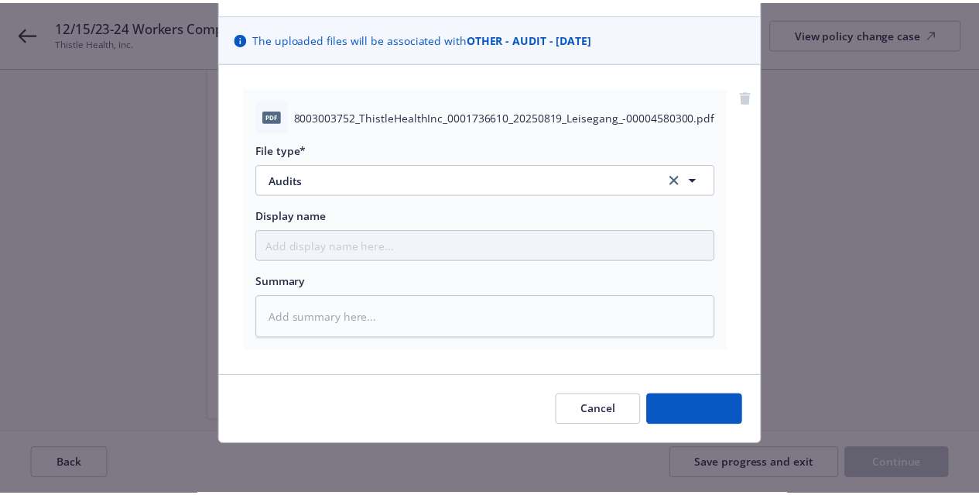
scroll to position [91, 0]
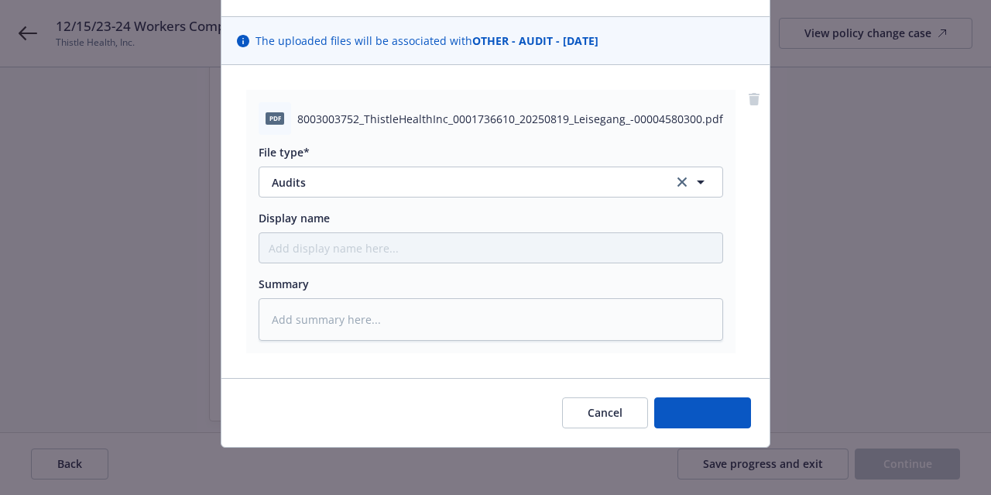
type textarea "x"
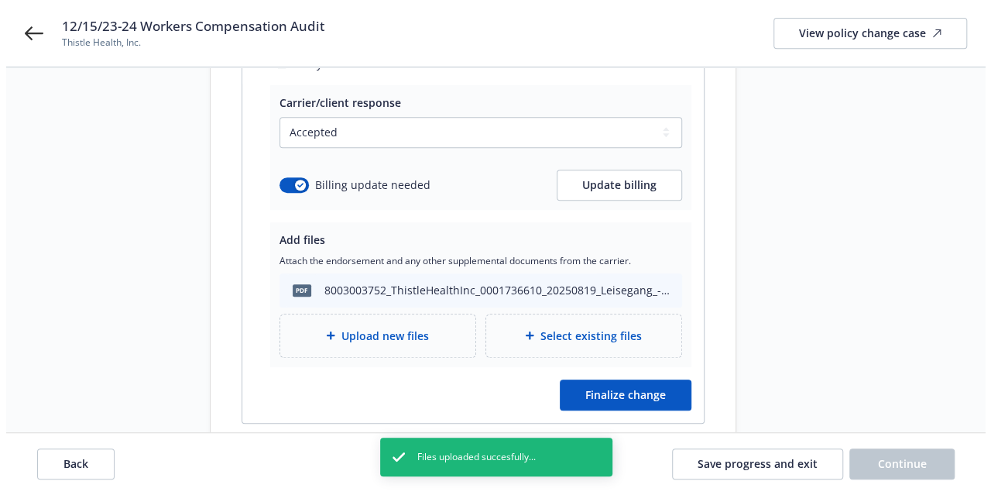
scroll to position [367, 0]
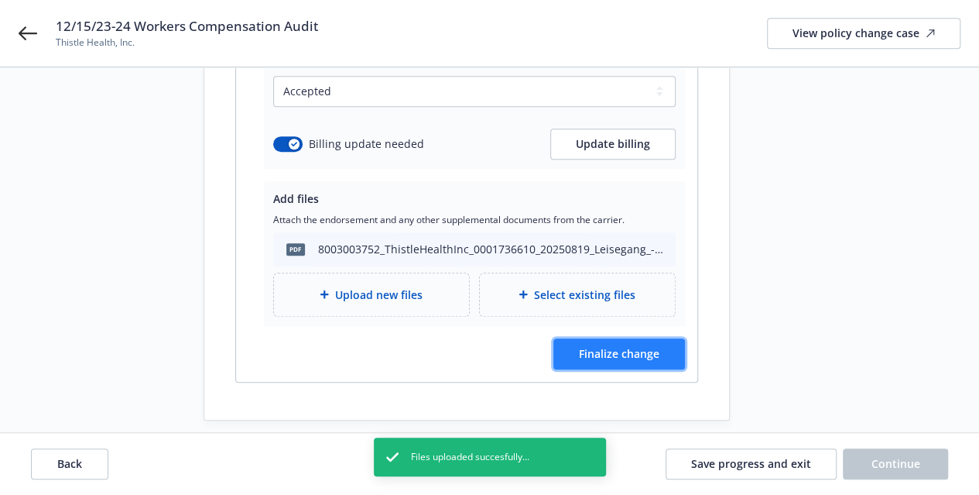
click at [674, 341] on button "Finalize change" at bounding box center [619, 353] width 132 height 31
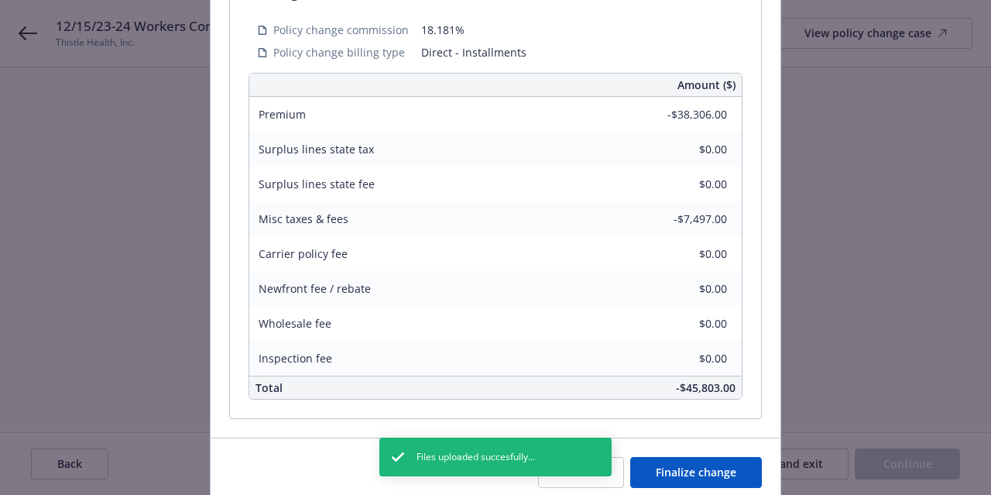
scroll to position [565, 0]
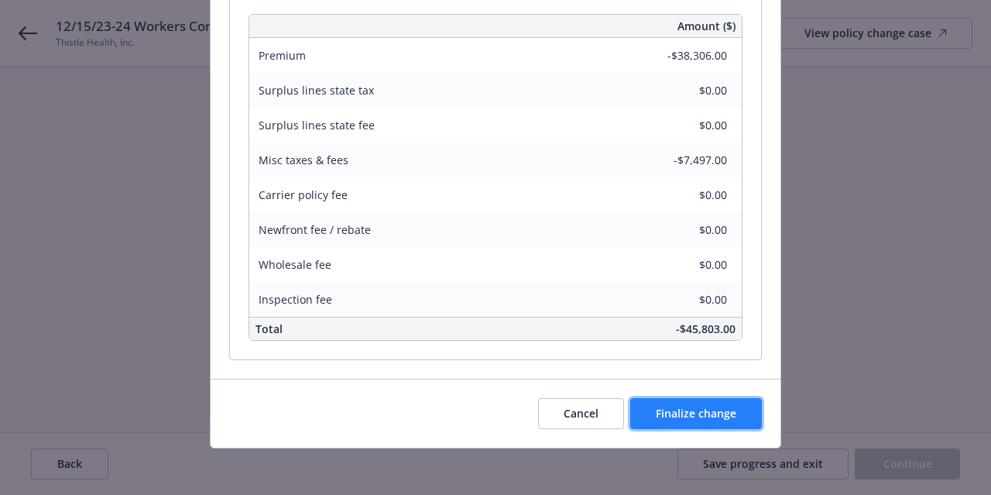
click at [719, 423] on button "Finalize change" at bounding box center [696, 413] width 132 height 31
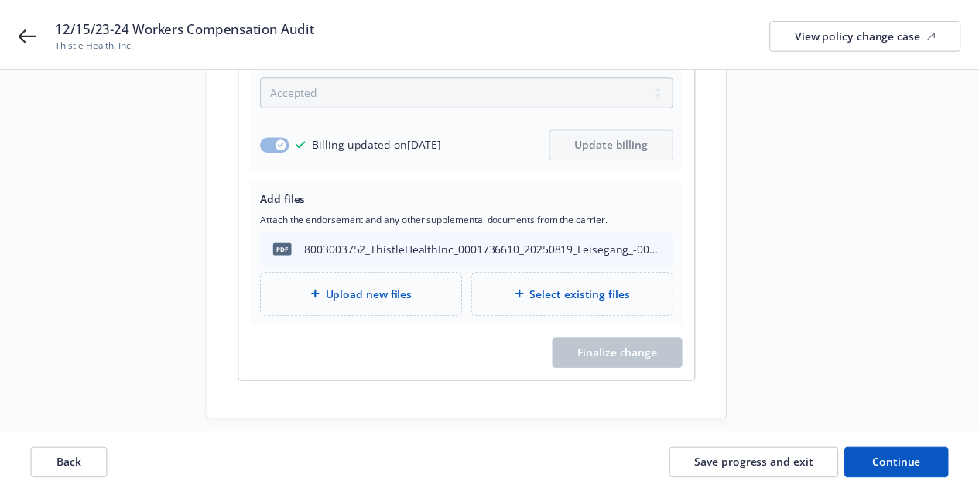
scroll to position [366, 0]
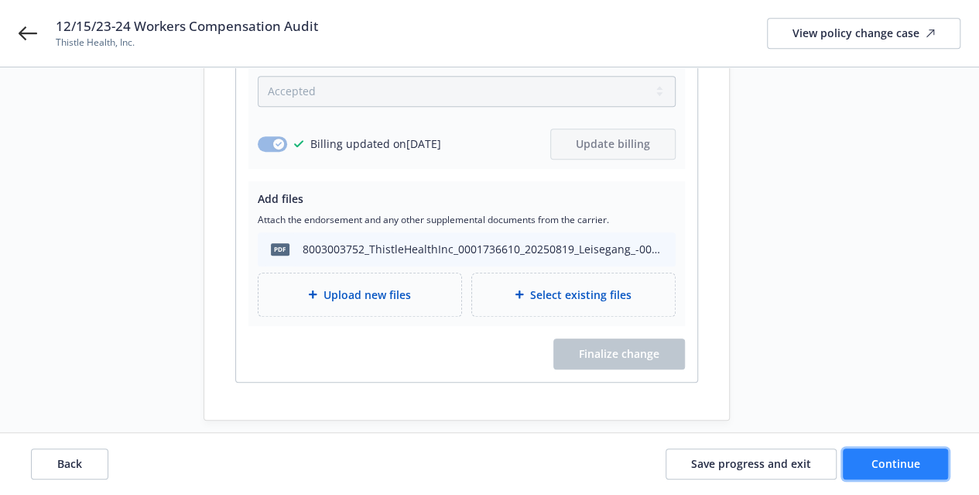
click at [916, 456] on span "Continue" at bounding box center [896, 463] width 49 height 15
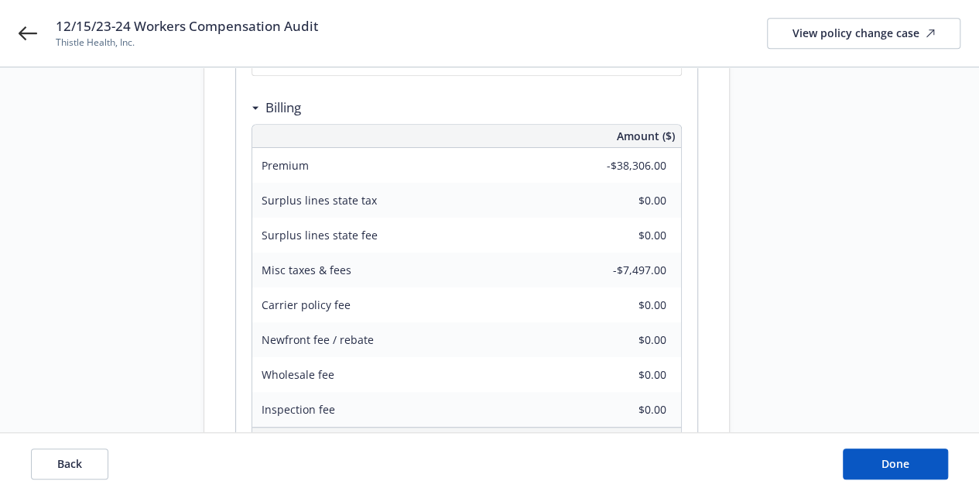
scroll to position [467, 0]
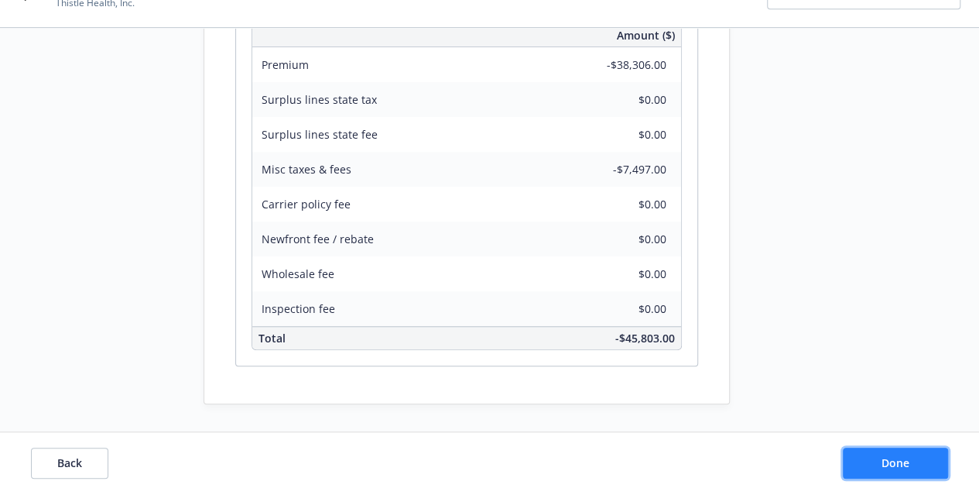
click at [884, 476] on button "Done" at bounding box center [895, 463] width 105 height 31
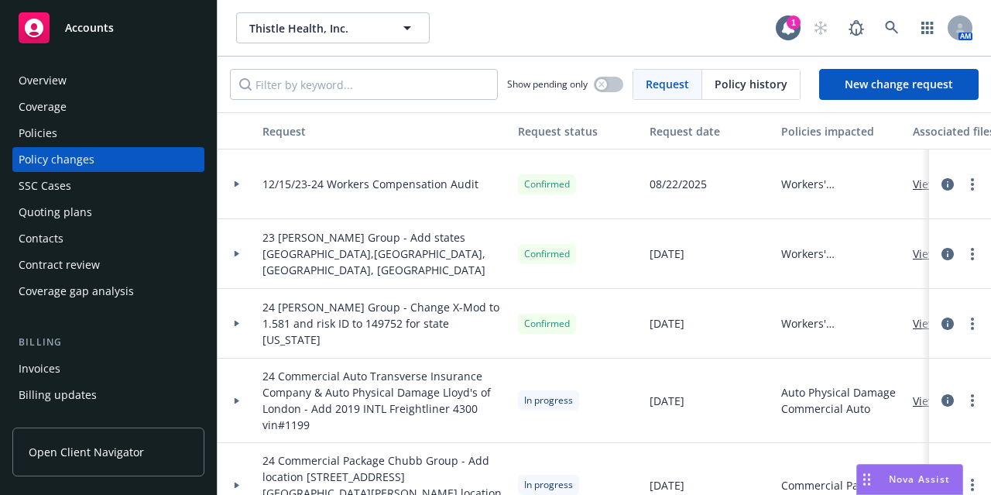
click at [235, 183] on icon at bounding box center [237, 184] width 5 height 6
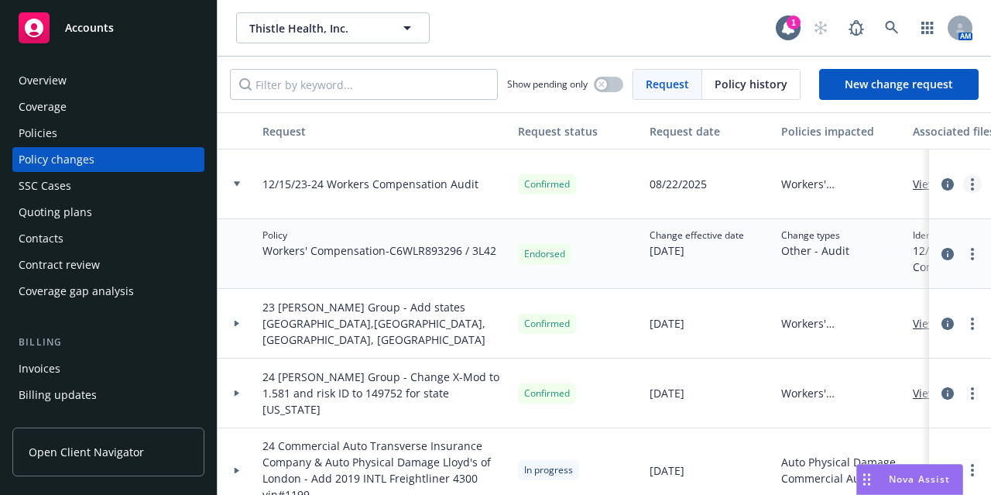
click at [971, 187] on icon "more" at bounding box center [972, 184] width 3 height 12
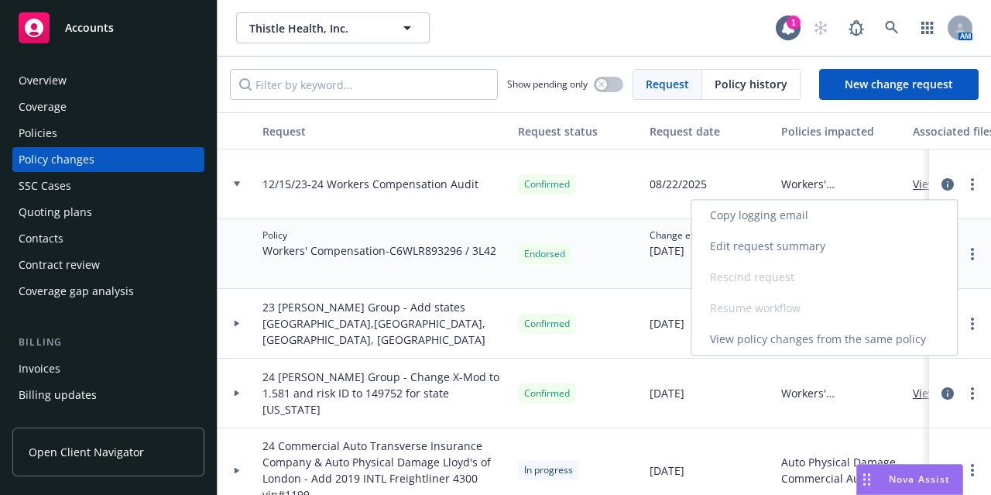
click at [879, 221] on link "Copy logging email" at bounding box center [823, 215] width 265 height 31
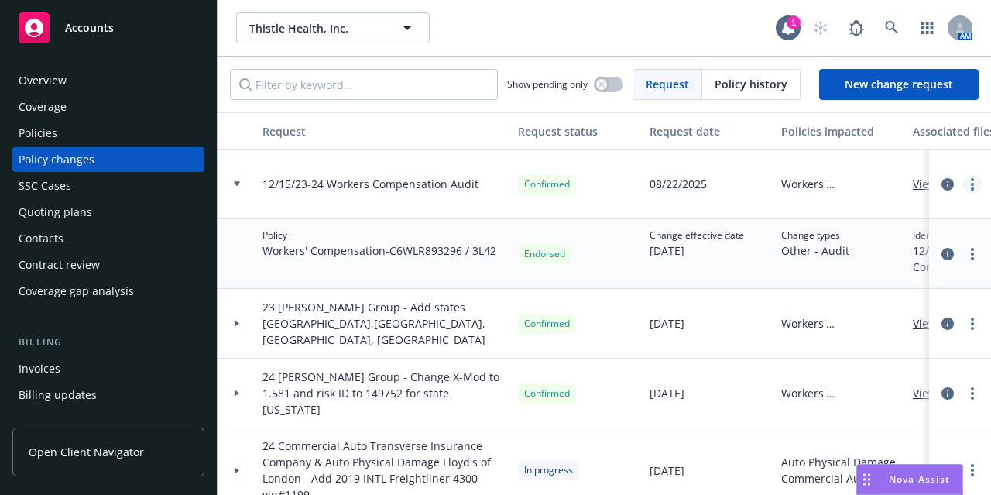
click at [971, 185] on icon "more" at bounding box center [972, 184] width 3 height 12
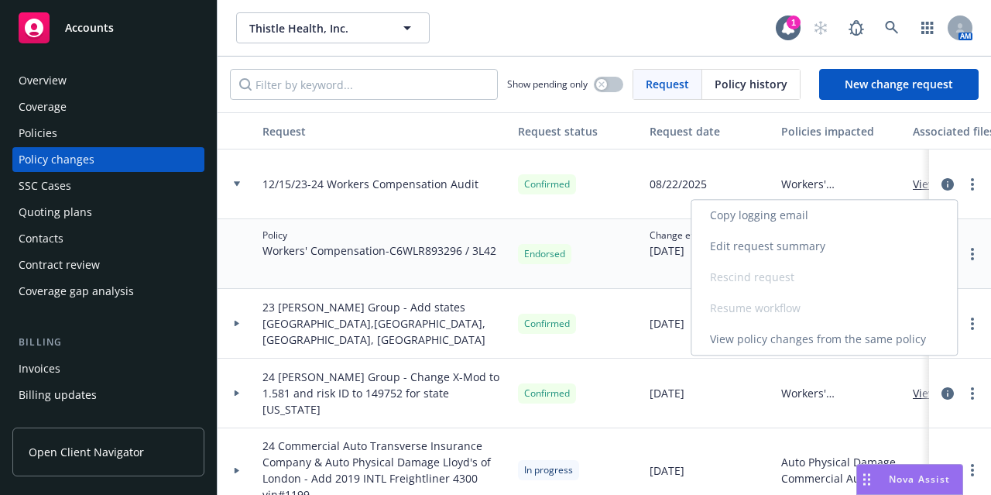
click at [822, 221] on link "Copy logging email" at bounding box center [823, 215] width 265 height 31
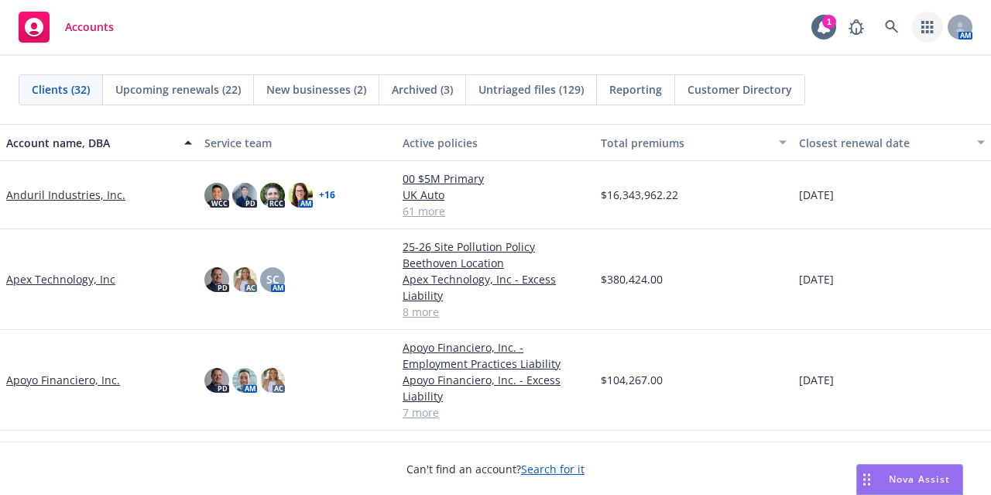
click at [924, 32] on icon "button" at bounding box center [927, 27] width 12 height 12
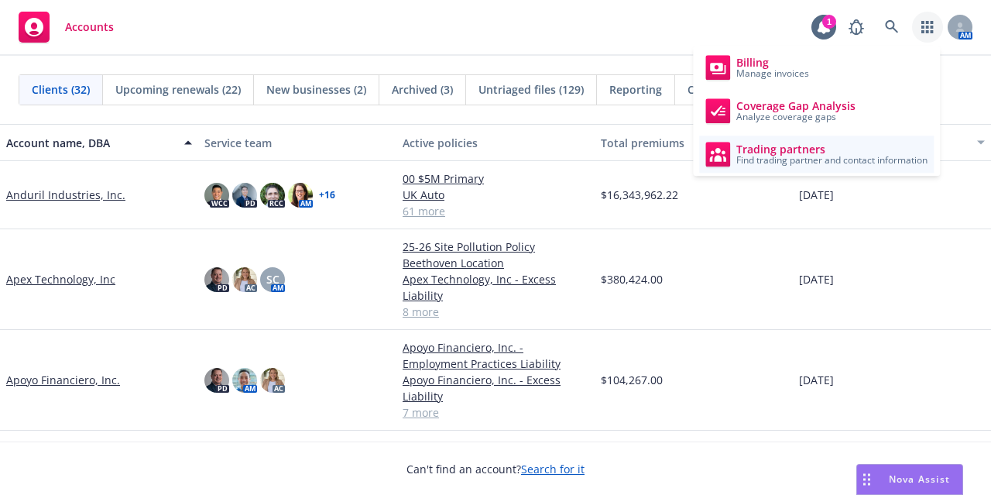
click at [845, 142] on div "Trading partners Find trading partner and contact information" at bounding box center [816, 154] width 222 height 25
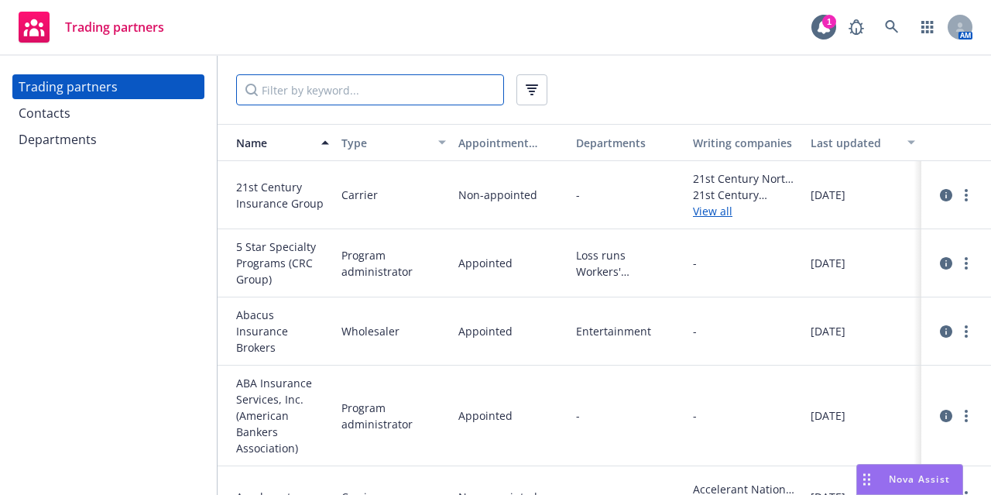
click at [365, 101] on input "Filter by keyword..." at bounding box center [370, 89] width 268 height 31
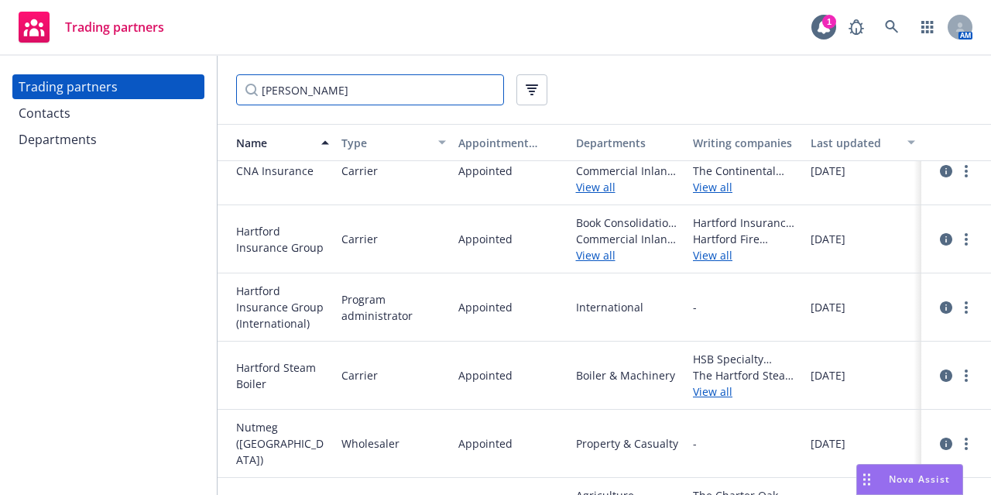
scroll to position [25, 0]
type input "hart"
click at [940, 241] on icon "circleInformation" at bounding box center [946, 238] width 12 height 12
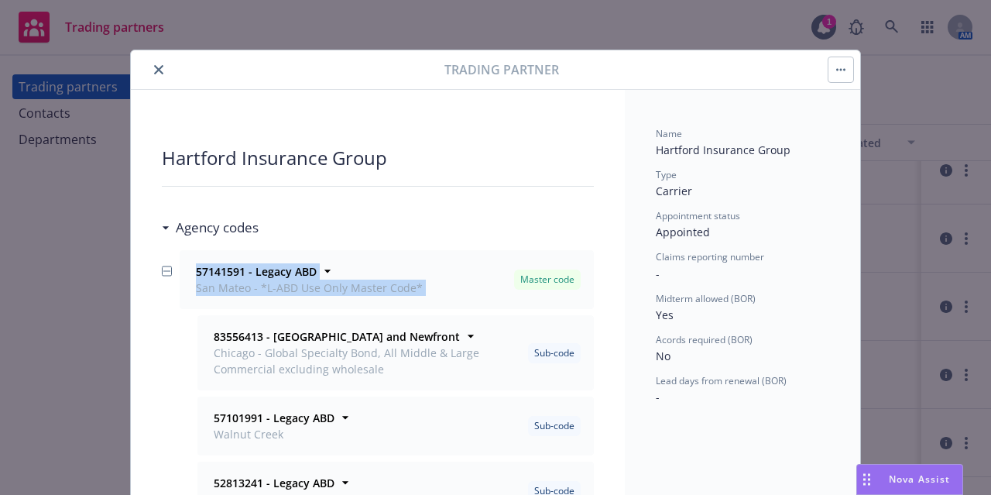
drag, startPoint x: 475, startPoint y: 283, endPoint x: 611, endPoint y: 213, distance: 153.0
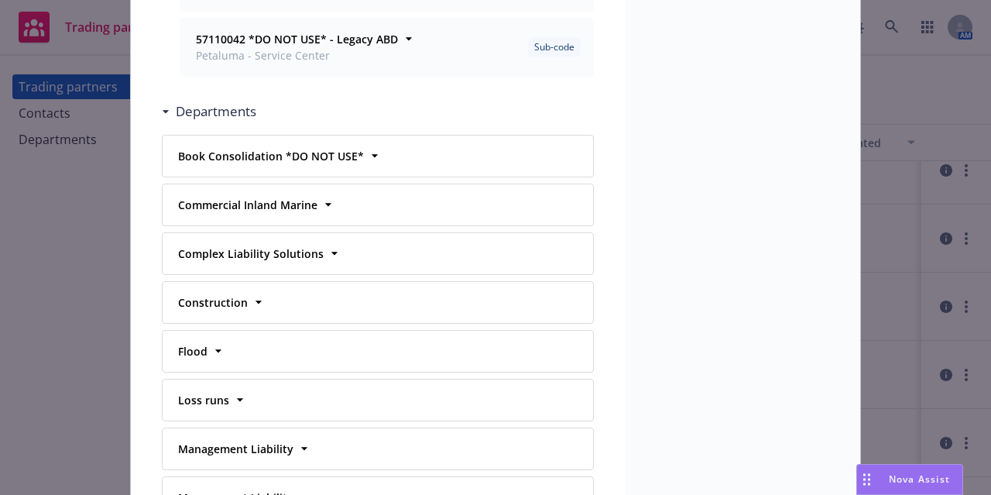
scroll to position [2968, 0]
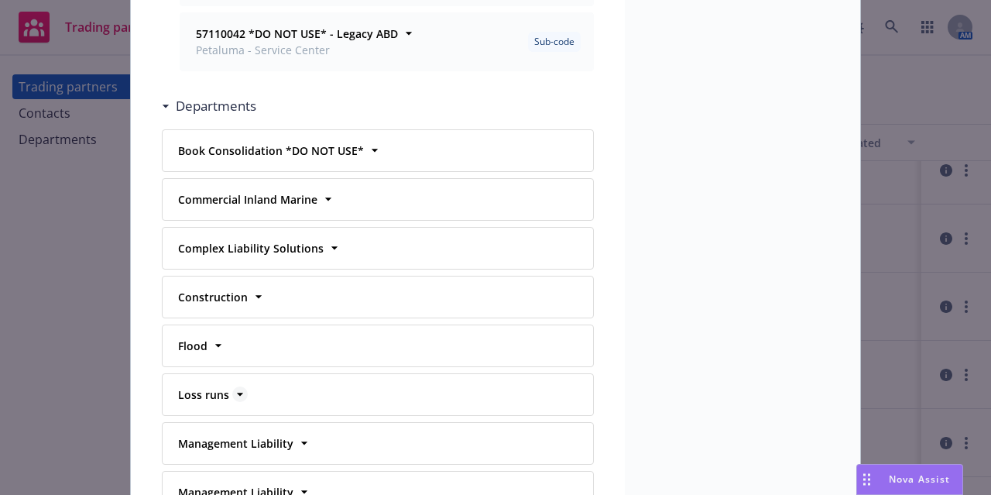
click at [238, 386] on icon at bounding box center [239, 393] width 15 height 15
click at [232, 386] on icon at bounding box center [239, 393] width 15 height 15
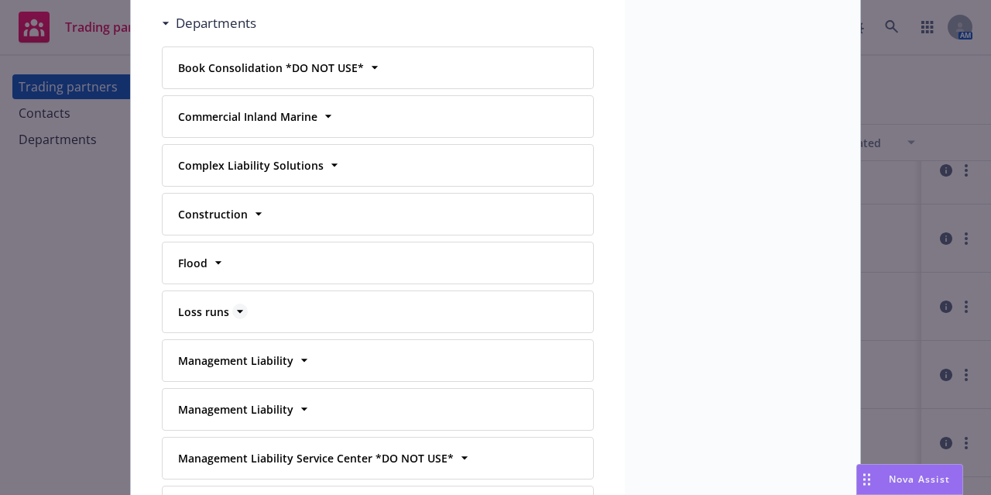
scroll to position [3057, 0]
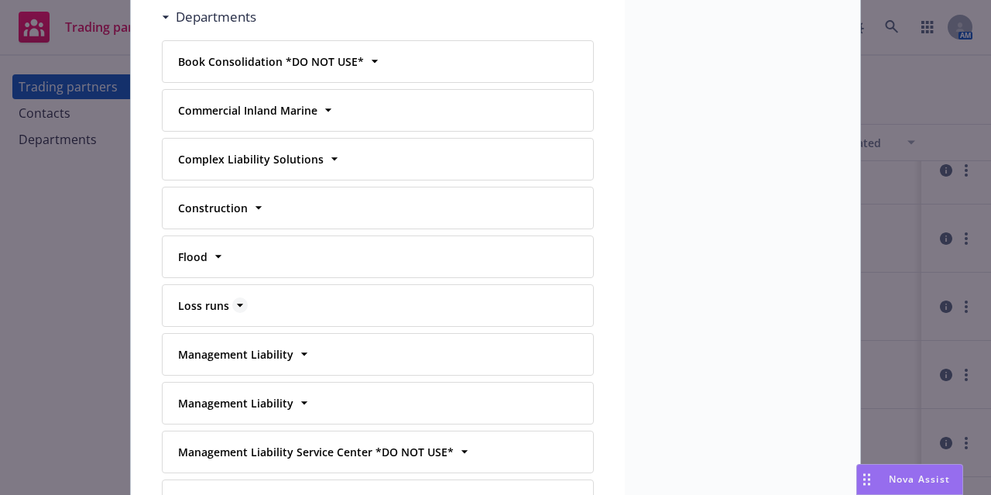
click at [207, 298] on strong "Loss runs" at bounding box center [203, 305] width 51 height 15
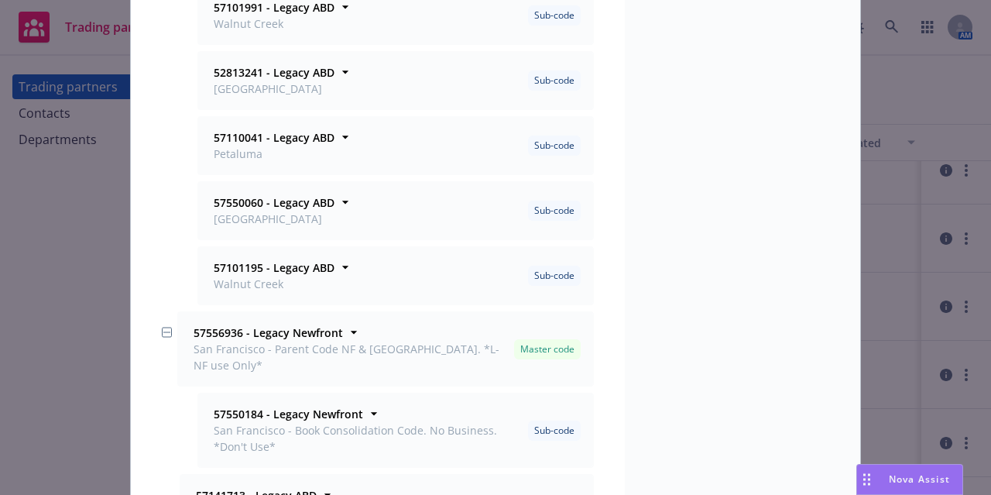
scroll to position [0, 0]
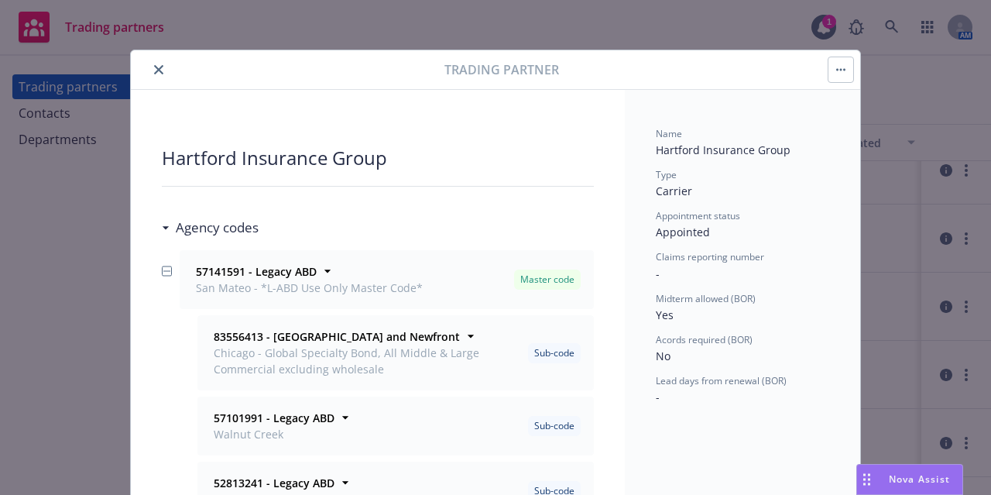
click at [154, 71] on icon "close" at bounding box center [158, 69] width 9 height 9
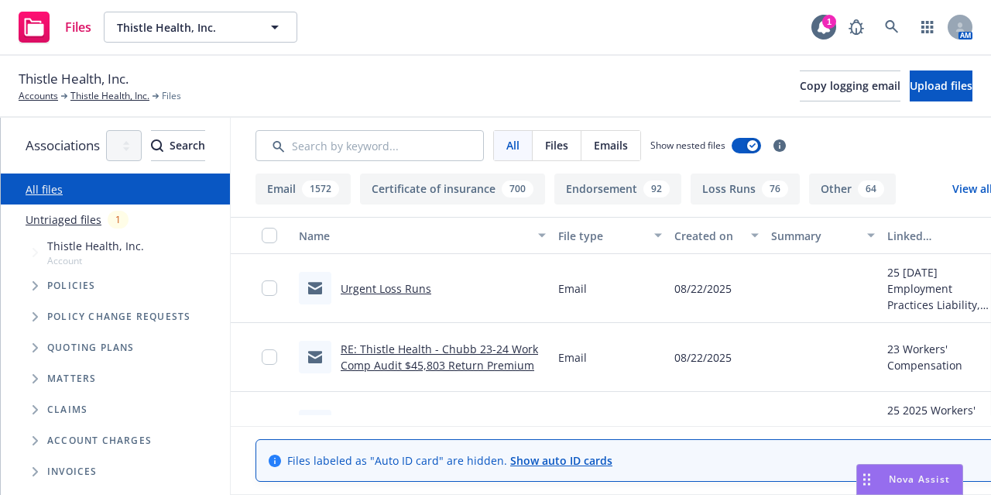
click at [742, 235] on div "Created on" at bounding box center [707, 236] width 67 height 16
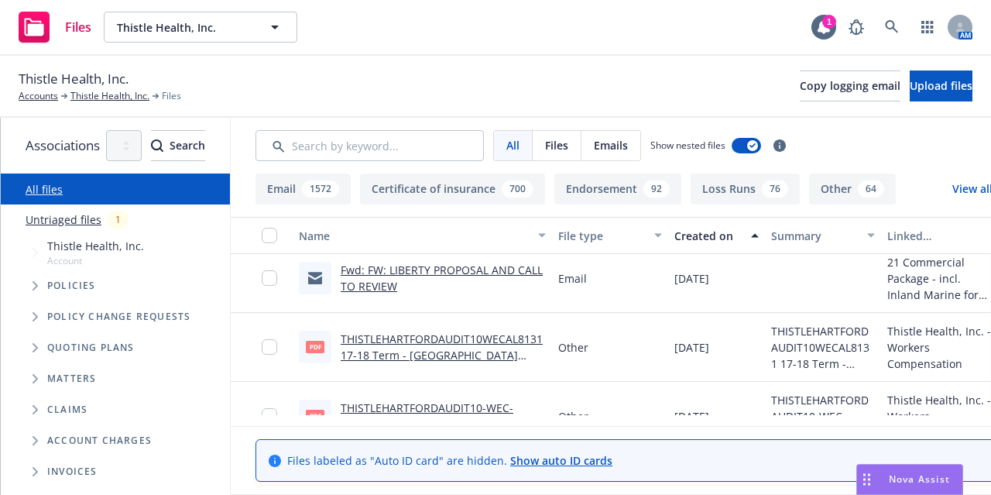
scroll to position [3760, 0]
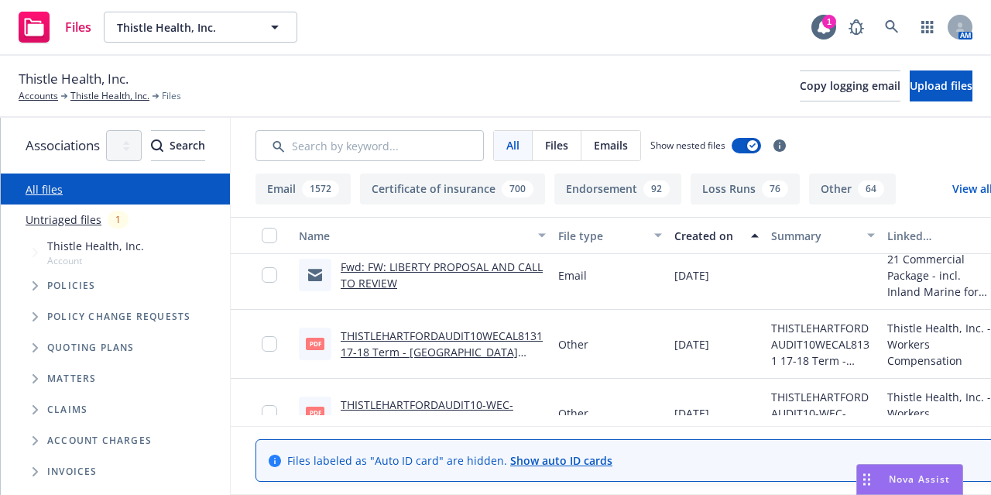
click at [418, 279] on link "Fwd: FW: LIBERTY PROPOSAL AND CALL TO REVIEW" at bounding box center [442, 274] width 202 height 31
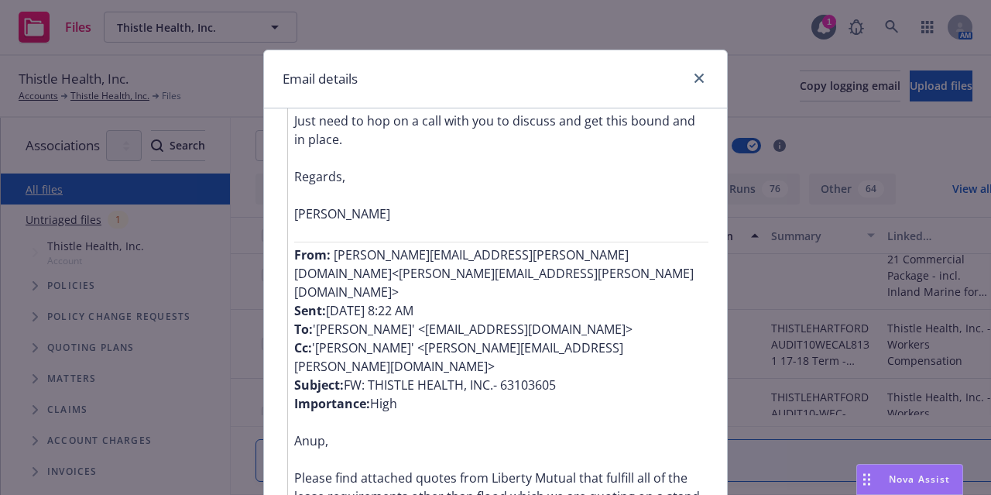
scroll to position [701, 0]
click at [694, 74] on icon "close" at bounding box center [698, 78] width 9 height 9
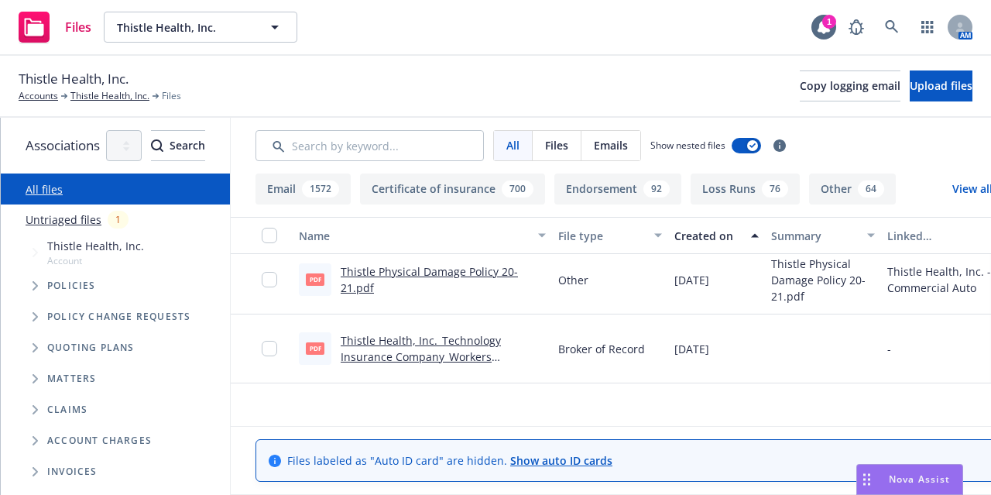
scroll to position [0, 0]
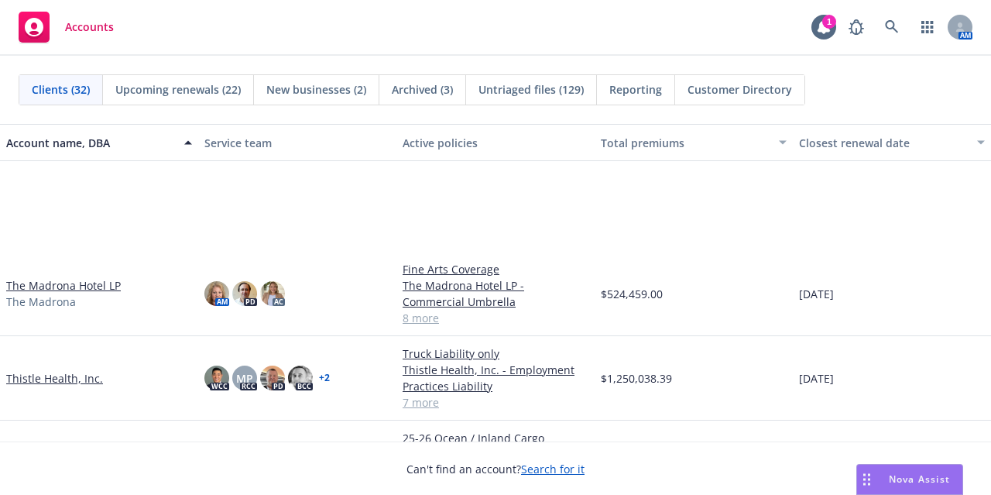
scroll to position [1790, 0]
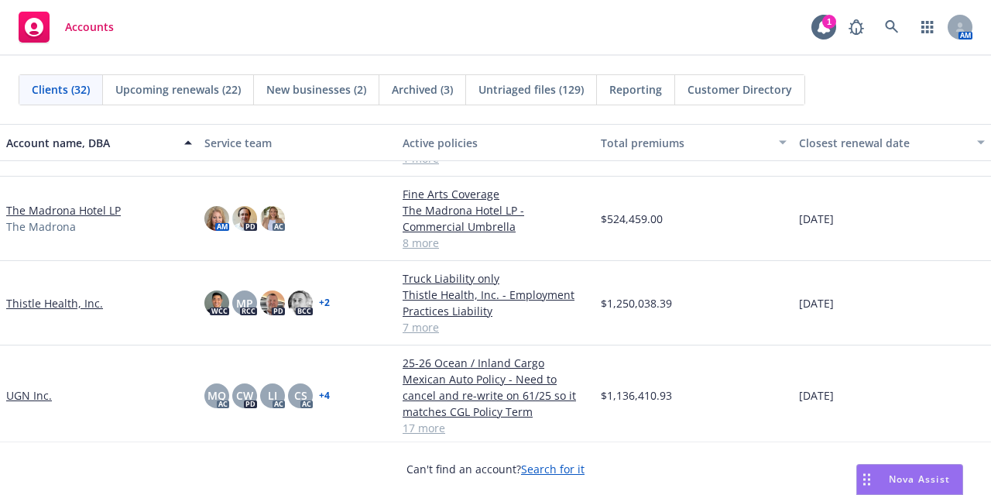
click at [79, 301] on link "Thistle Health, Inc." at bounding box center [54, 303] width 97 height 16
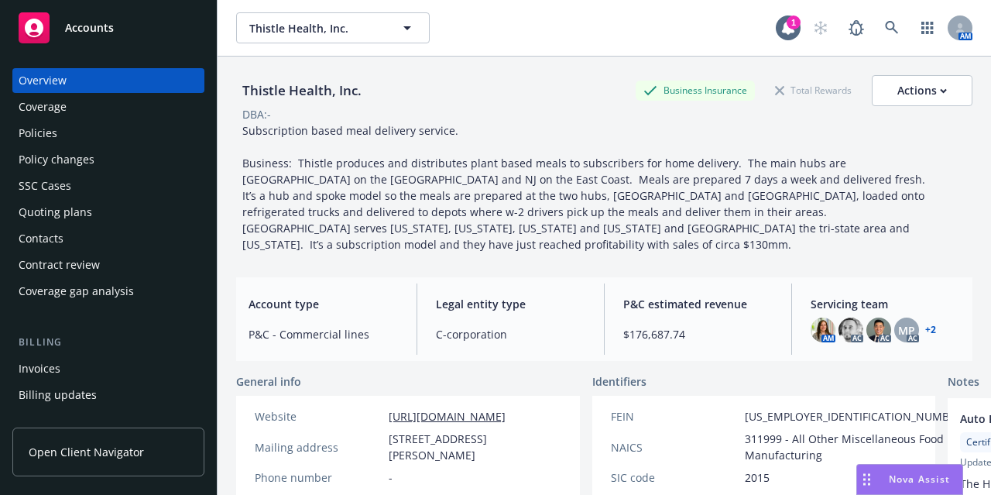
click at [36, 135] on div "Policies" at bounding box center [38, 133] width 39 height 25
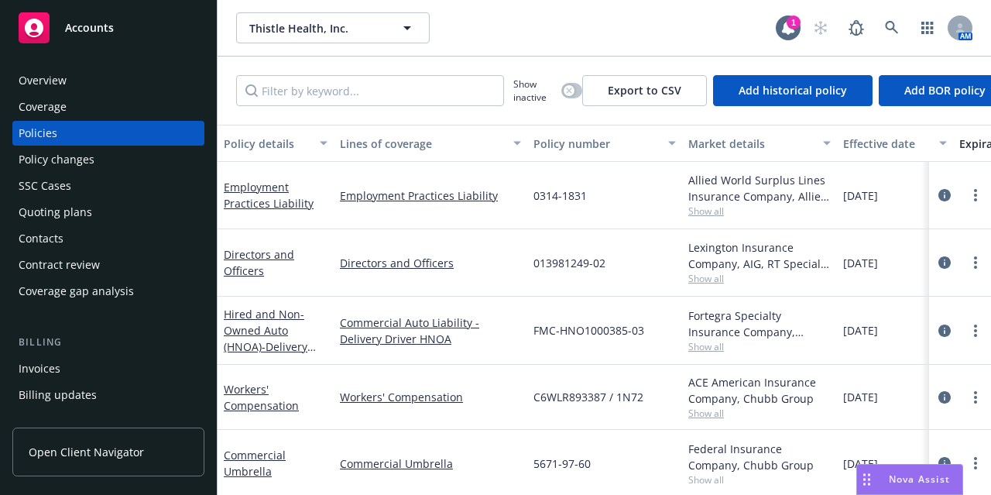
click at [581, 86] on div "Show inactive" at bounding box center [547, 90] width 69 height 31
drag, startPoint x: 573, startPoint y: 87, endPoint x: 581, endPoint y: 86, distance: 7.9
click at [581, 86] on div "Show inactive" at bounding box center [547, 90] width 69 height 31
click at [570, 91] on icon "button" at bounding box center [569, 90] width 6 height 6
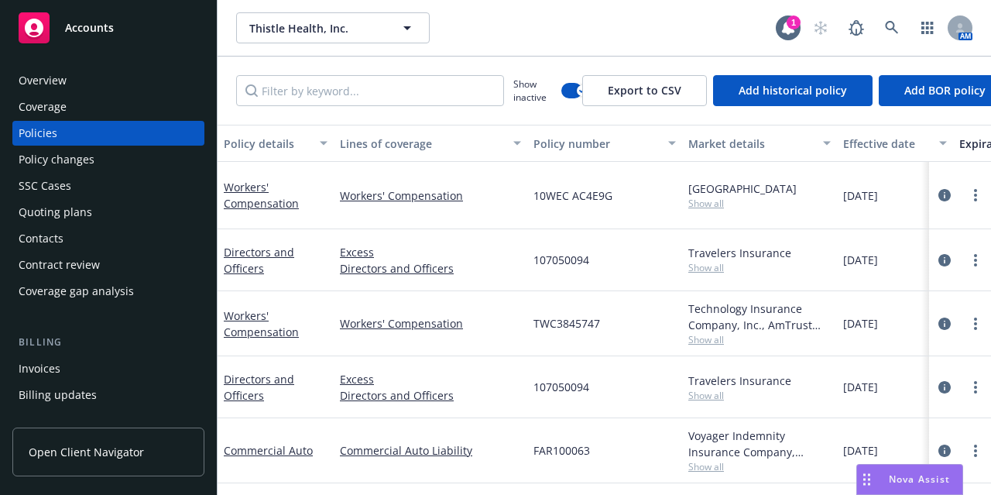
click at [888, 142] on div "Effective date" at bounding box center [886, 143] width 87 height 16
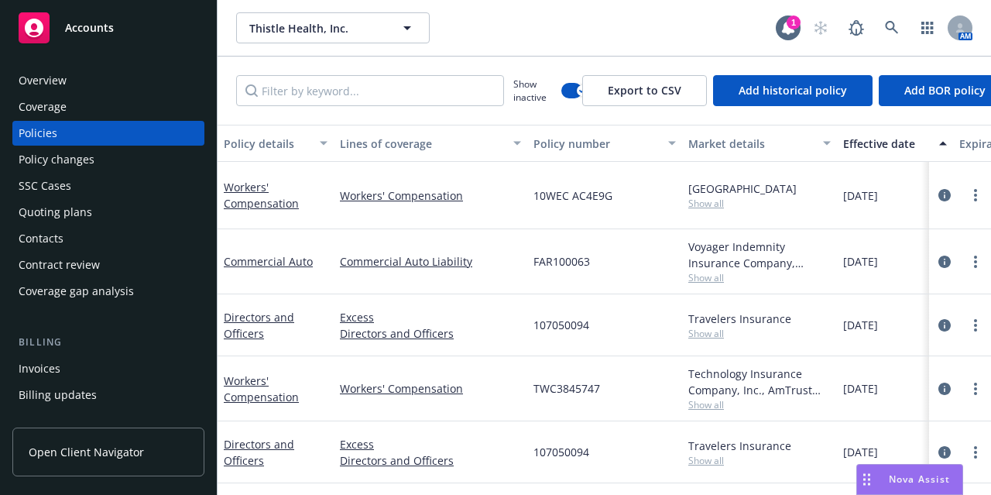
click at [888, 142] on div "Effective date" at bounding box center [886, 143] width 87 height 16
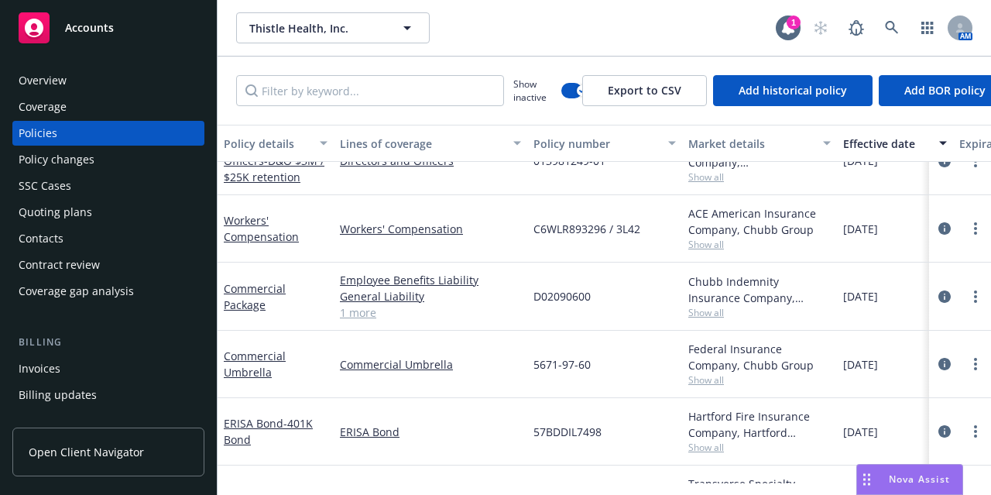
scroll to position [723, 0]
